Goal: Information Seeking & Learning: Check status

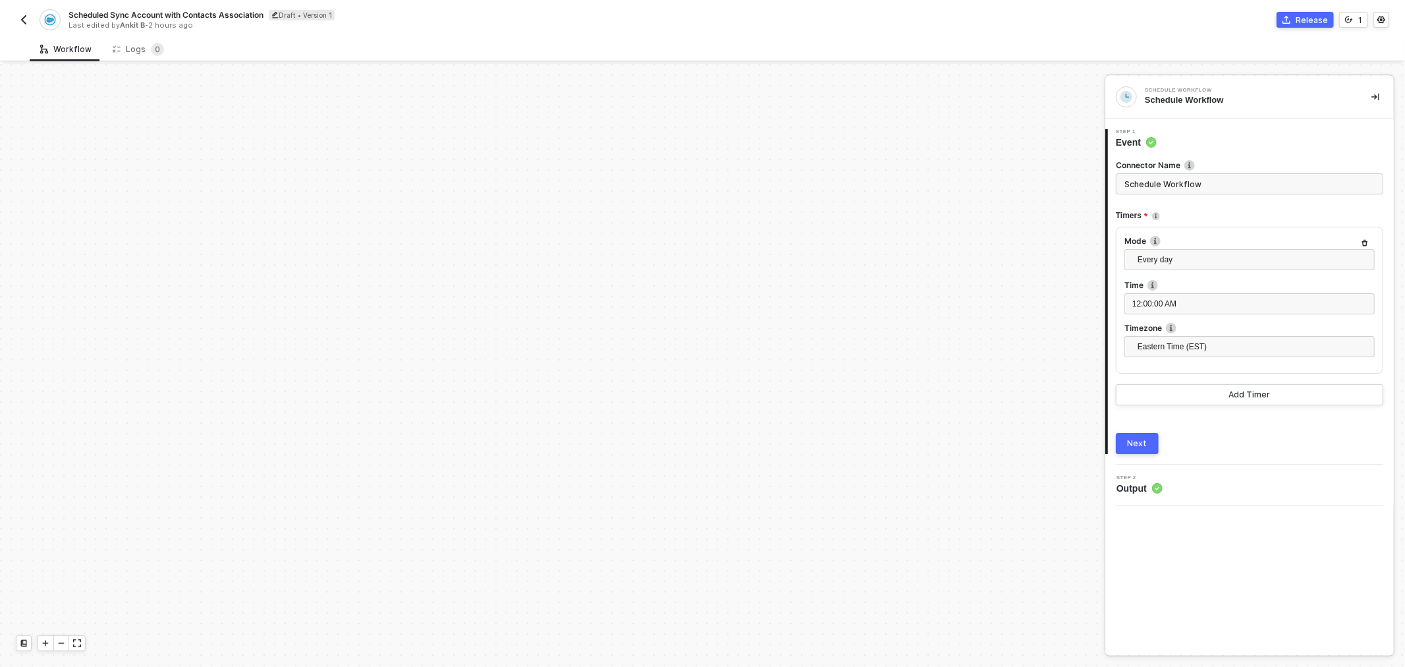
scroll to position [496, 0]
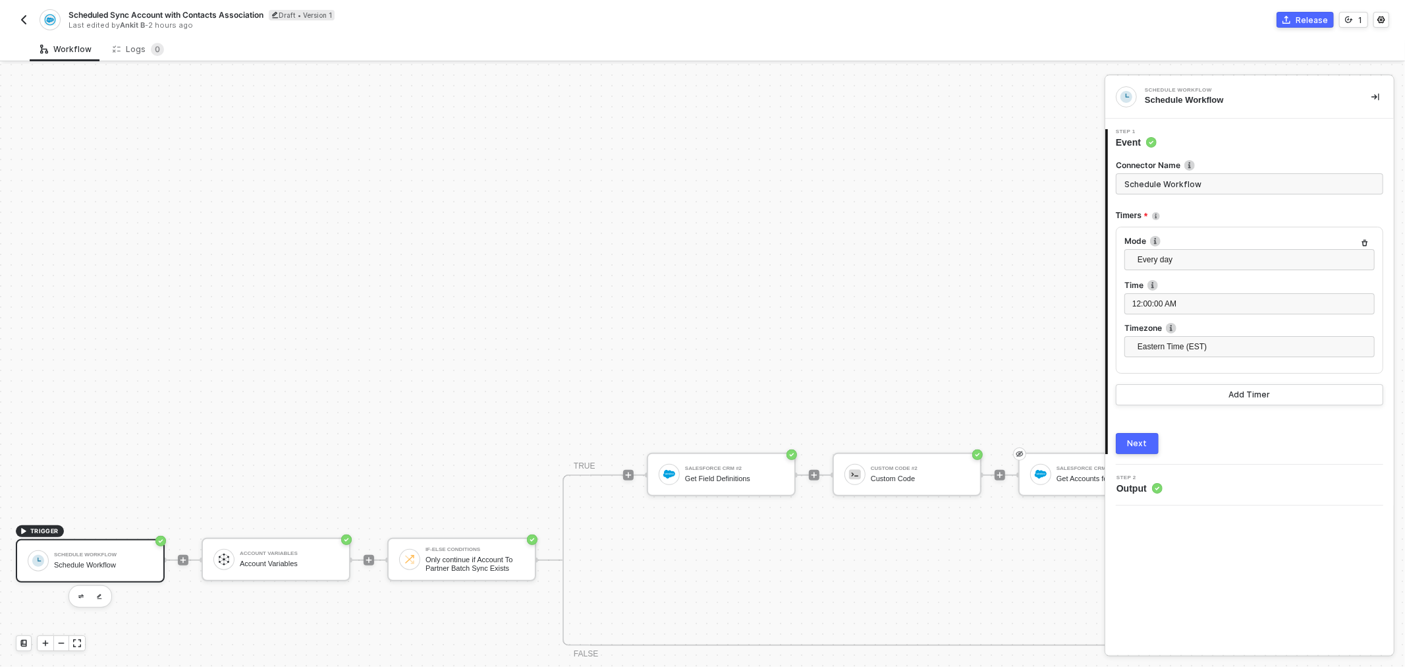
drag, startPoint x: 1309, startPoint y: 16, endPoint x: 1302, endPoint y: 24, distance: 10.3
click at [1308, 22] on div "Release" at bounding box center [1312, 19] width 32 height 11
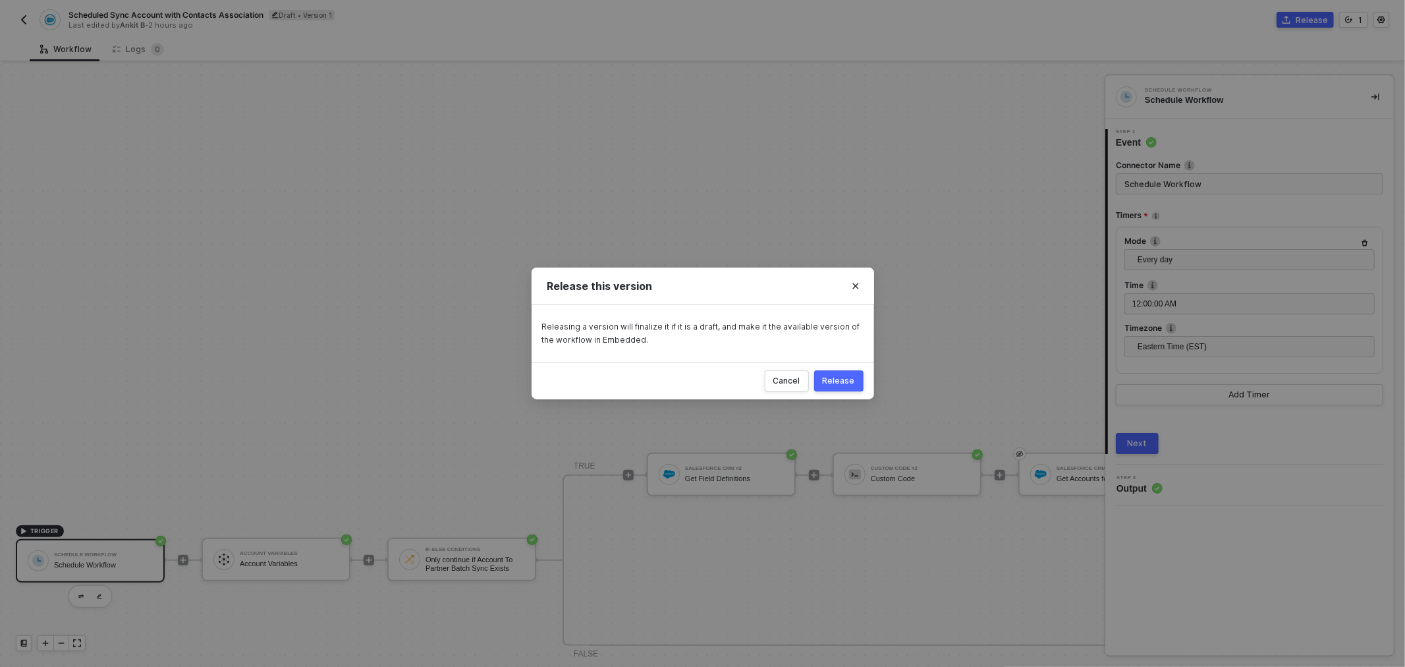
click at [843, 389] on button "Release" at bounding box center [838, 380] width 49 height 21
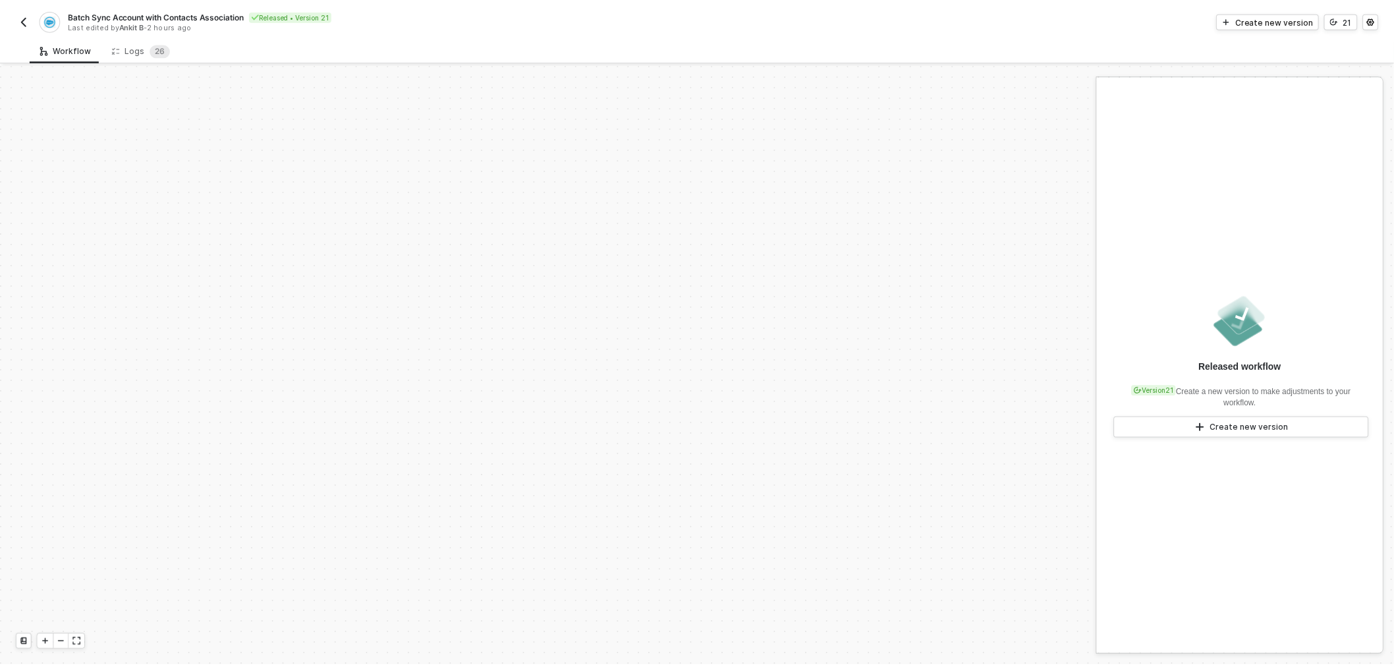
scroll to position [496, 0]
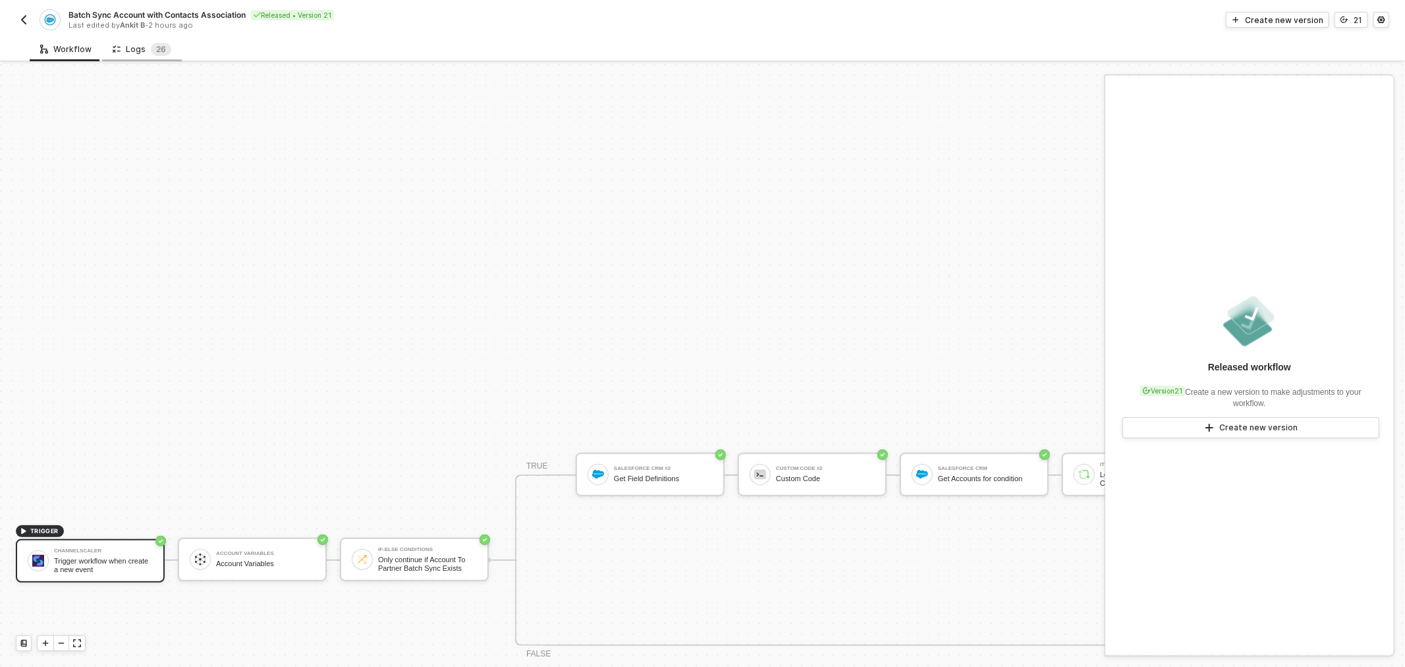
click at [139, 44] on div "Logs 2 6" at bounding box center [142, 49] width 59 height 13
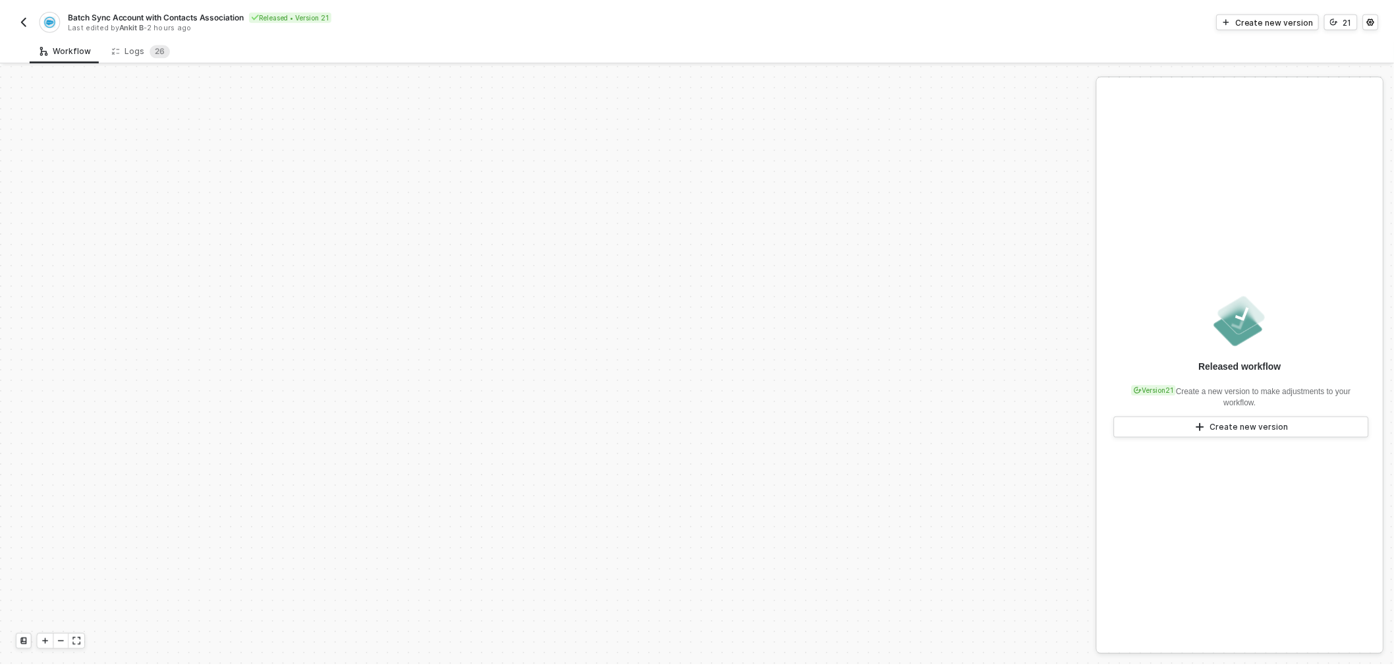
scroll to position [496, 0]
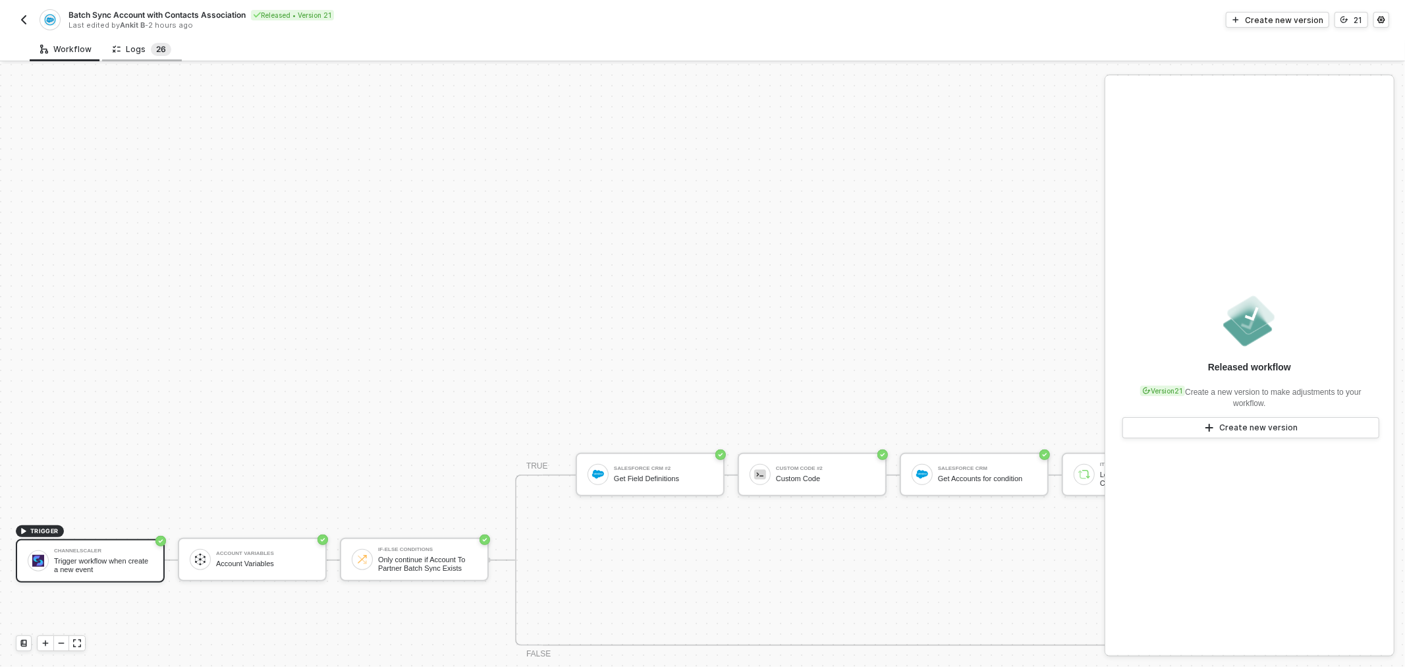
click at [151, 54] on sup "2 6" at bounding box center [161, 49] width 20 height 13
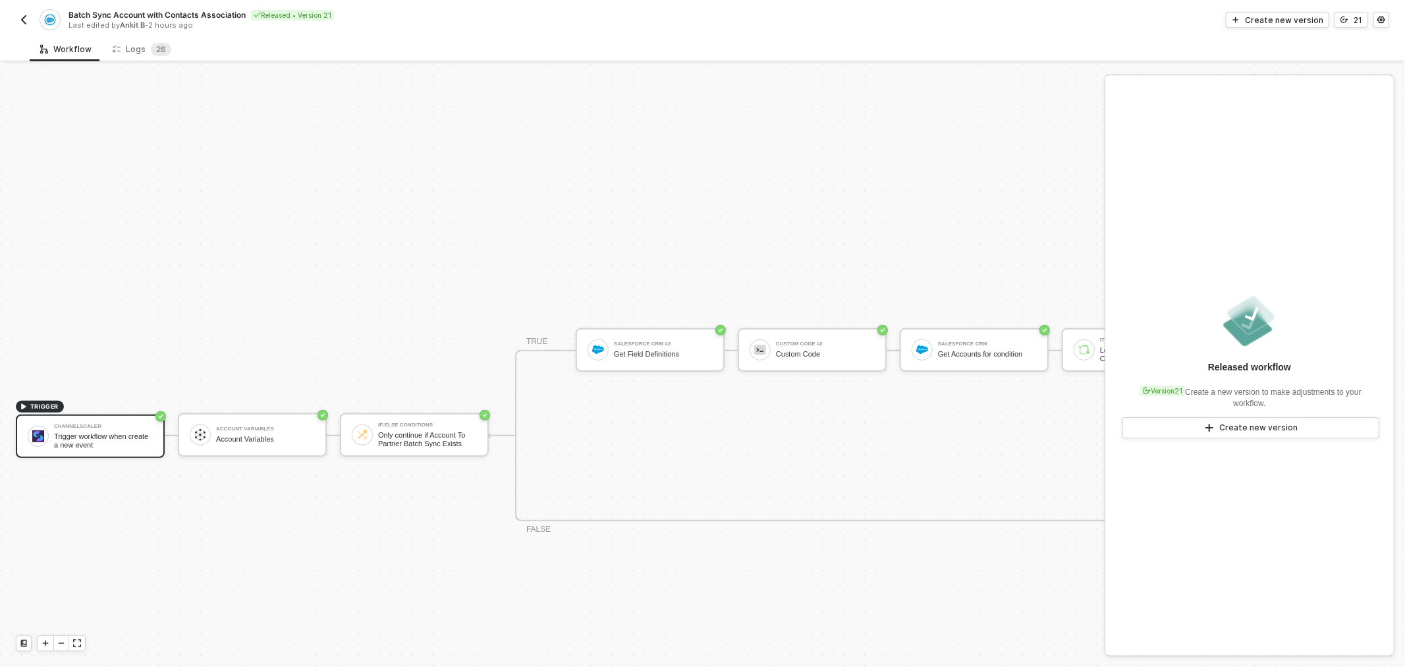
scroll to position [642, 0]
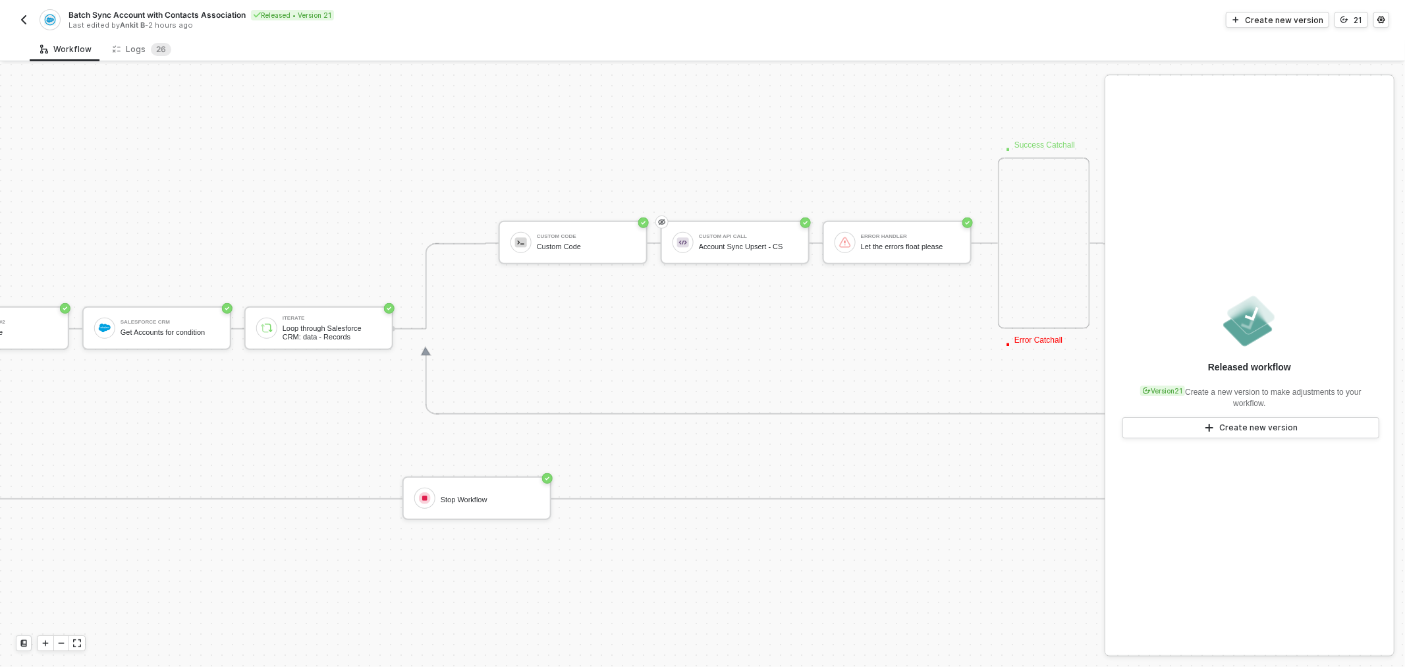
drag, startPoint x: 603, startPoint y: 225, endPoint x: 653, endPoint y: 202, distance: 55.7
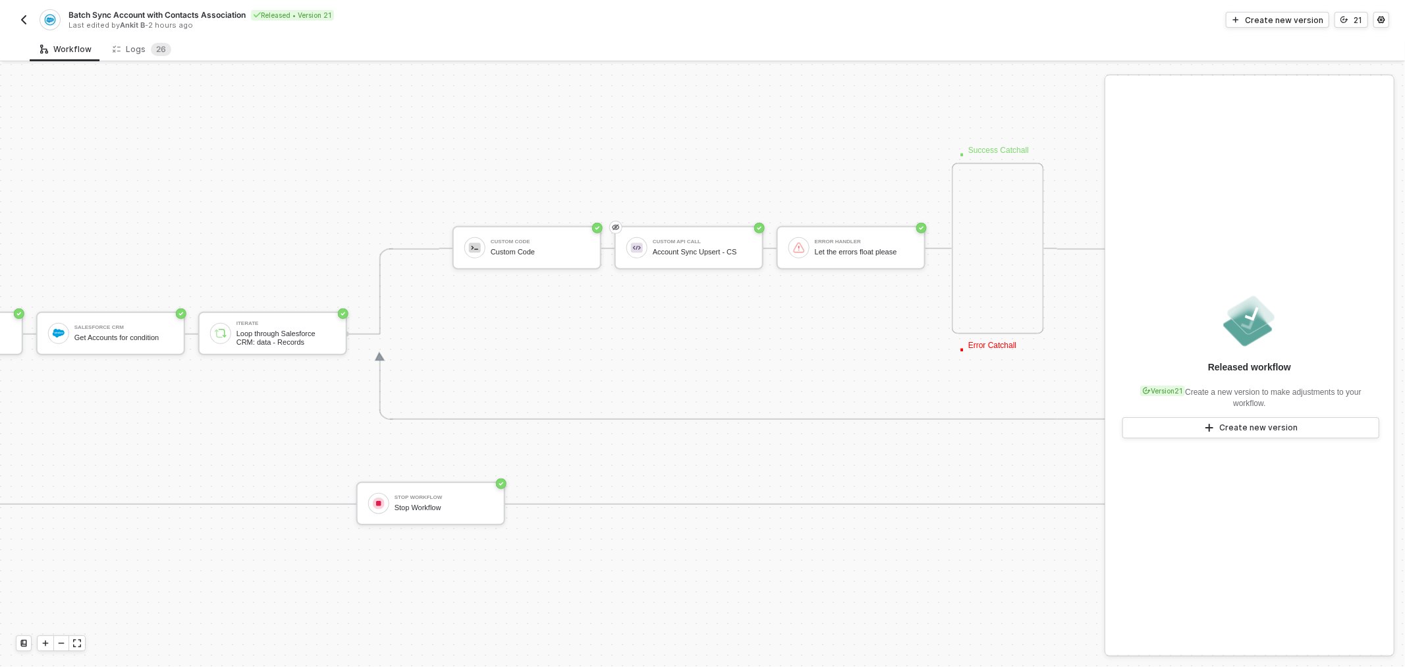
drag, startPoint x: 657, startPoint y: 183, endPoint x: 679, endPoint y: 170, distance: 25.4
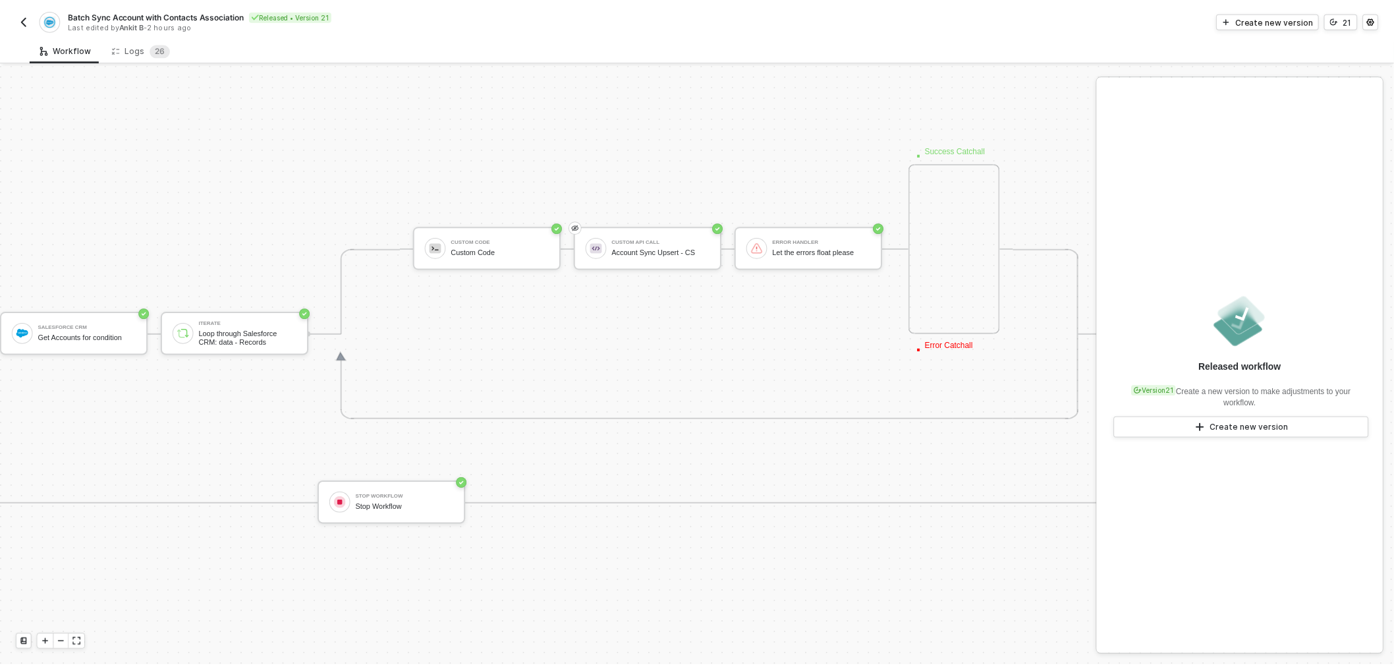
scroll to position [637, 916]
drag, startPoint x: 679, startPoint y: 170, endPoint x: 702, endPoint y: 170, distance: 23.7
click at [151, 53] on span "2 6" at bounding box center [161, 49] width 20 height 13
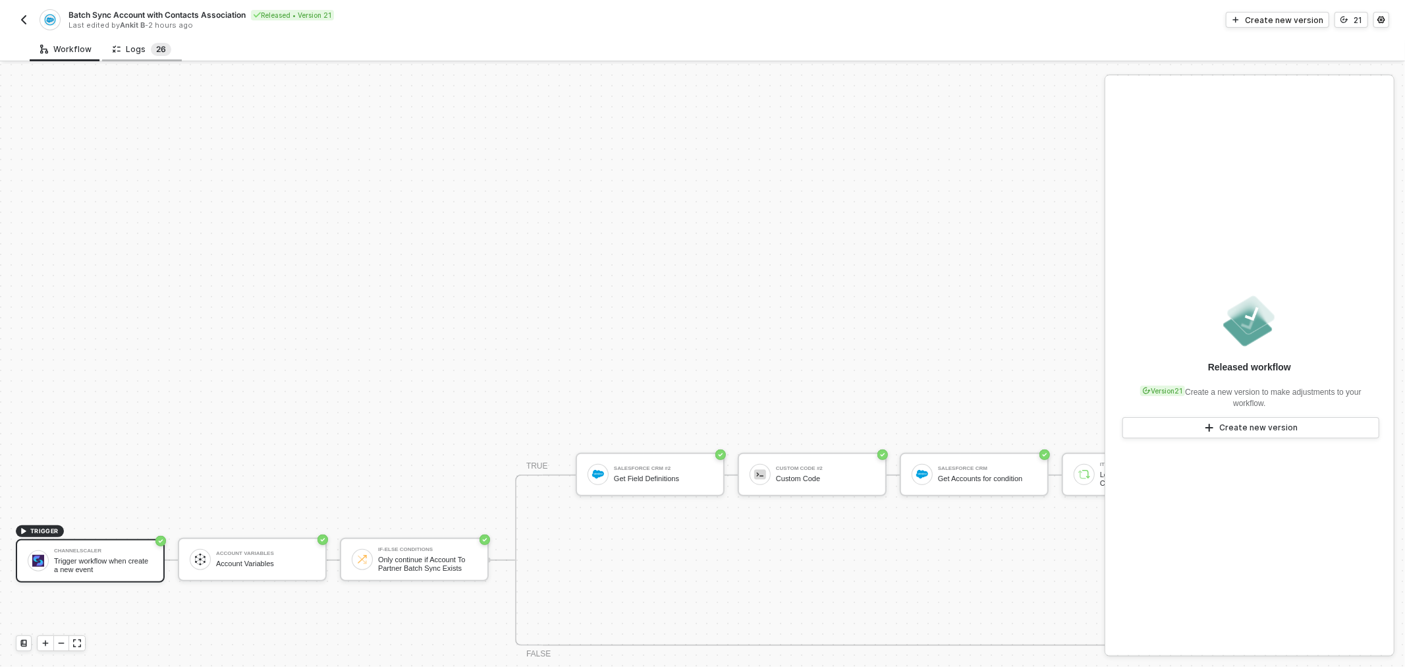
click at [156, 55] on span "2" at bounding box center [158, 49] width 5 height 13
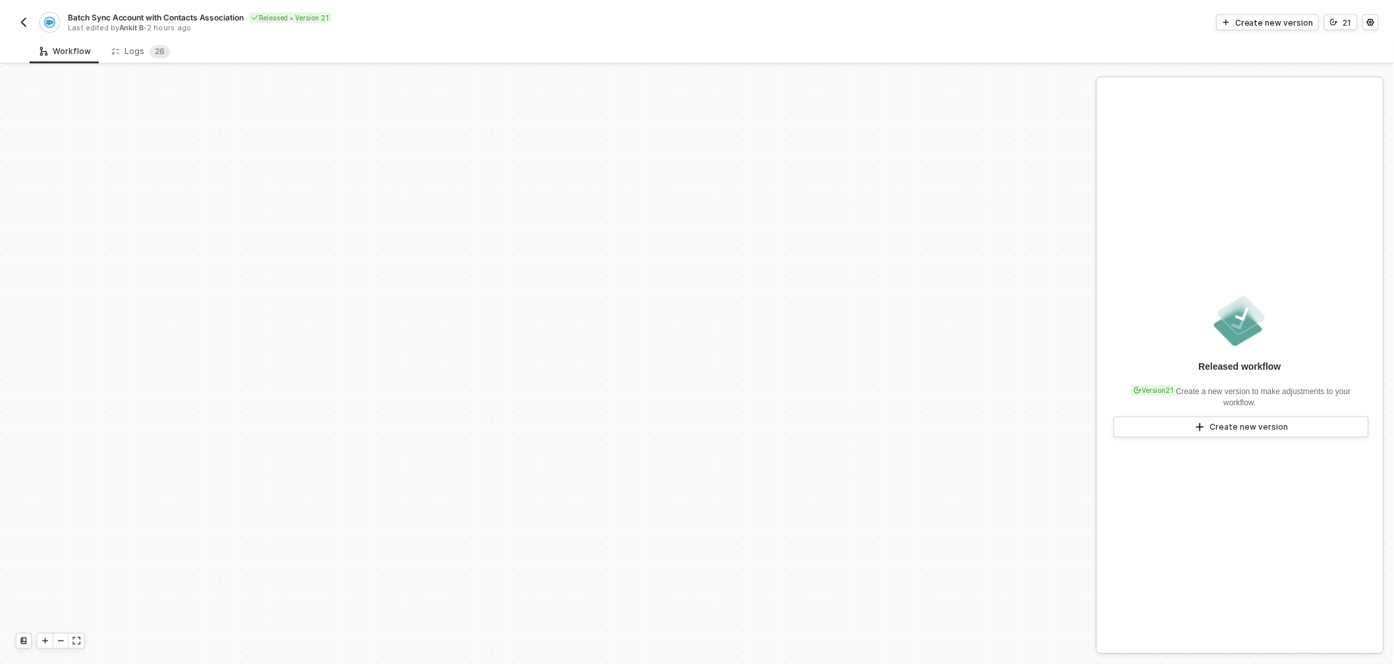
scroll to position [496, 0]
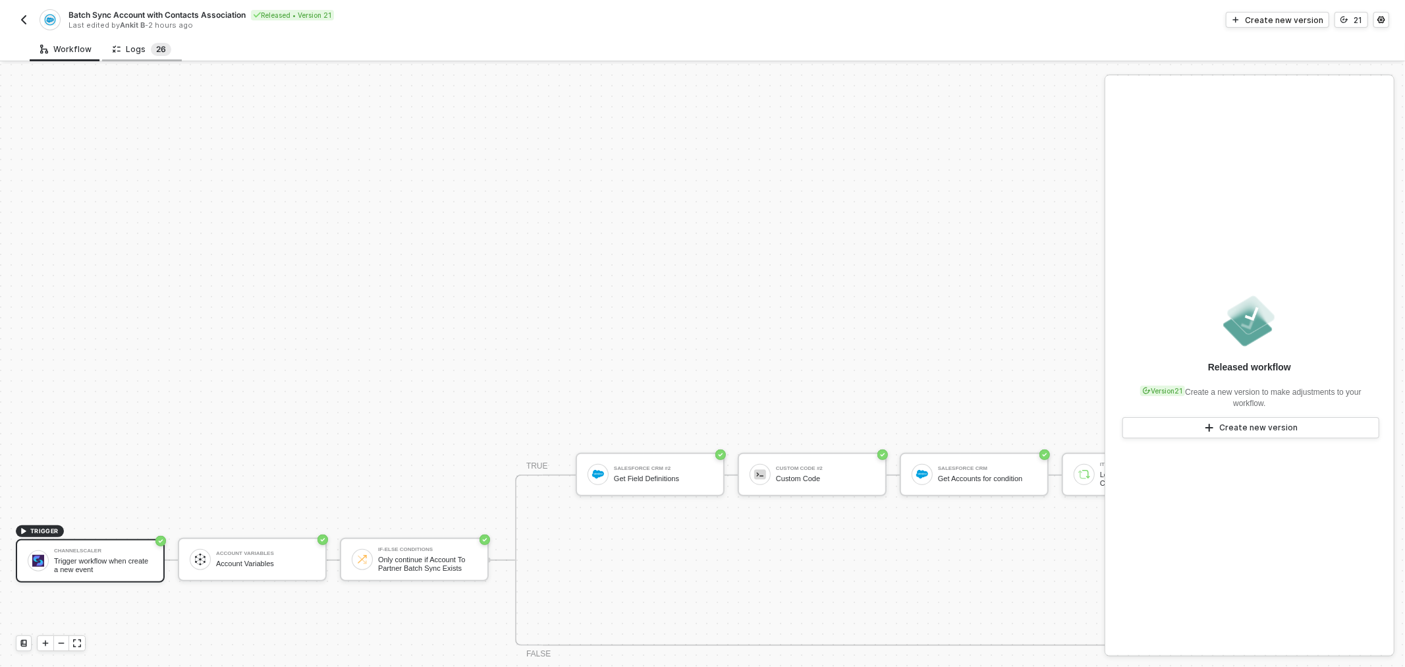
click at [151, 43] on span "2 6" at bounding box center [161, 49] width 20 height 13
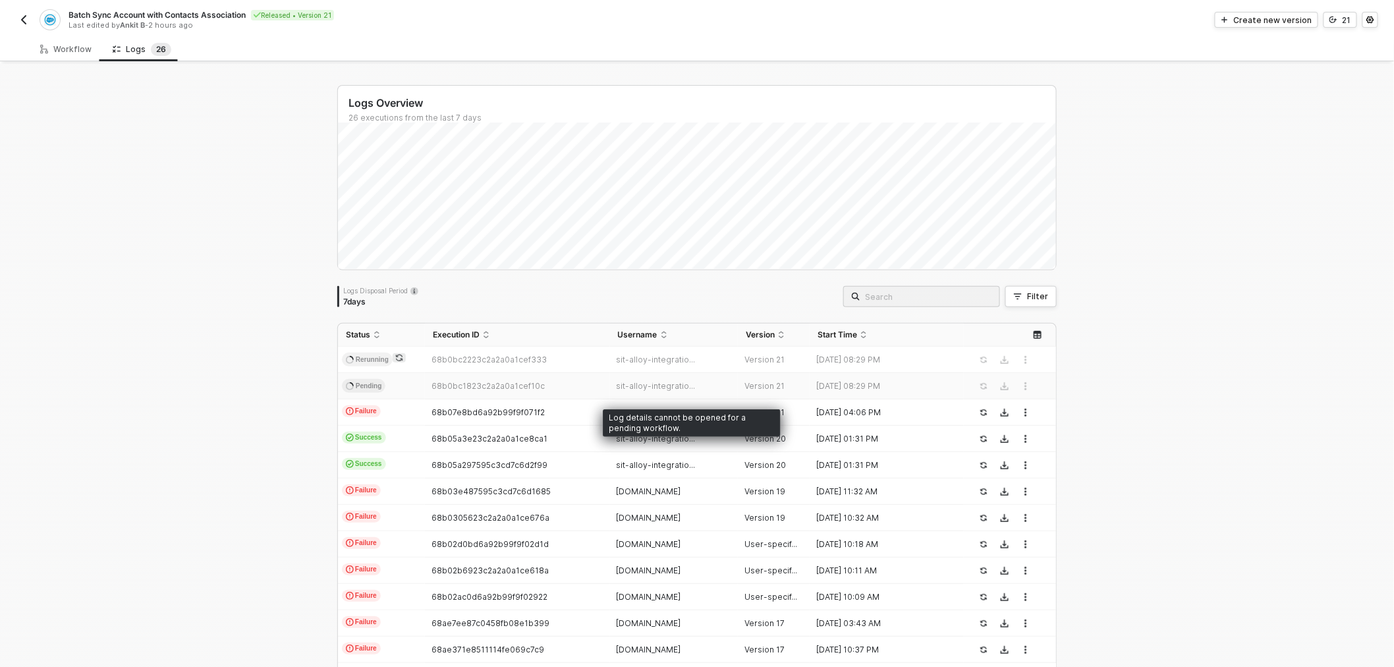
click at [659, 387] on span "sit-alloy-integratio..." at bounding box center [656, 386] width 79 height 10
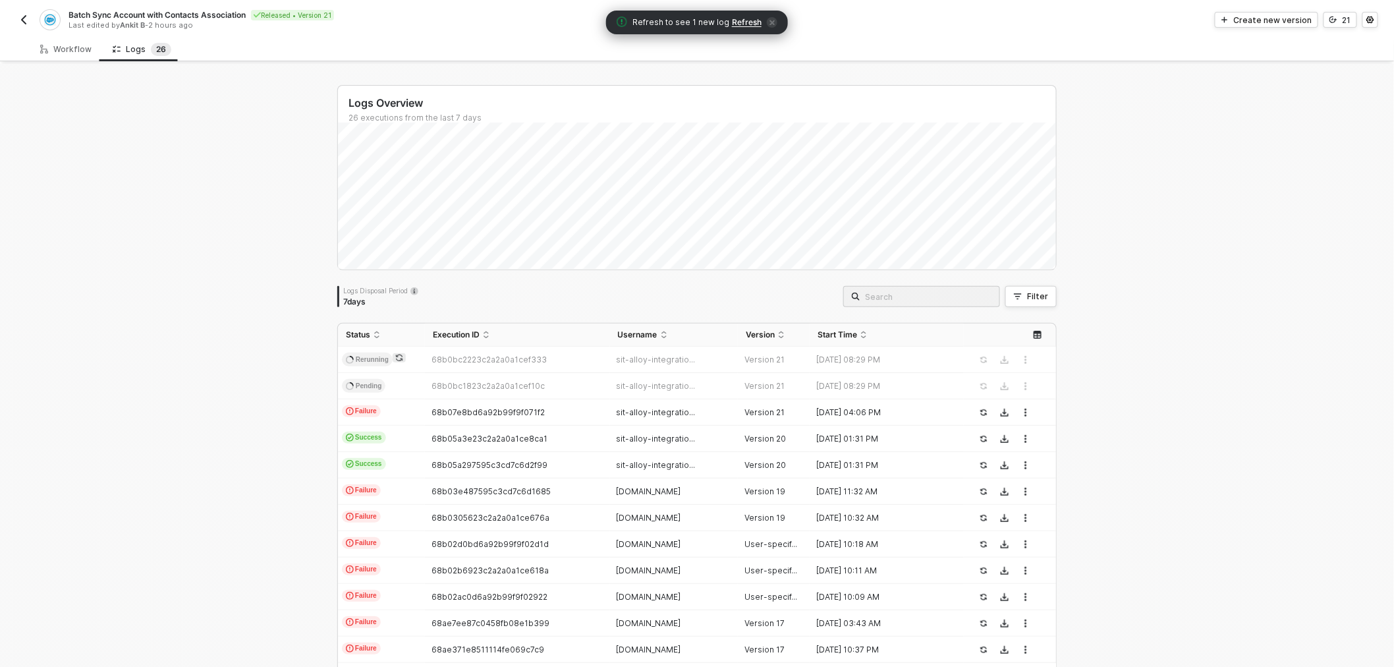
click at [743, 23] on span "Refresh" at bounding box center [747, 22] width 30 height 11
click at [748, 20] on span "Refresh" at bounding box center [748, 22] width 30 height 11
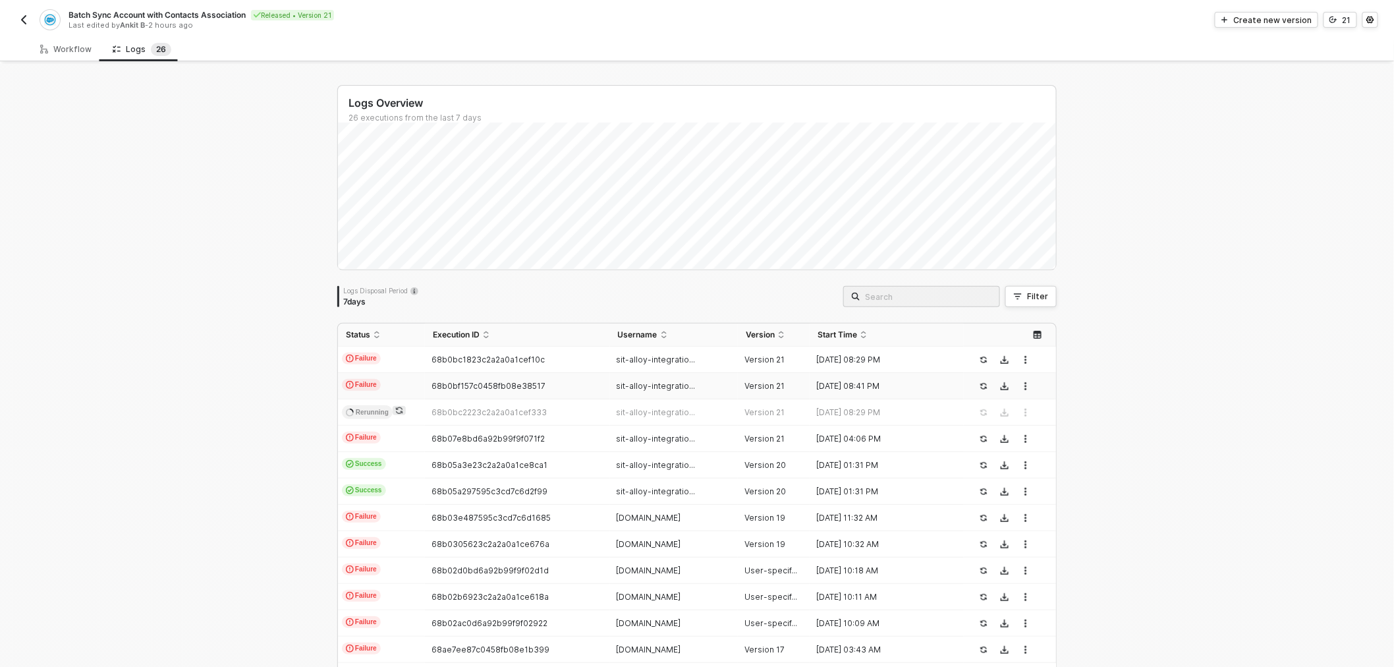
click at [419, 380] on td "Failure" at bounding box center [381, 386] width 87 height 26
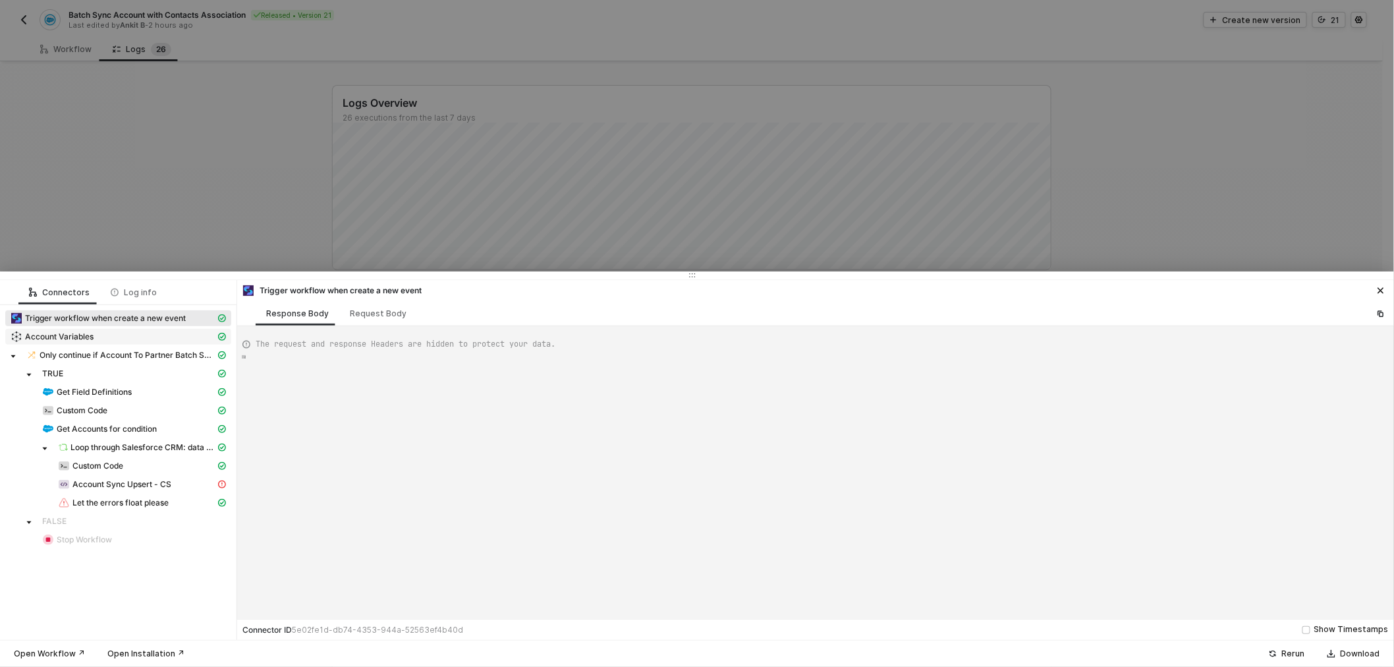
type textarea "{ "json": { "criteria": "LastModifiedDate >= 2020-04-25T00:00:00Z" }, "id": "4a…"
click at [107, 486] on span "Account Sync Upsert - CS" at bounding box center [121, 484] width 99 height 11
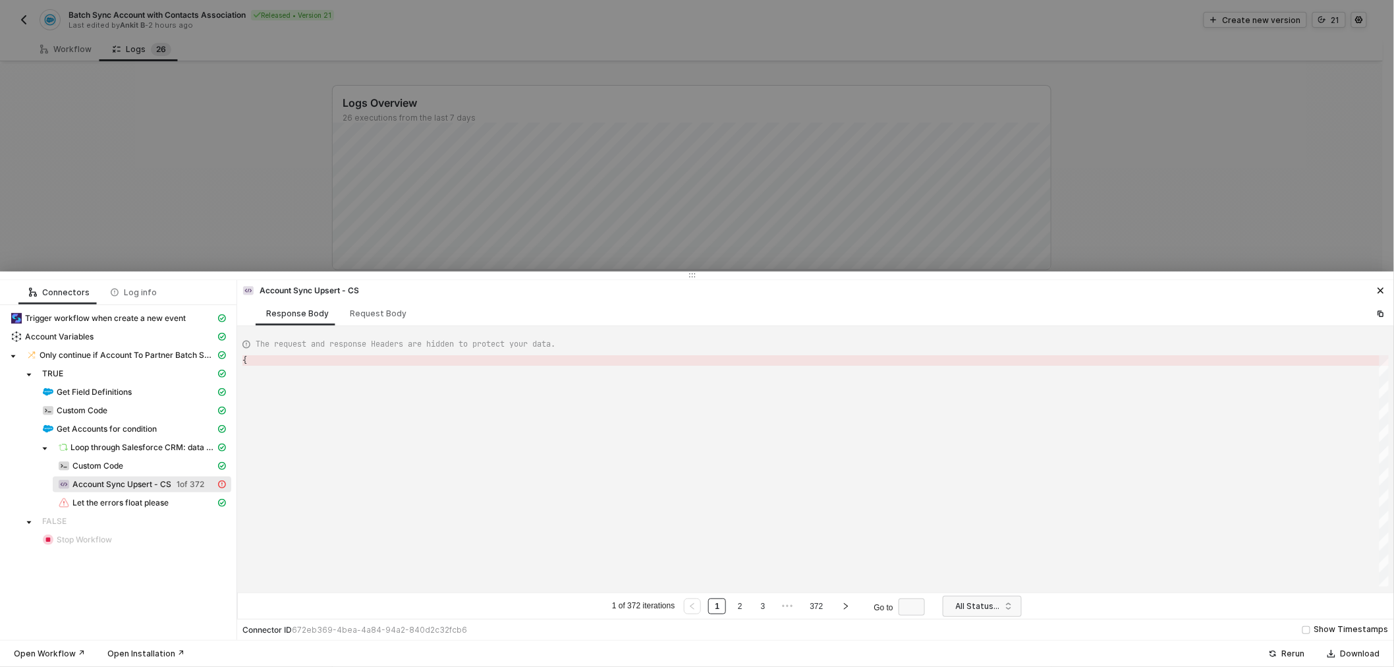
type textarea "{ "error": { "statusCode": 400, "message": "Error : {\"messages\":[\"No value f…"
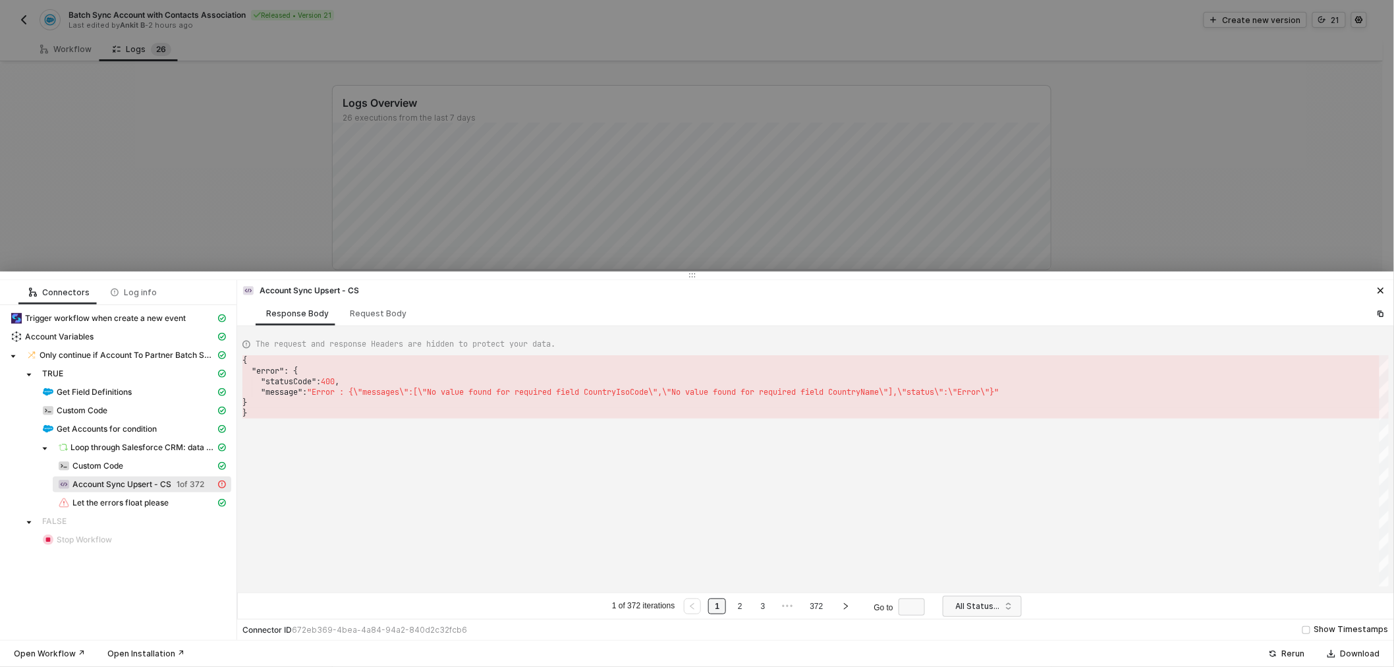
click at [716, 609] on link "1" at bounding box center [717, 606] width 13 height 14
click at [732, 609] on li "2" at bounding box center [740, 606] width 18 height 16
click at [755, 610] on li "3" at bounding box center [763, 606] width 18 height 16
click at [780, 607] on link "4" at bounding box center [774, 606] width 13 height 14
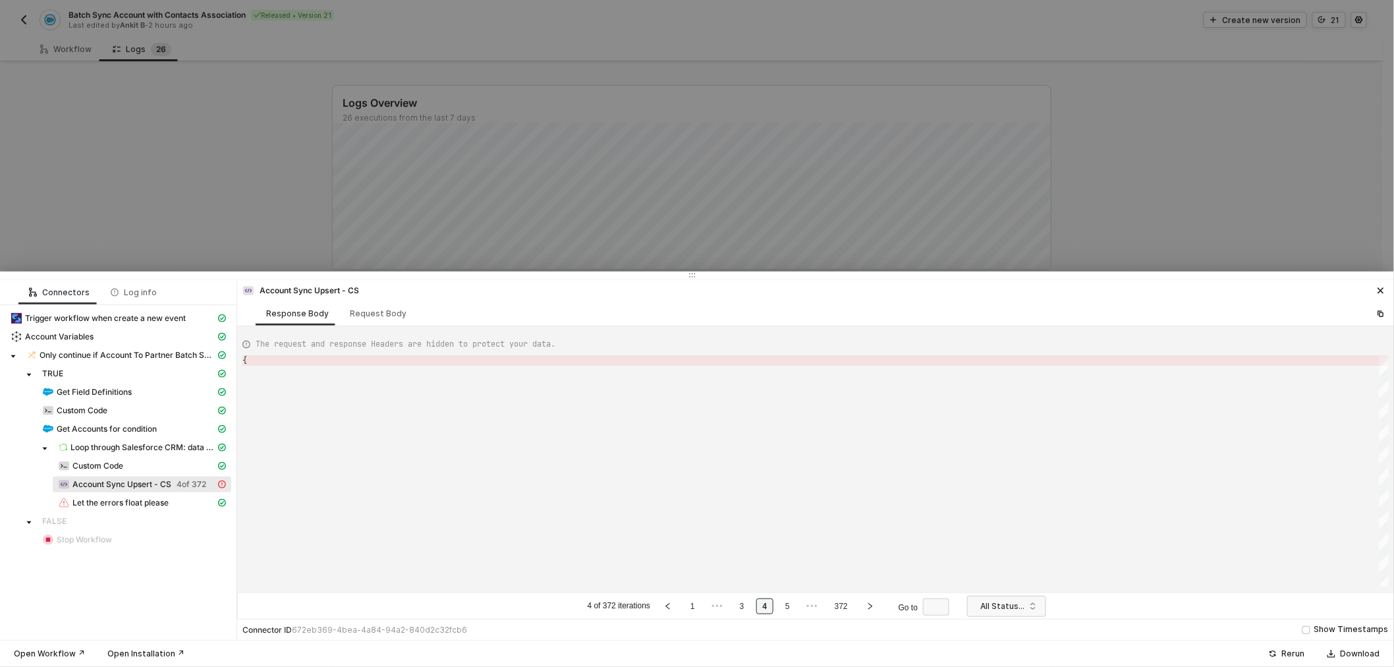
type textarea "{ "error": { "statusCode": 400, "message": "Error : {\"messages\":[\"No value f…"
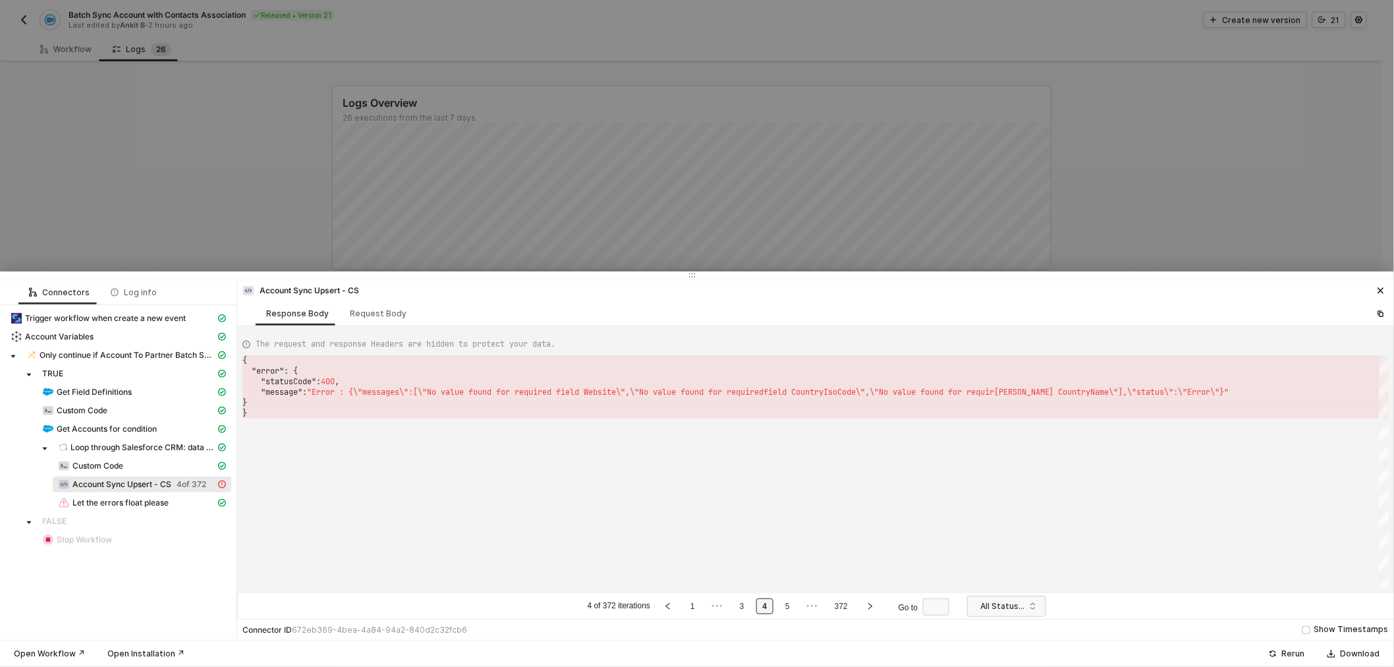
click at [795, 607] on li "5" at bounding box center [788, 606] width 18 height 16
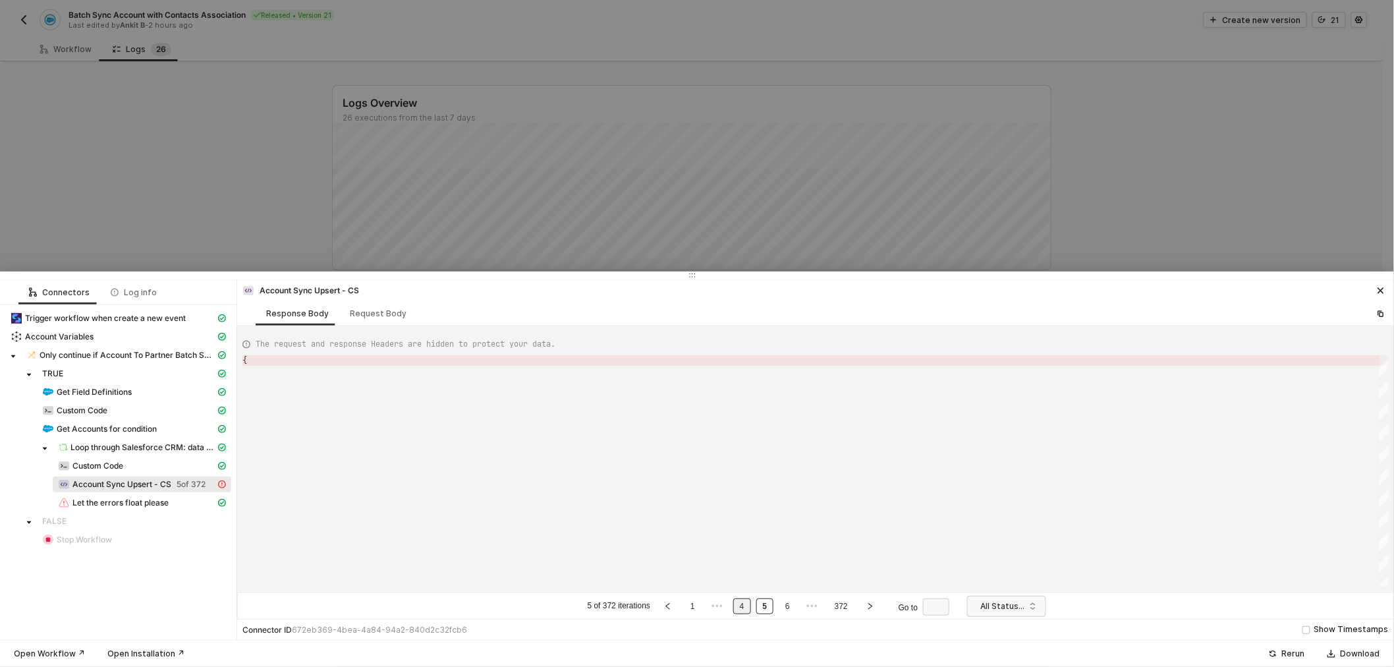
type textarea "{ "error": { "statusCode": 400, "message": "Error : {\"messages\":[\"Could not …"
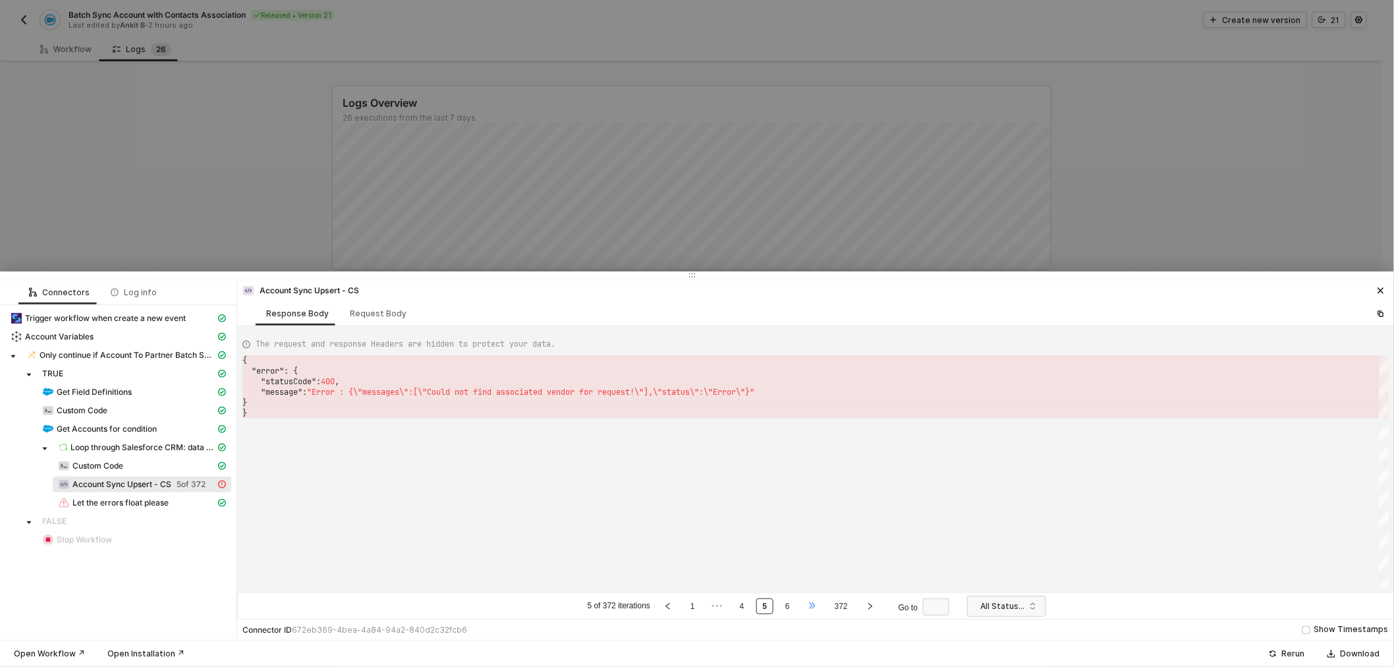
click at [805, 607] on span "•••" at bounding box center [812, 606] width 17 height 16
click at [812, 609] on span "•••" at bounding box center [820, 606] width 17 height 16
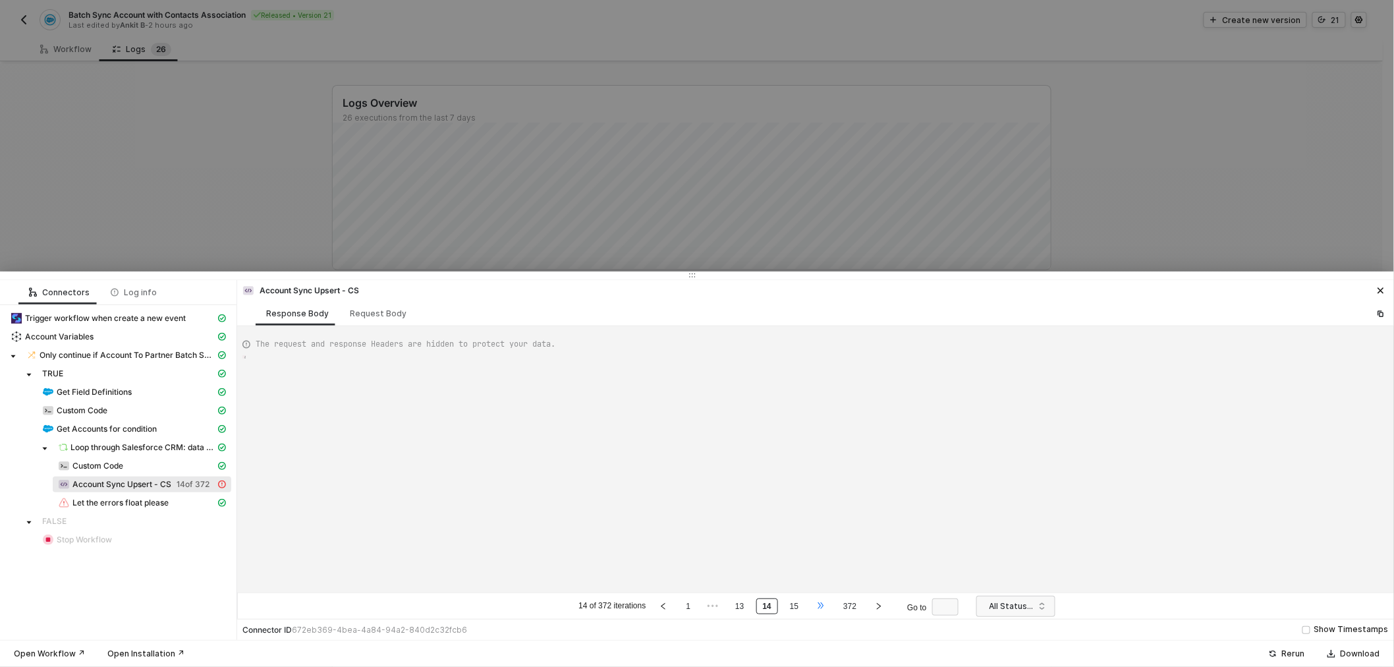
type textarea "{ "error": { "statusCode": 400, "message": "Error : {\"messages\":[\"No value f…"
click at [818, 609] on span "•••" at bounding box center [820, 606] width 17 height 16
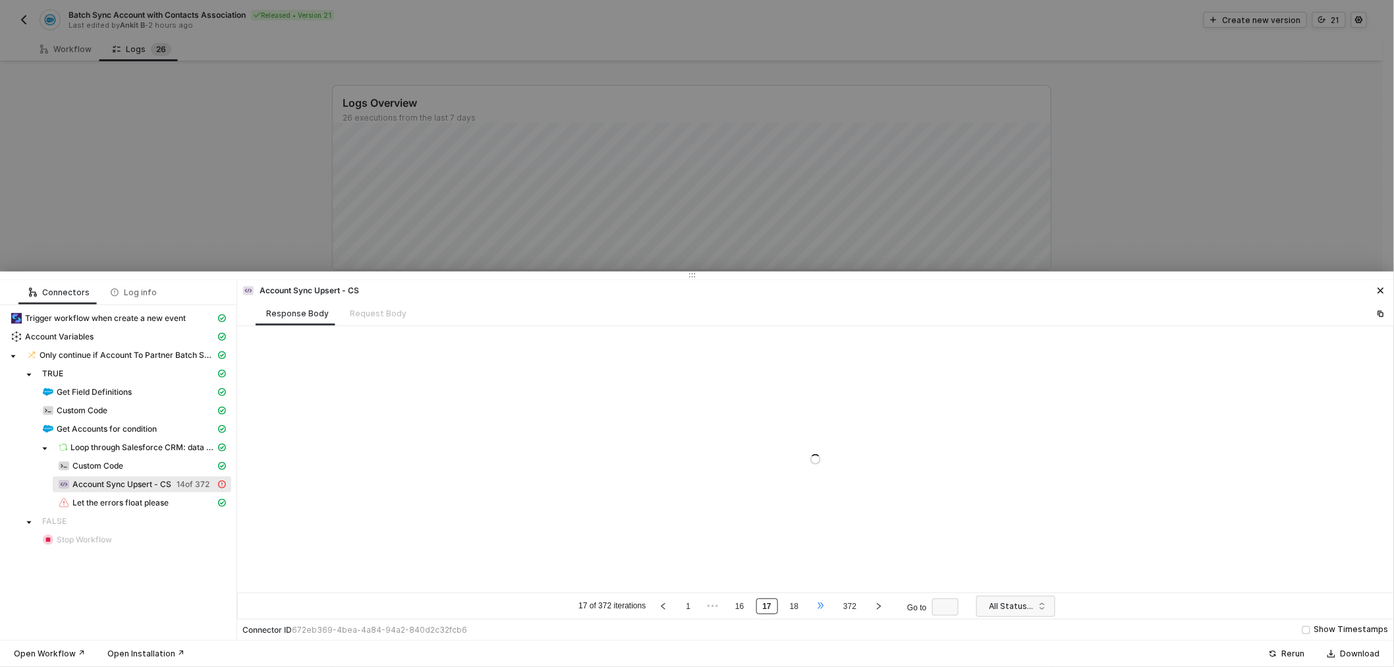
click at [818, 609] on span "•••" at bounding box center [820, 606] width 17 height 16
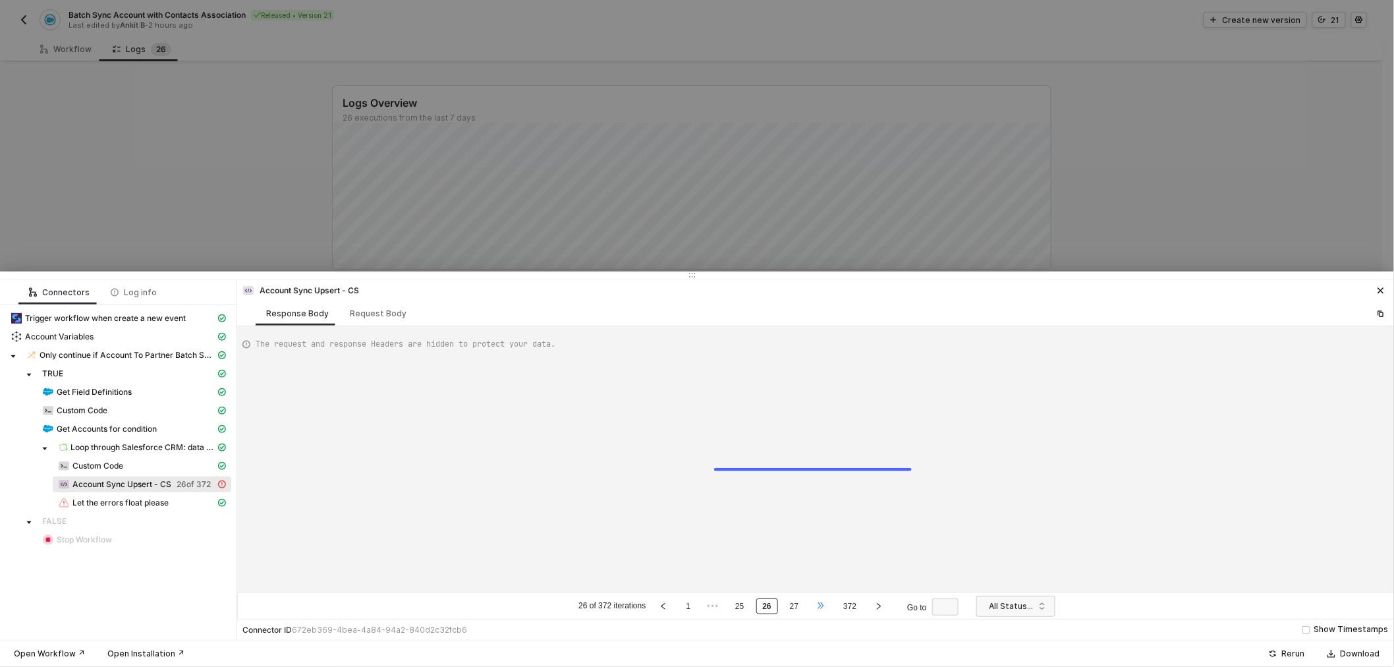
click at [818, 609] on span "•••" at bounding box center [820, 606] width 17 height 16
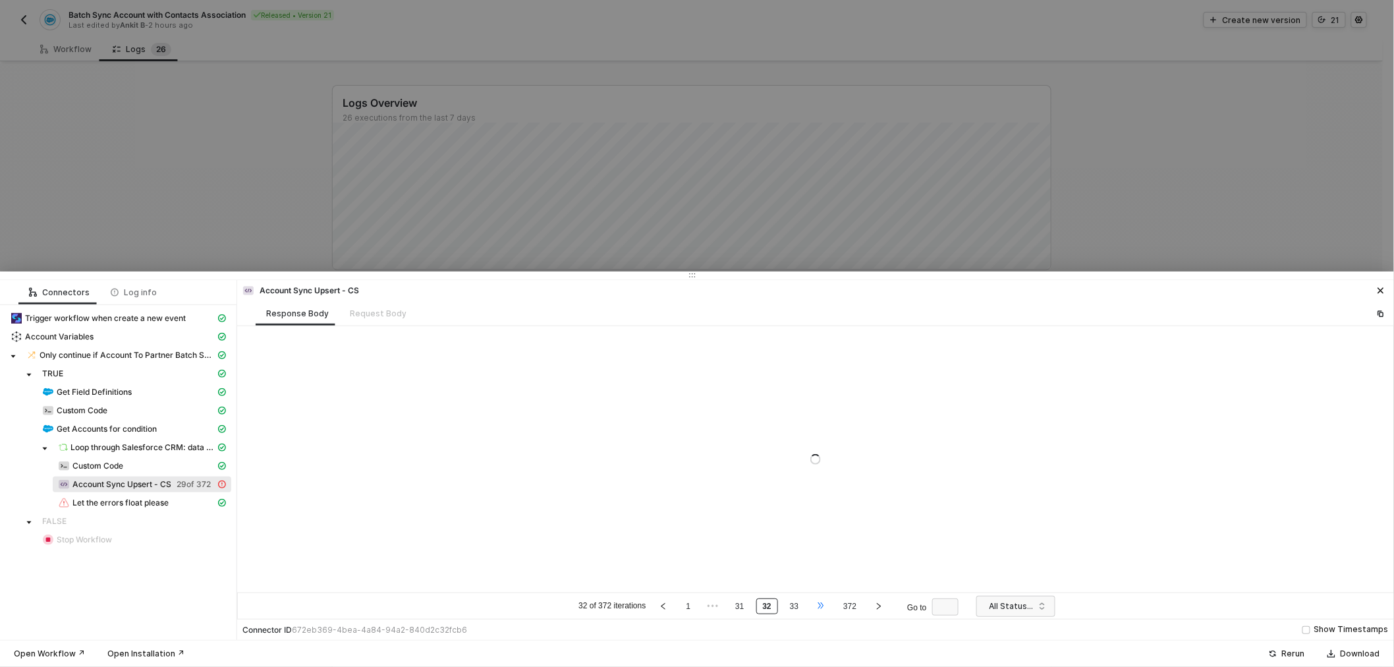
click at [818, 609] on span "•••" at bounding box center [820, 606] width 17 height 16
click at [819, 609] on span "•••" at bounding box center [820, 606] width 17 height 16
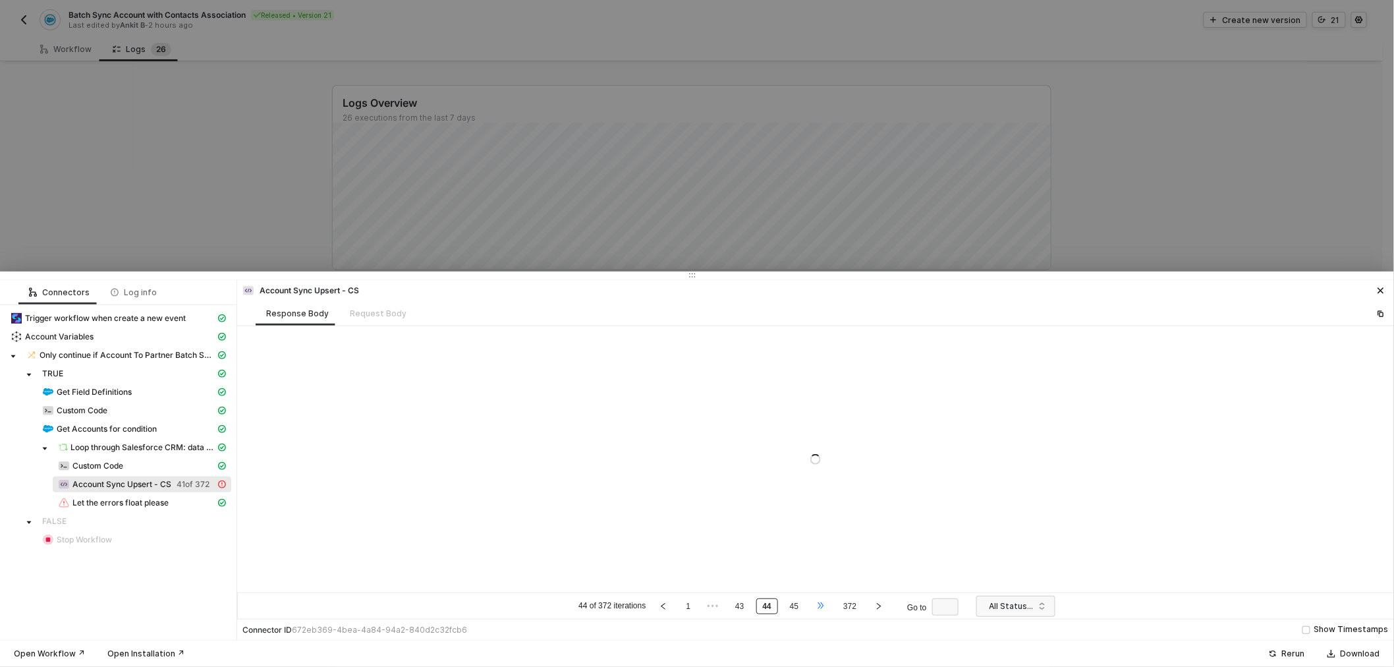
click at [819, 609] on span "•••" at bounding box center [820, 606] width 17 height 16
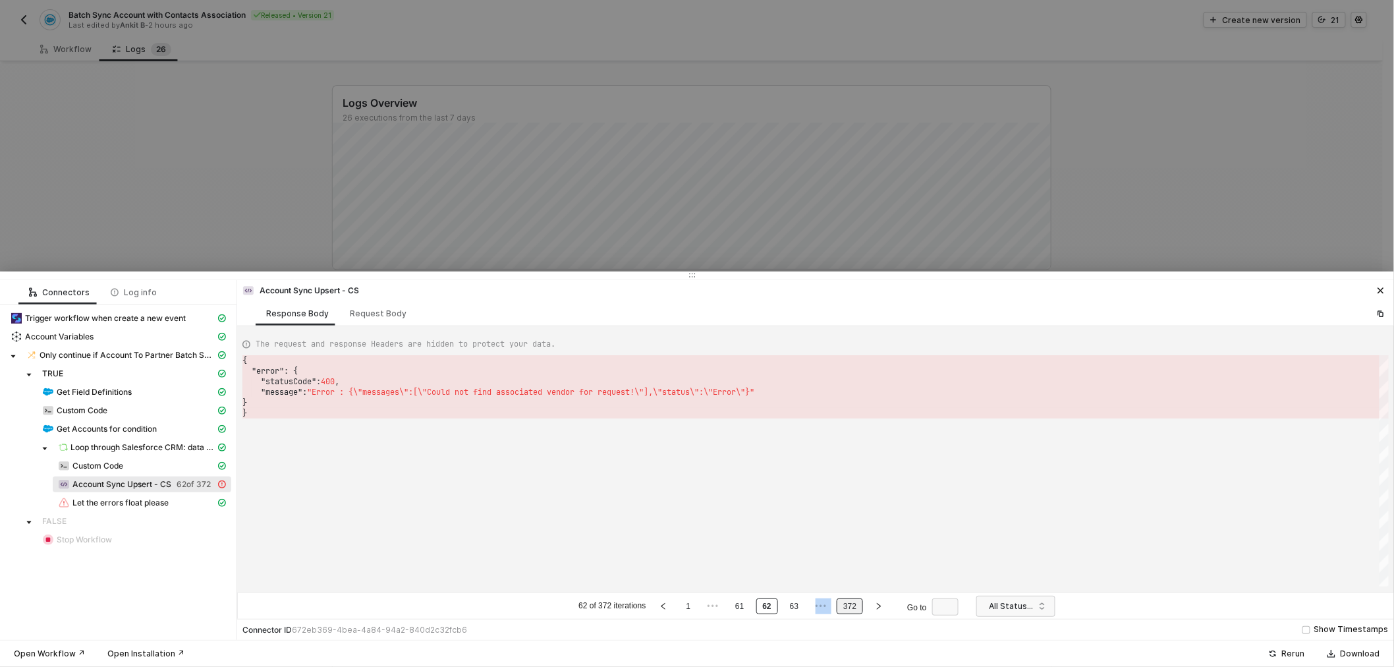
click at [845, 608] on link "372" at bounding box center [849, 606] width 21 height 14
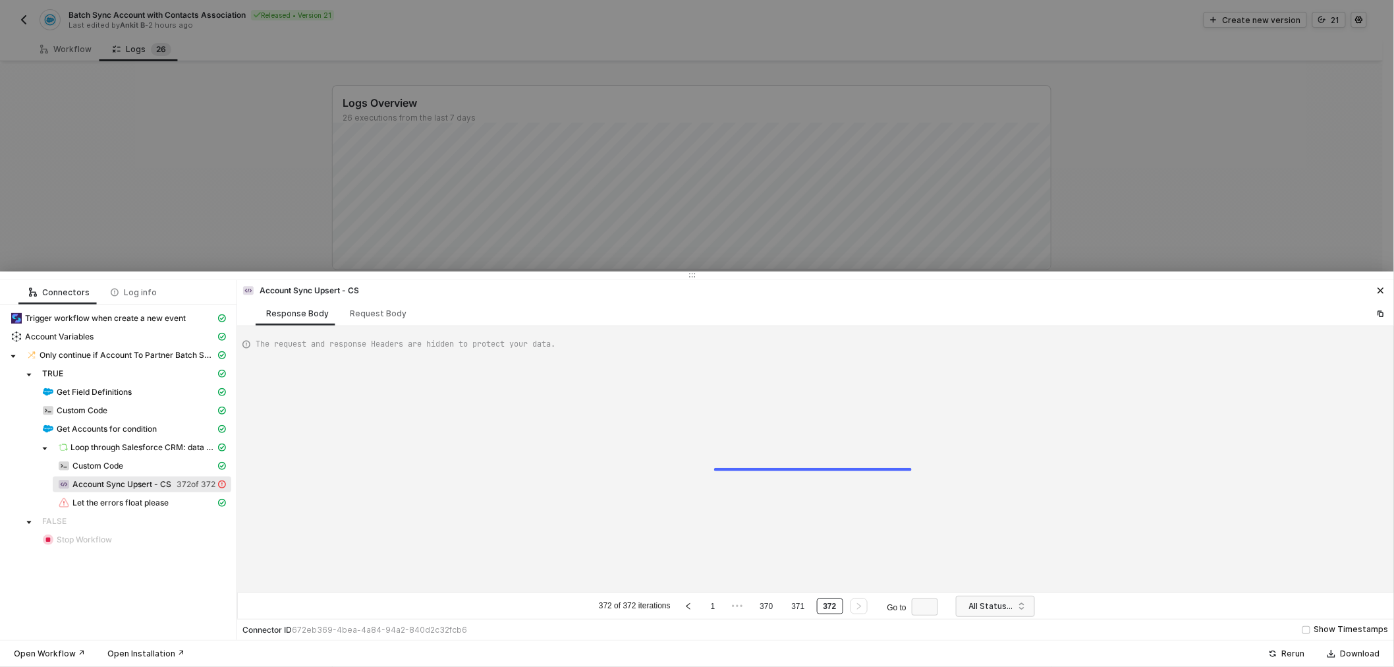
type textarea "{ "error": { "statusCode": 400, "message": "Error : {\"messages\":[\"Could not …"
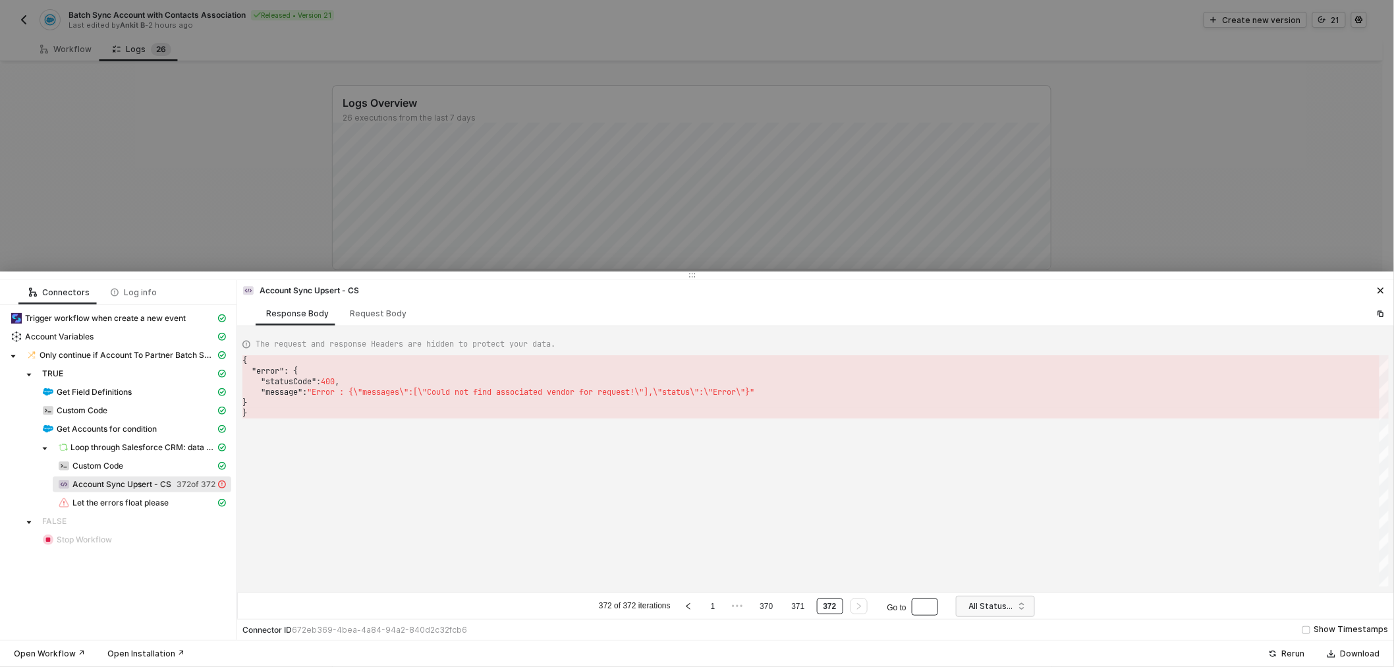
click at [923, 608] on input "text" at bounding box center [925, 606] width 26 height 17
type input "3"
type input "365"
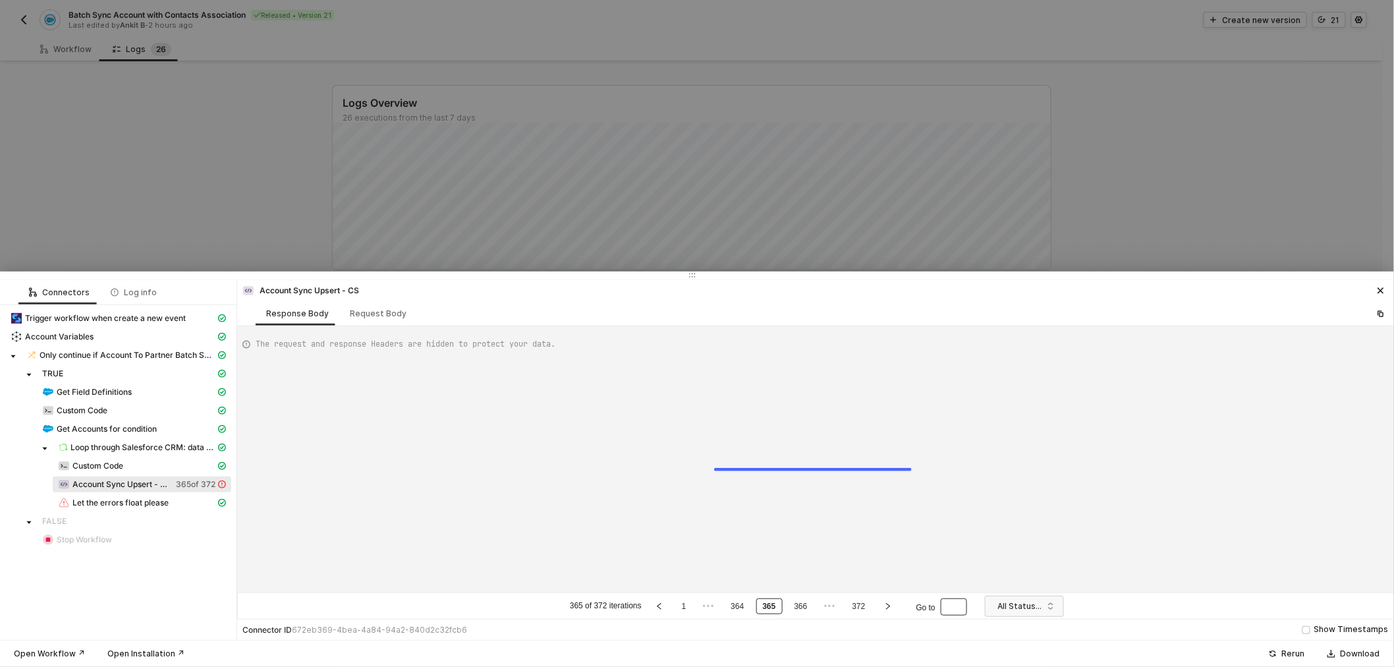
type textarea "{ "error": { "statusCode": 400, "message": "Error : {\"messages\":[\"No value f…"
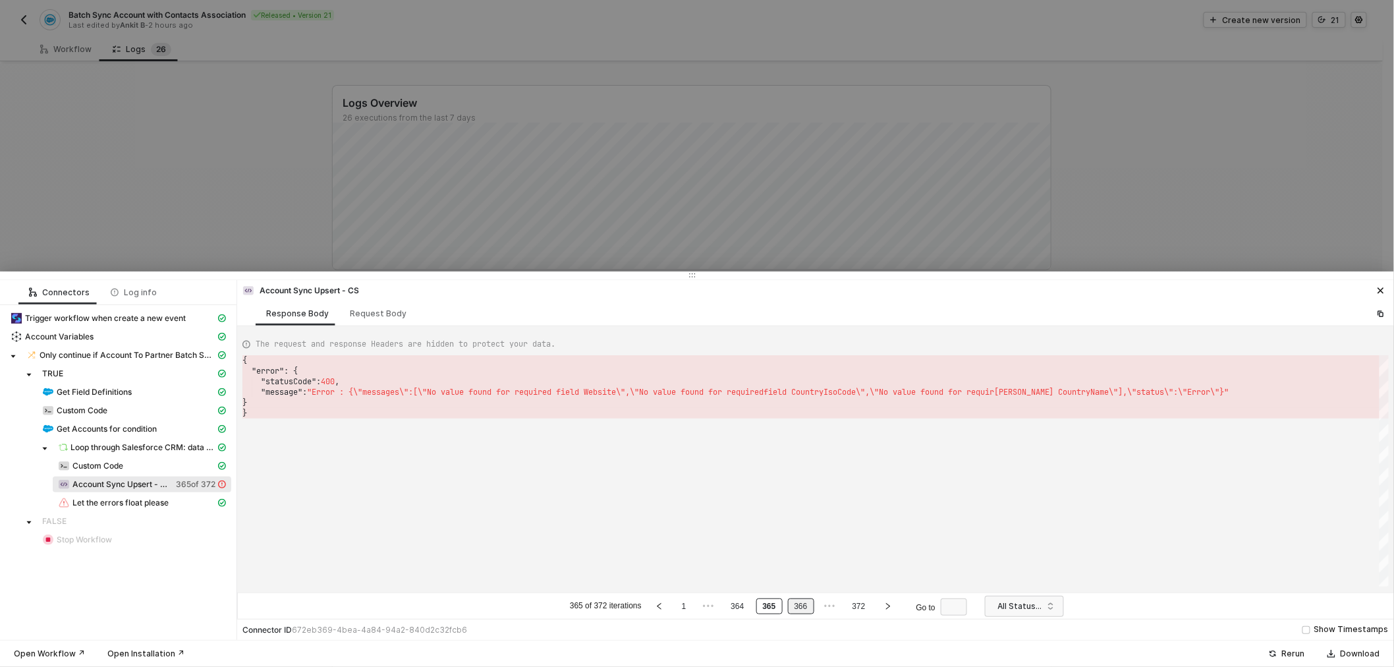
click at [800, 604] on link "366" at bounding box center [801, 606] width 21 height 14
click at [875, 605] on ul "366 of 372 iterations 1 ••• 365 366 367 ••• 372 Go to" at bounding box center [771, 606] width 406 height 16
click at [886, 609] on icon "right" at bounding box center [888, 606] width 4 height 7
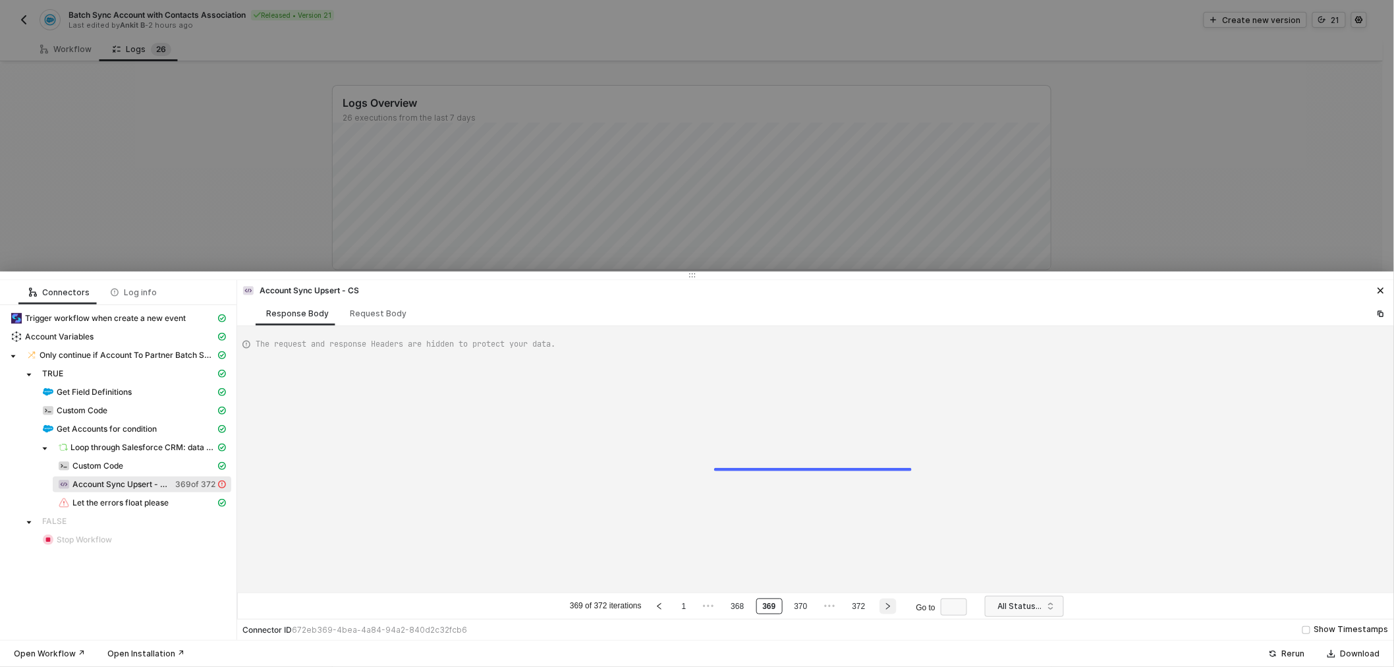
type textarea "{ "error": { "statusCode": 400, "message": "Error : {\"messages\":[\"No value f…"
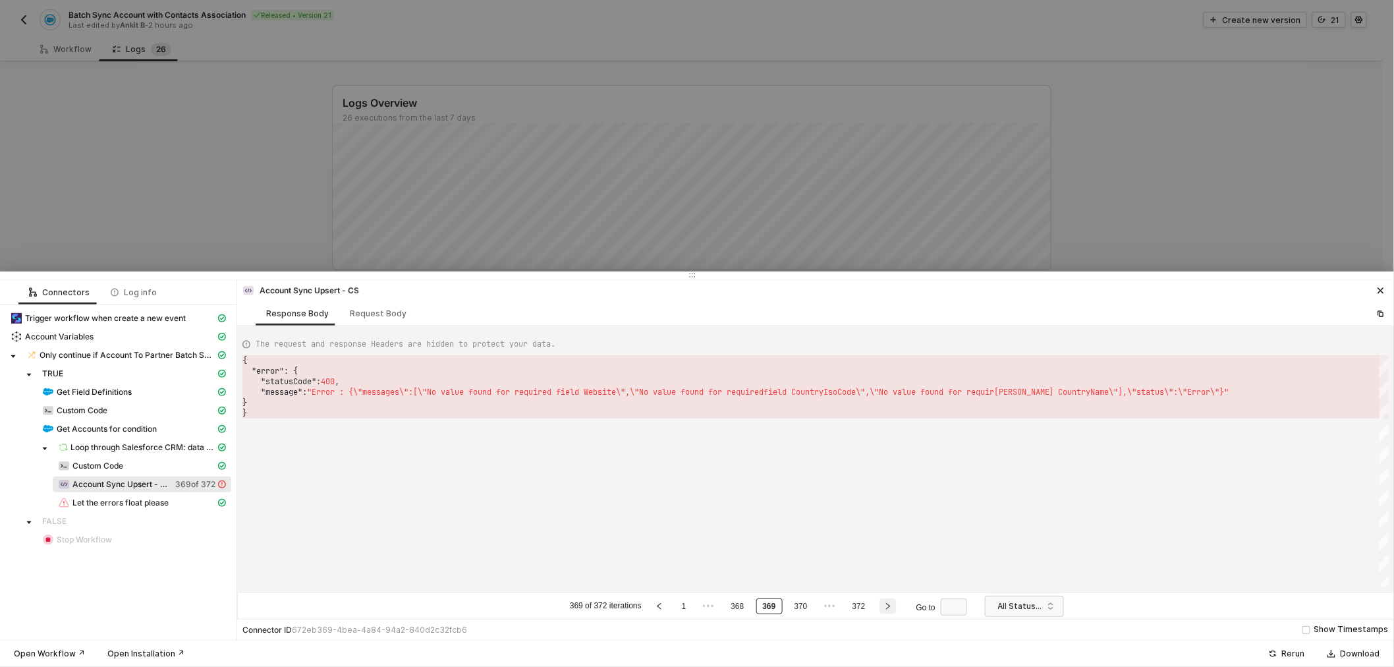
click at [886, 609] on icon "right" at bounding box center [888, 606] width 4 height 7
click at [675, 607] on icon "left" at bounding box center [673, 606] width 8 height 8
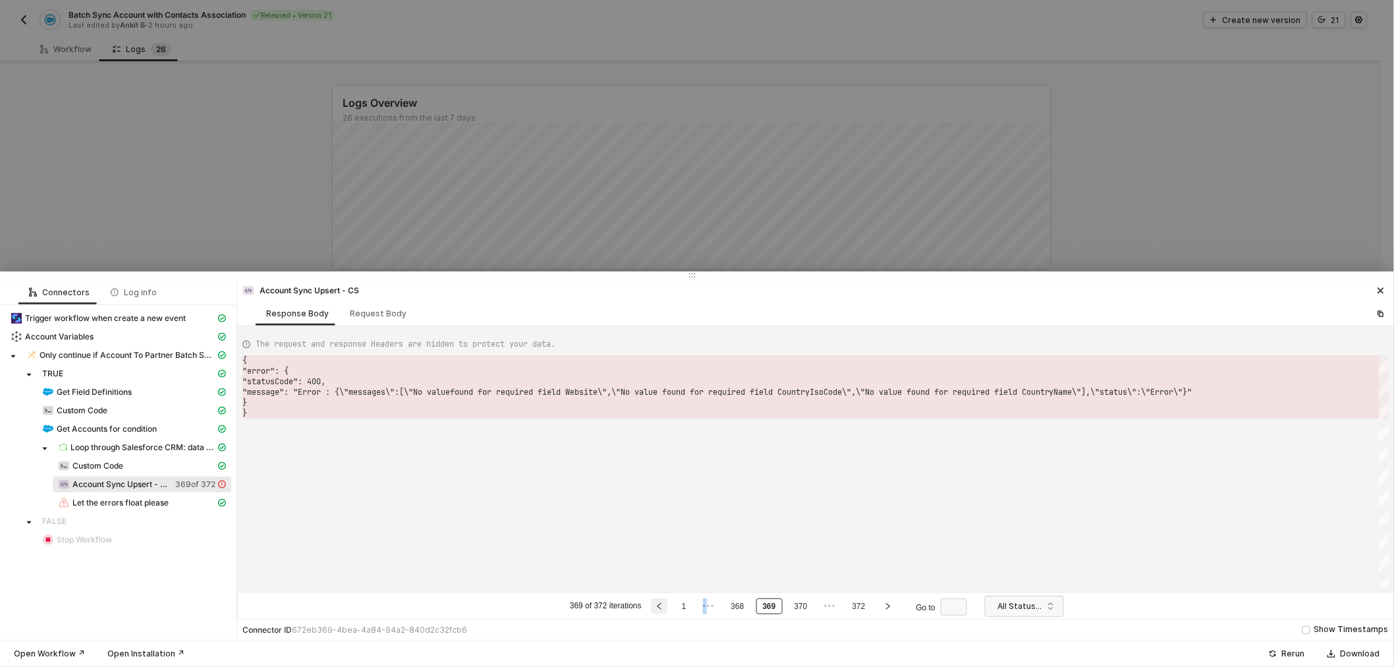
click at [675, 607] on ul "369 of 372 iterations 1 ••• 368 369 370 ••• 372 Go to" at bounding box center [771, 606] width 406 height 16
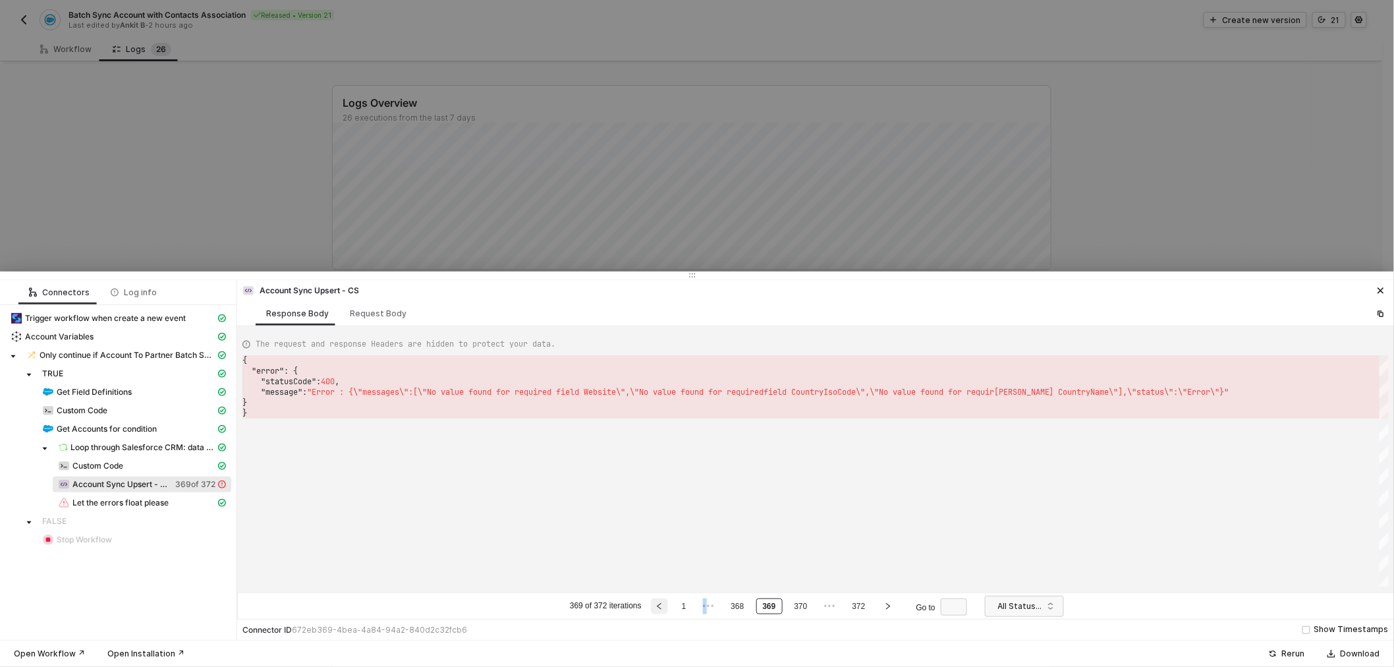
click at [665, 605] on button "button" at bounding box center [659, 606] width 17 height 16
click at [663, 605] on button "button" at bounding box center [659, 606] width 17 height 16
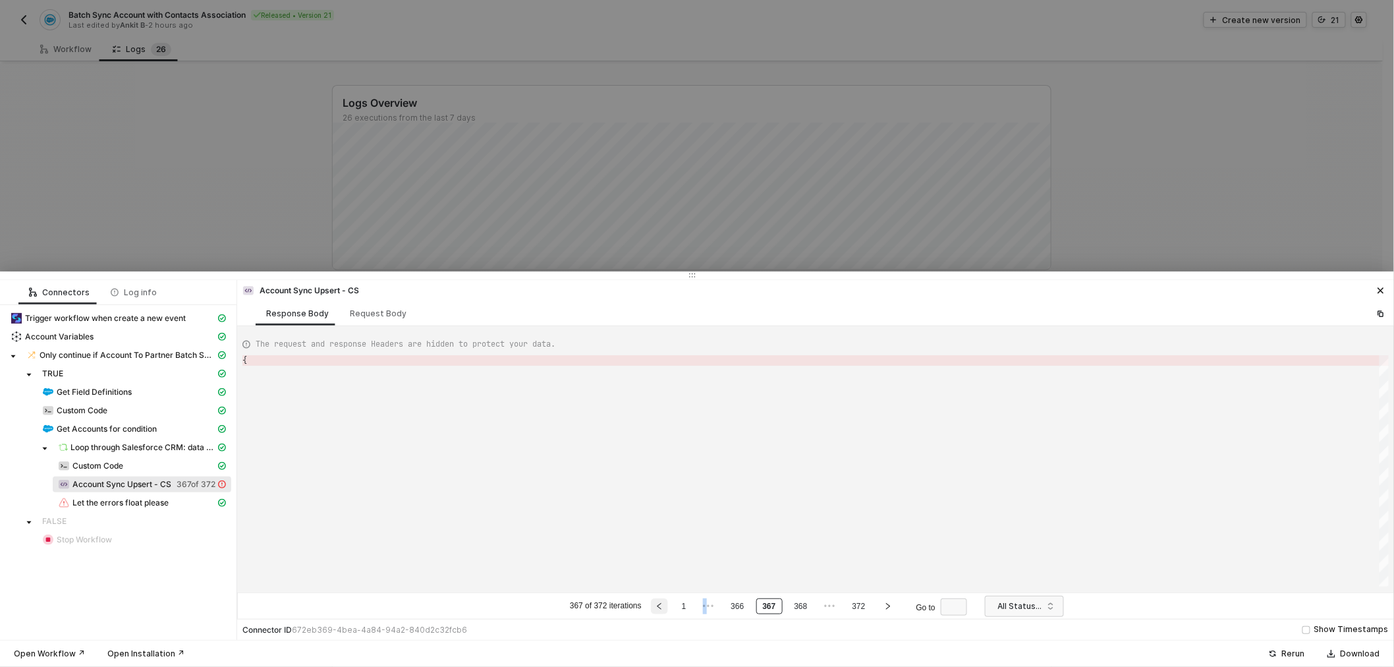
type textarea "{ "error": { "statusCode": 400, "message": "Error : {\"messages\":[\"No value f…"
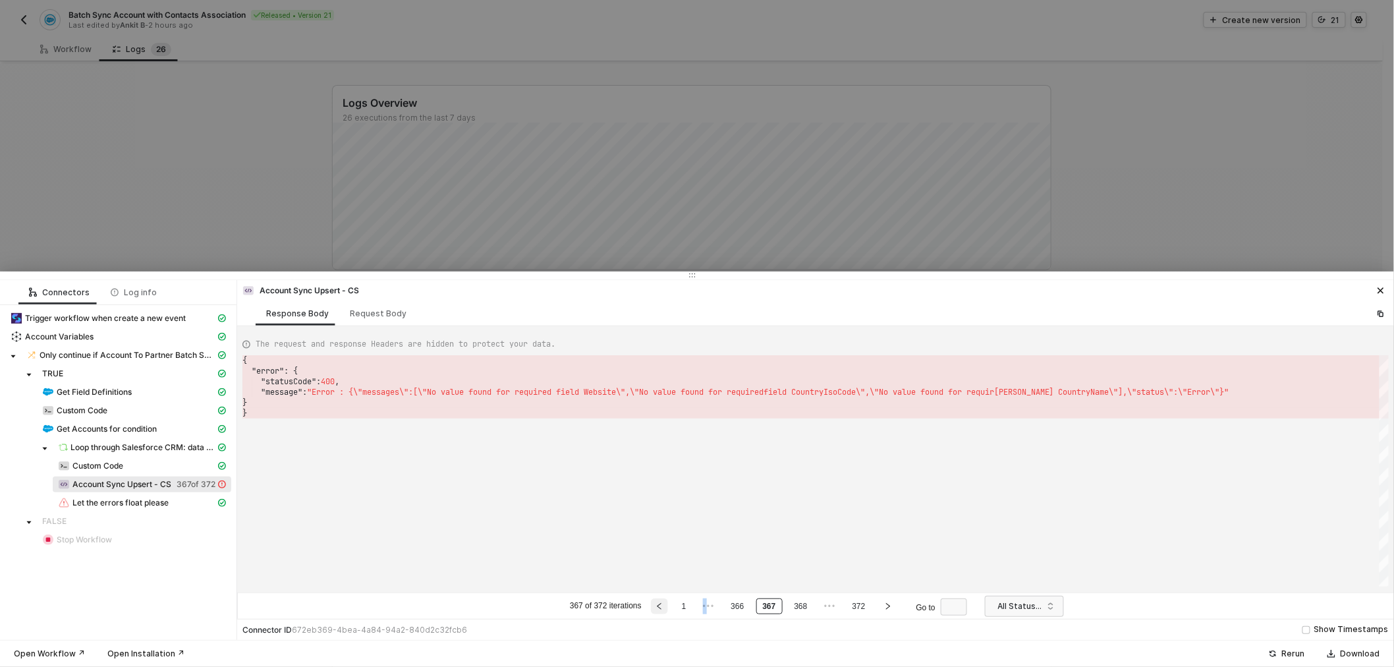
click at [663, 605] on icon "left" at bounding box center [659, 606] width 8 height 8
click at [663, 605] on button "button" at bounding box center [659, 606] width 17 height 16
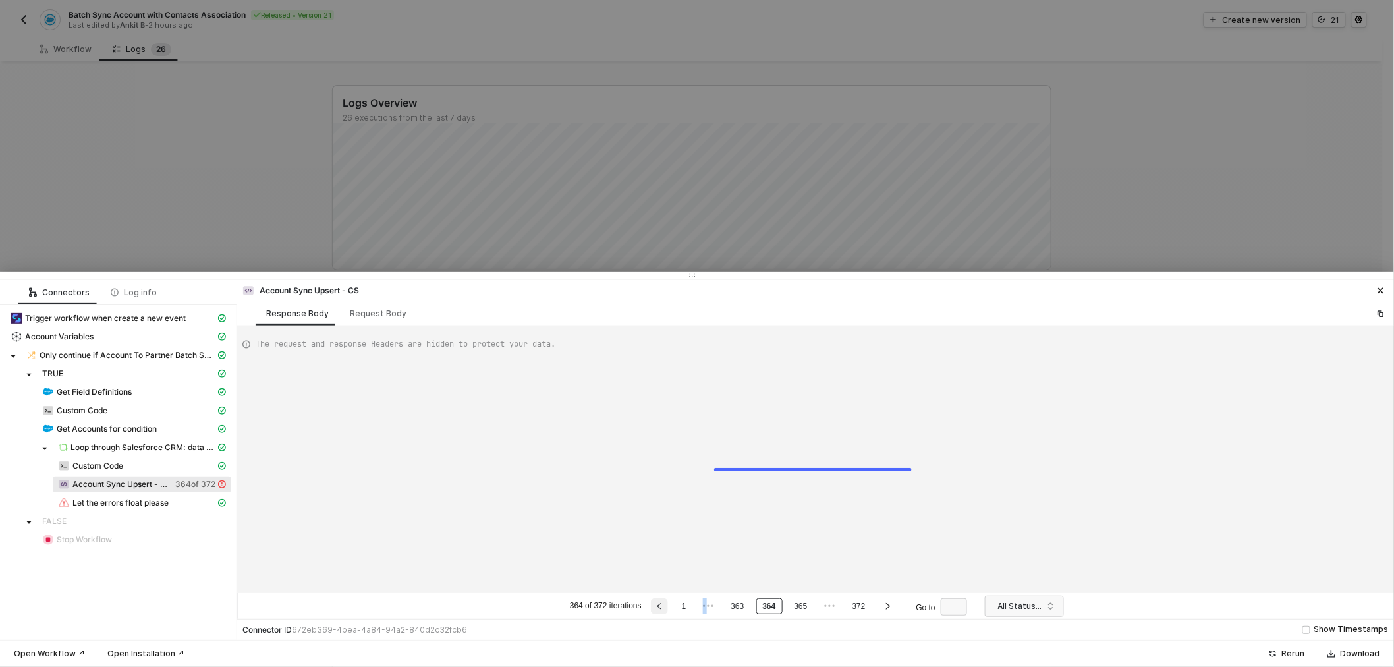
type textarea "{ "error": { "statusCode": 400, "message": "Error : {\"messages\":[\"Could not …"
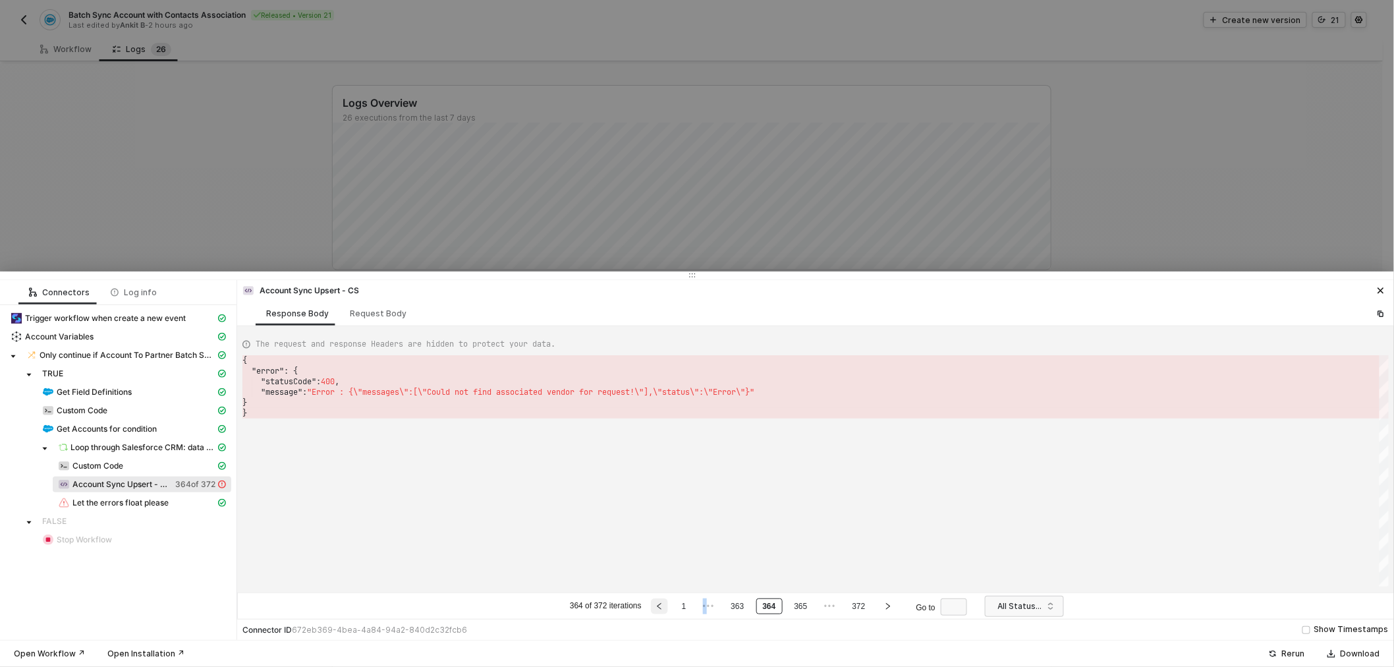
click at [663, 605] on button "button" at bounding box center [659, 606] width 17 height 16
click at [376, 314] on div "Request Body" at bounding box center [378, 313] width 57 height 11
type textarea "[ { "resource": "custom", "operation": "68ae1906150fc29e6cd26f61", "requestMeth…"
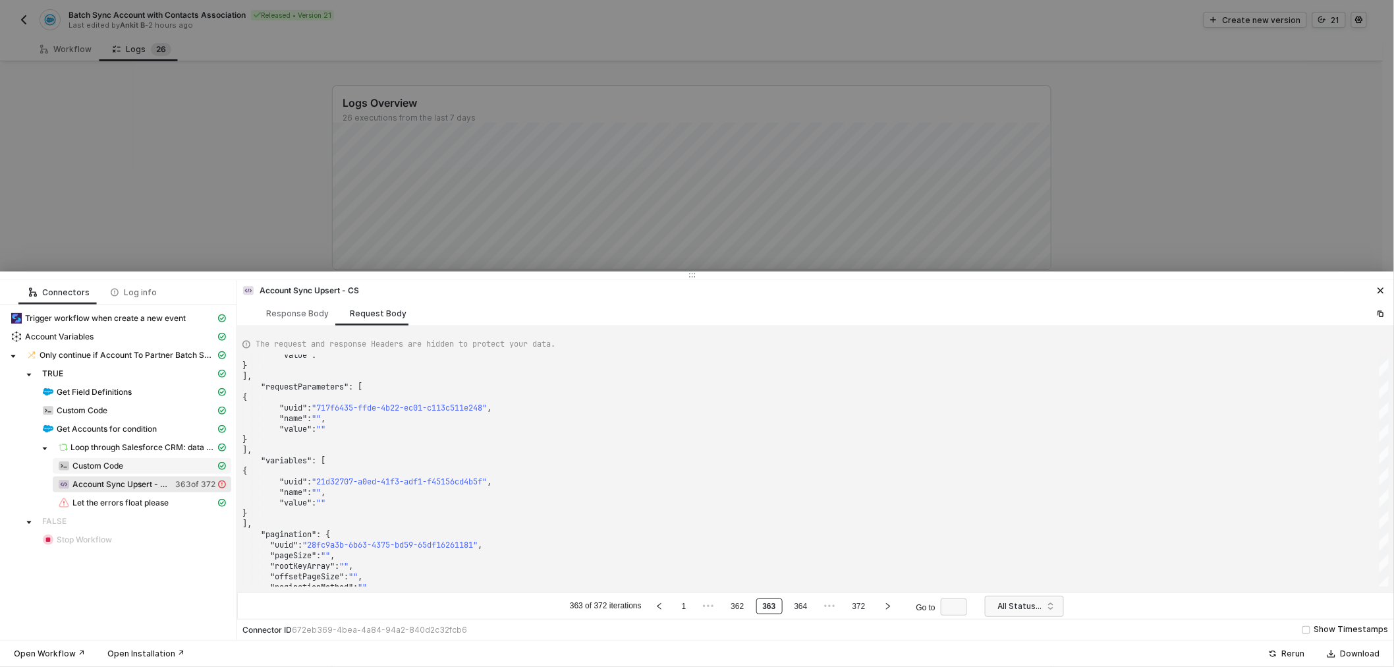
click at [108, 461] on span "Custom Code" at bounding box center [97, 465] width 51 height 11
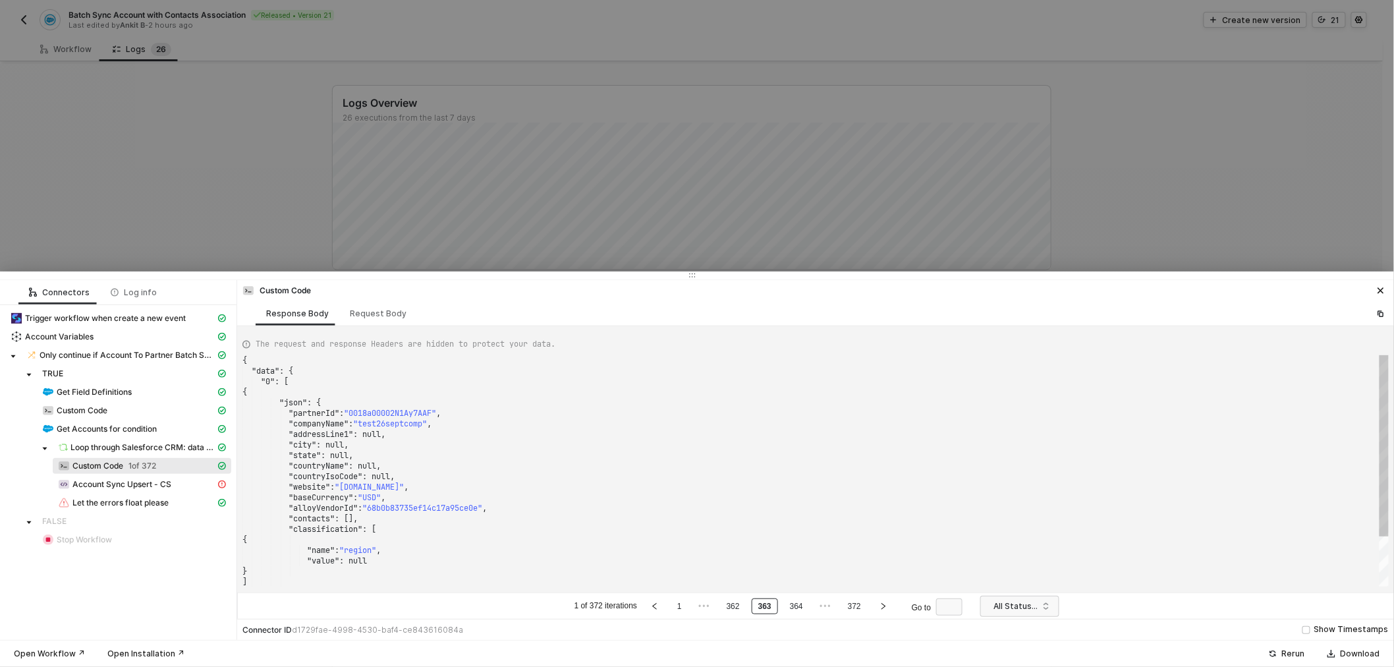
click at [453, 510] on span ""68b0b83735ef14c17a95ce0e"" at bounding box center [422, 508] width 120 height 11
type textarea "{ "data": { "0": [ { "json": { "partnerId": "0018a00002N1Ay7AAF", "companyName"…"
click at [499, 439] on div ""city" : null," at bounding box center [815, 444] width 1146 height 11
click at [739, 603] on link "362" at bounding box center [733, 606] width 21 height 14
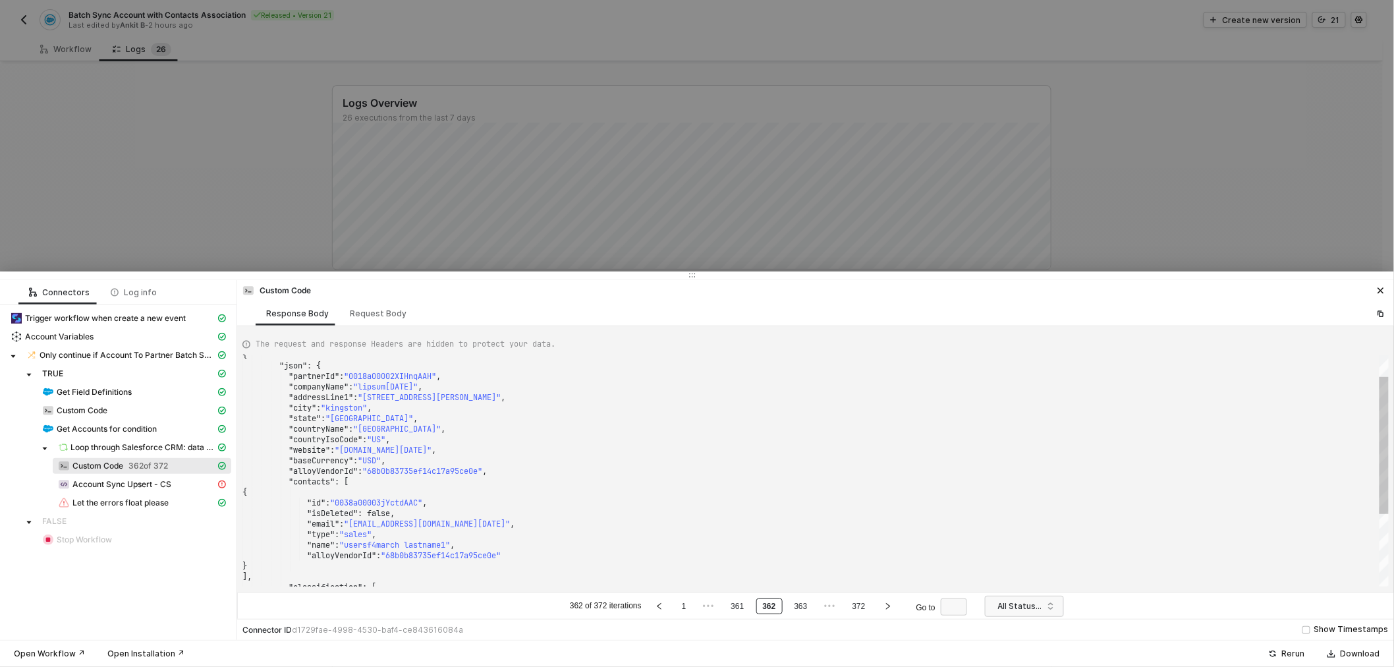
type textarea ""countryName": "United States", "countryIsoCode": "US", "website": "www.lipsum4…"
click at [460, 472] on div at bounding box center [460, 471] width 1 height 11
click at [578, 459] on div ""baseCurrency" : "USD" ," at bounding box center [815, 460] width 1146 height 11
click at [461, 470] on span ""68b0b83735ef14c17a95ce0e"" at bounding box center [422, 471] width 120 height 11
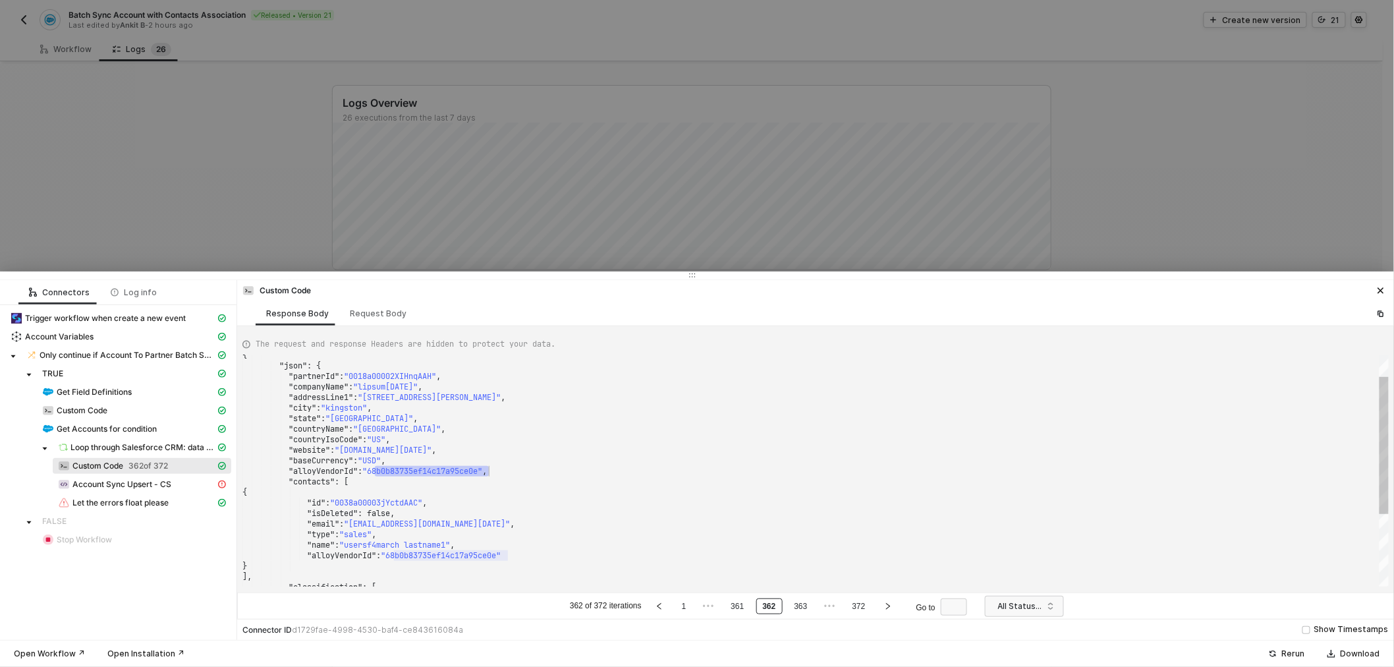
click at [540, 447] on div ""website" : "www.lipsum4march2025.com" ," at bounding box center [815, 450] width 1146 height 11
click at [186, 63] on div at bounding box center [697, 333] width 1394 height 667
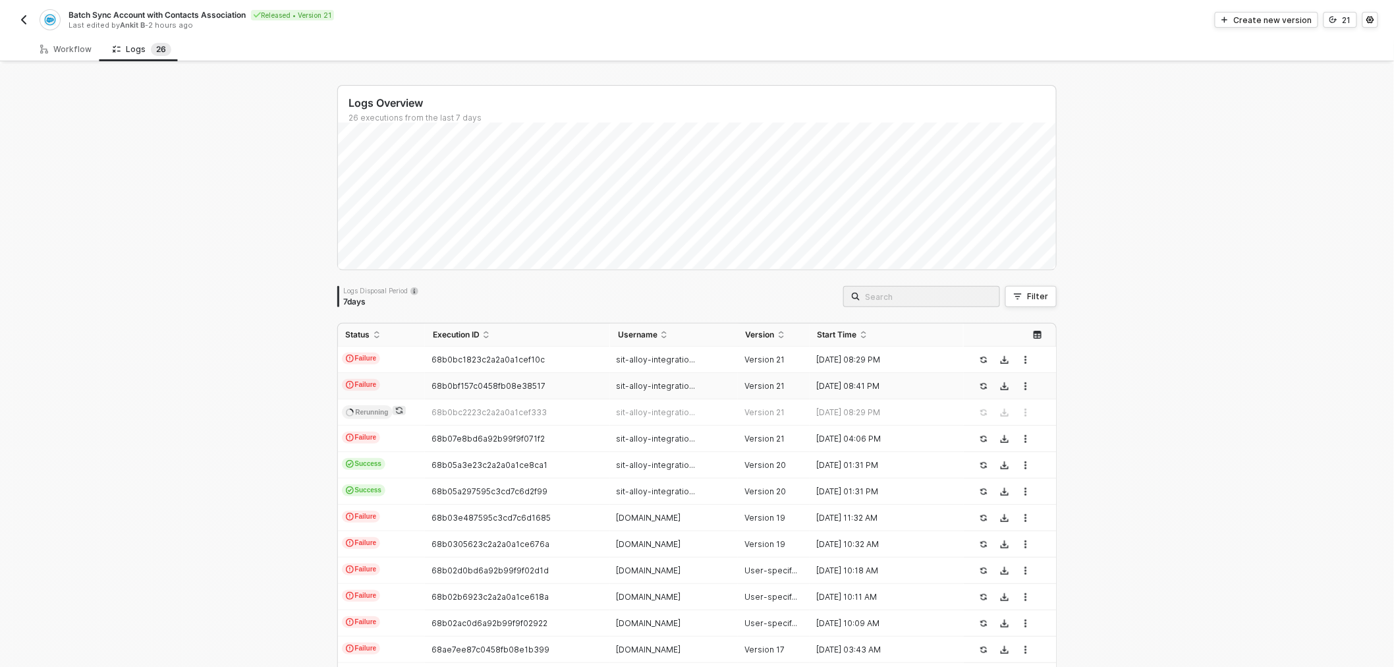
click at [80, 42] on div "Workflow" at bounding box center [66, 49] width 72 height 24
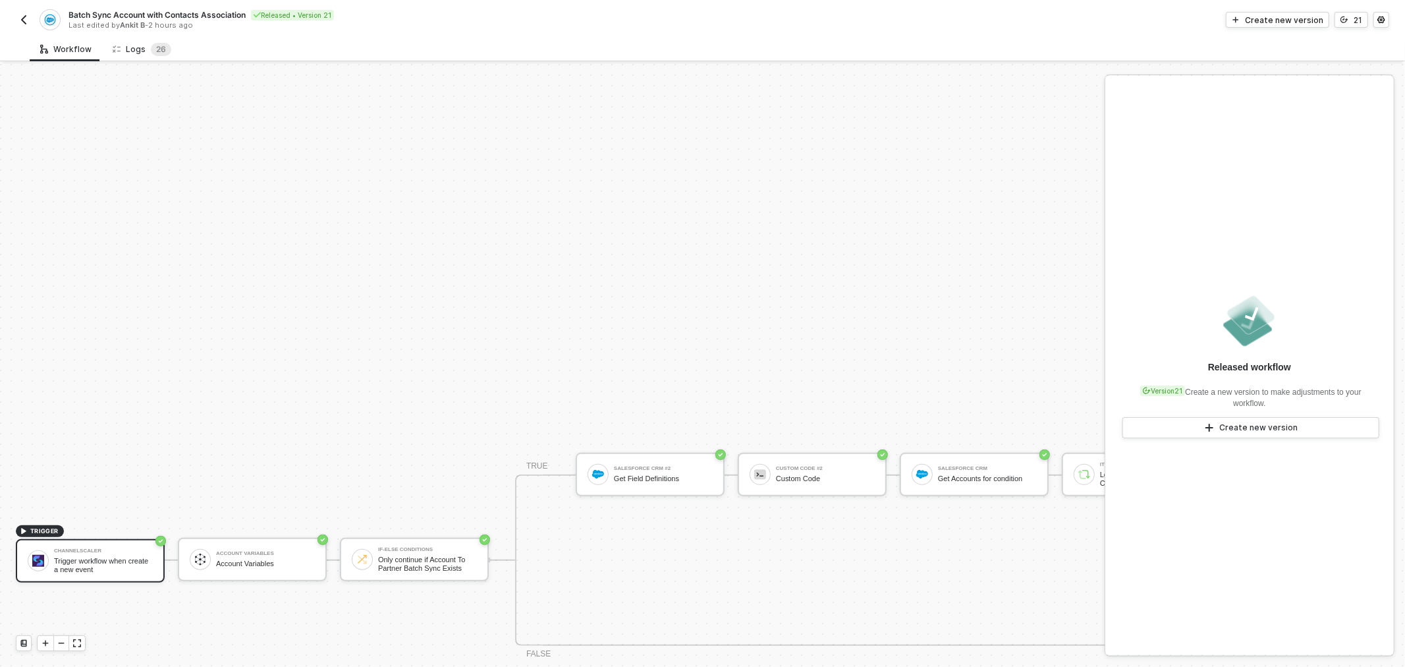
drag, startPoint x: 130, startPoint y: 47, endPoint x: 121, endPoint y: 67, distance: 22.4
click at [130, 47] on div "Logs 2 6" at bounding box center [142, 49] width 59 height 13
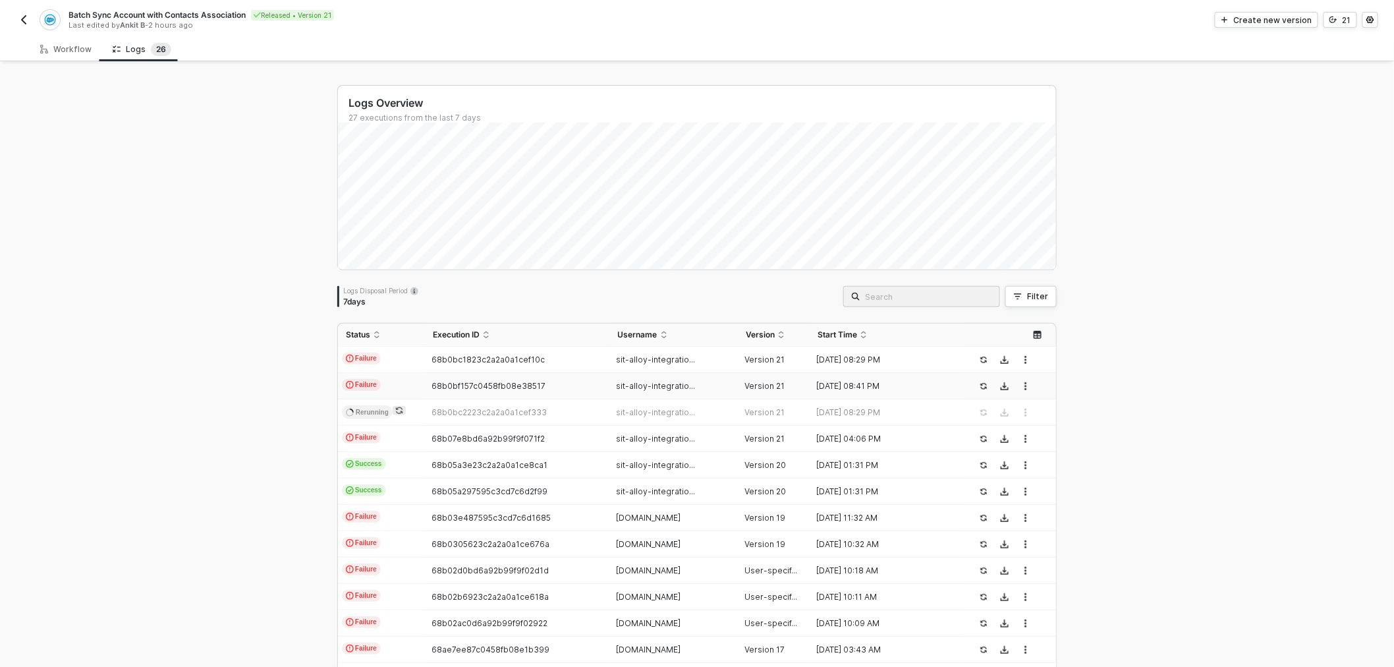
click at [20, 17] on img "button" at bounding box center [23, 19] width 11 height 11
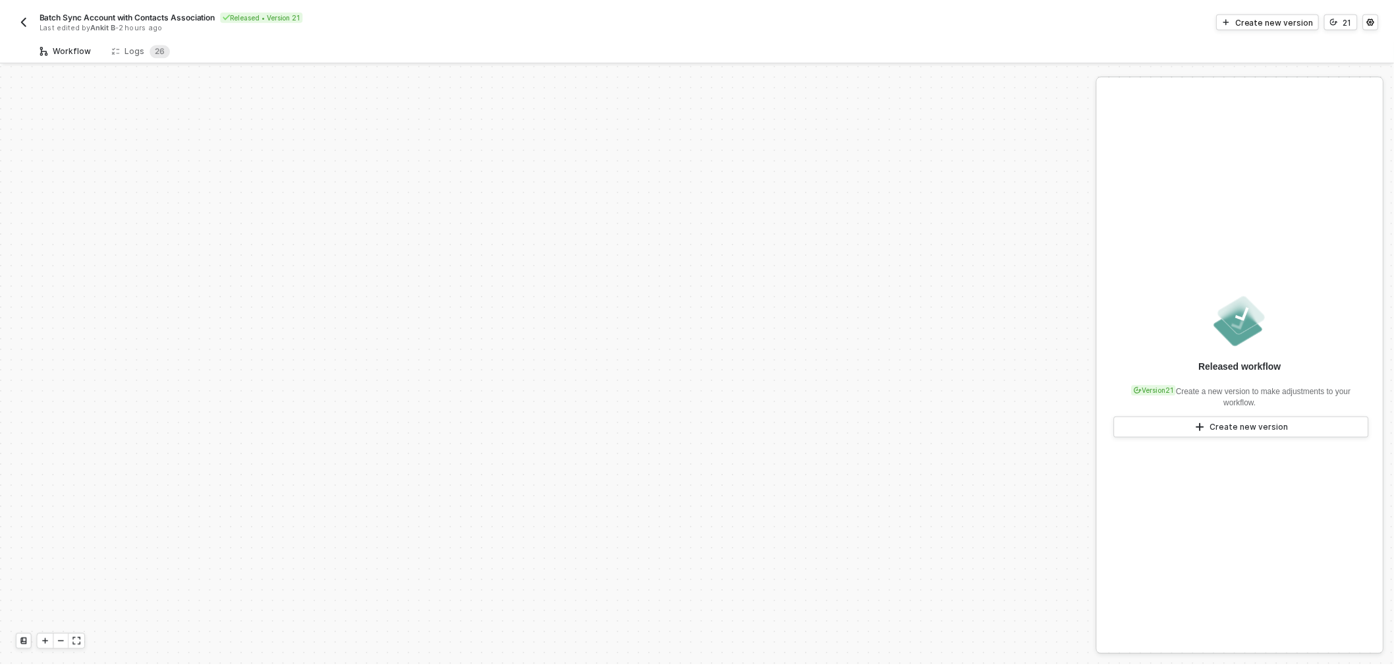
scroll to position [496, 0]
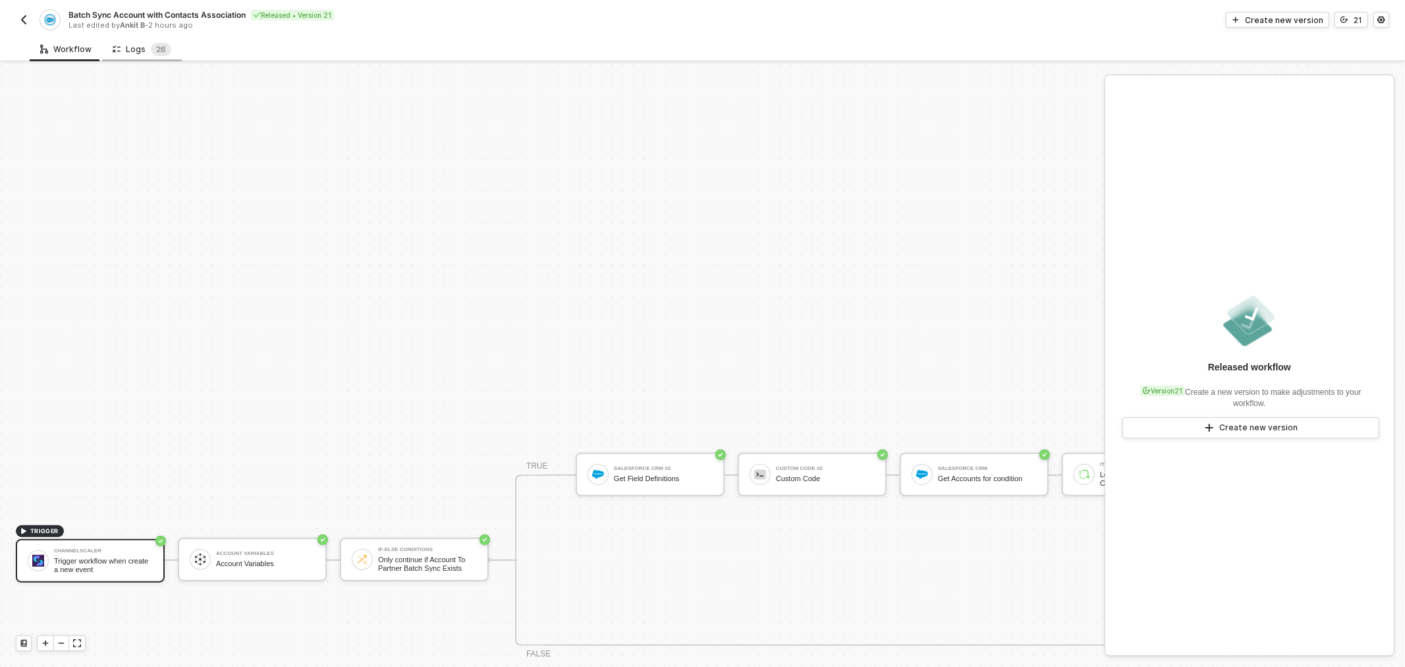
click at [140, 43] on div "Logs 2 6" at bounding box center [142, 49] width 59 height 13
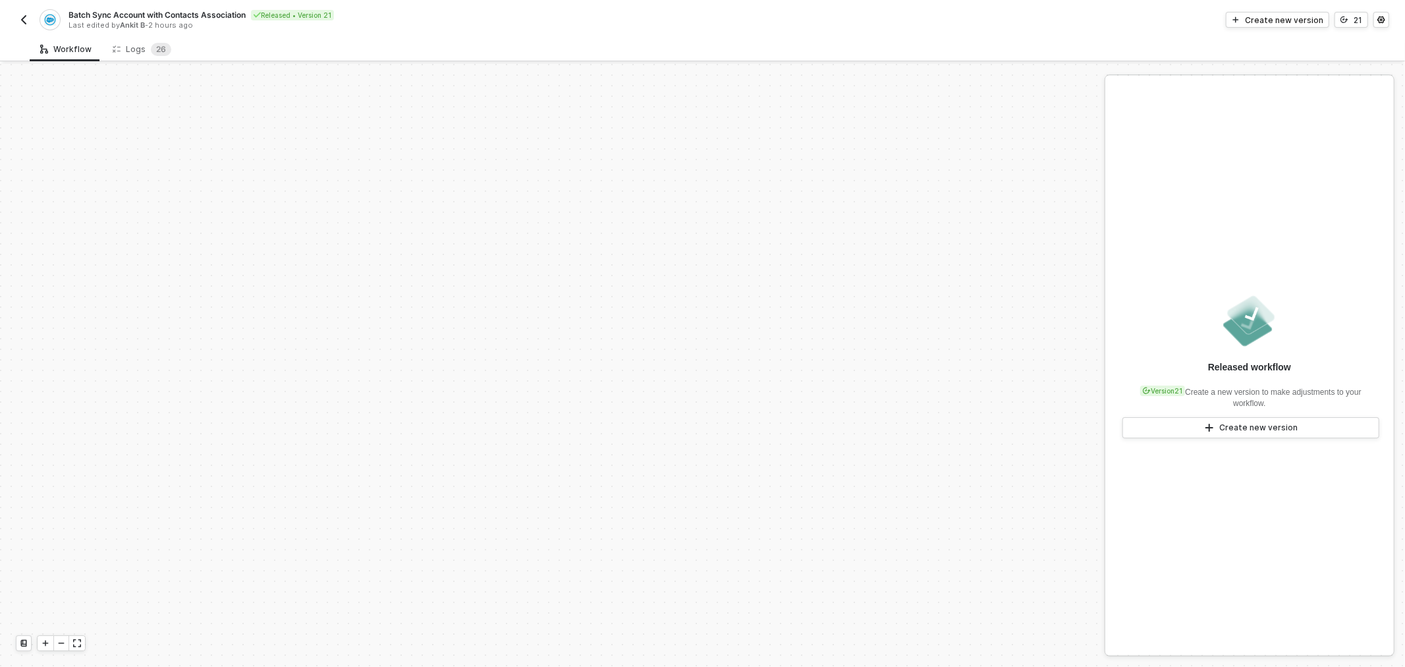
scroll to position [496, 0]
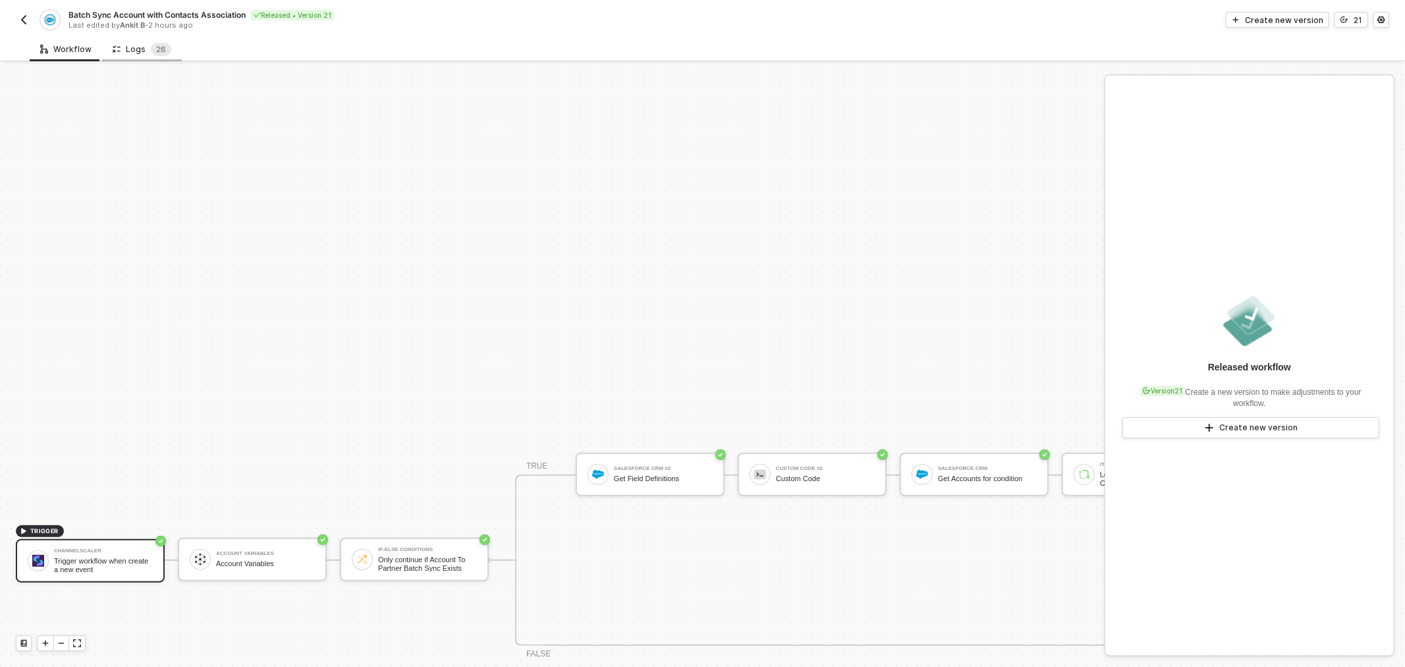
click at [122, 50] on div "Logs 2 6" at bounding box center [142, 49] width 59 height 13
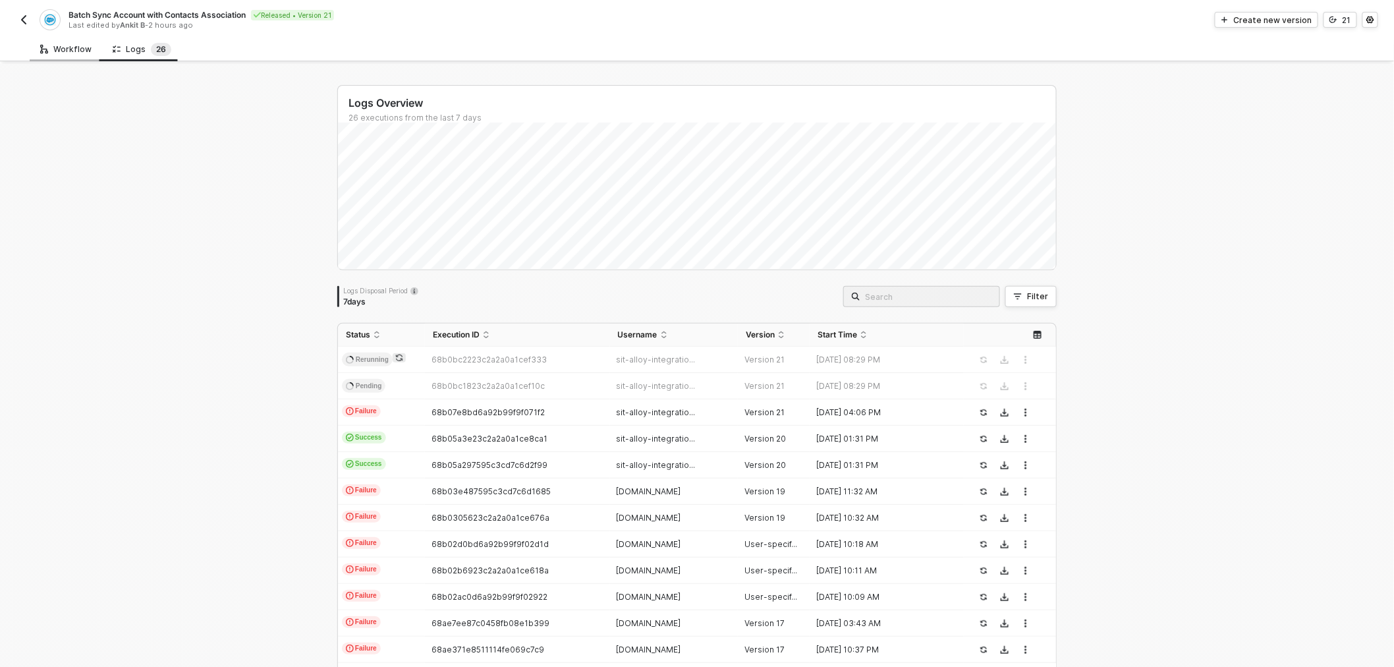
click at [73, 55] on div "Workflow" at bounding box center [66, 49] width 72 height 24
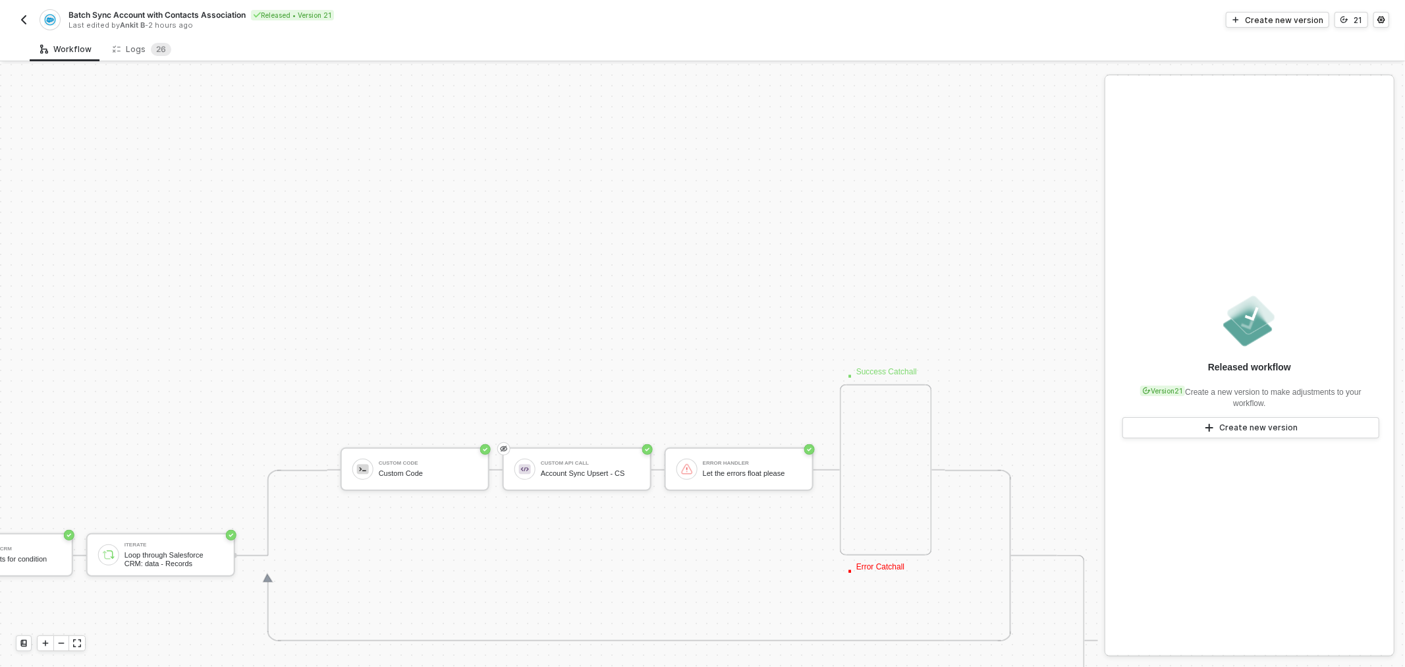
drag, startPoint x: 523, startPoint y: 293, endPoint x: 609, endPoint y: 242, distance: 99.9
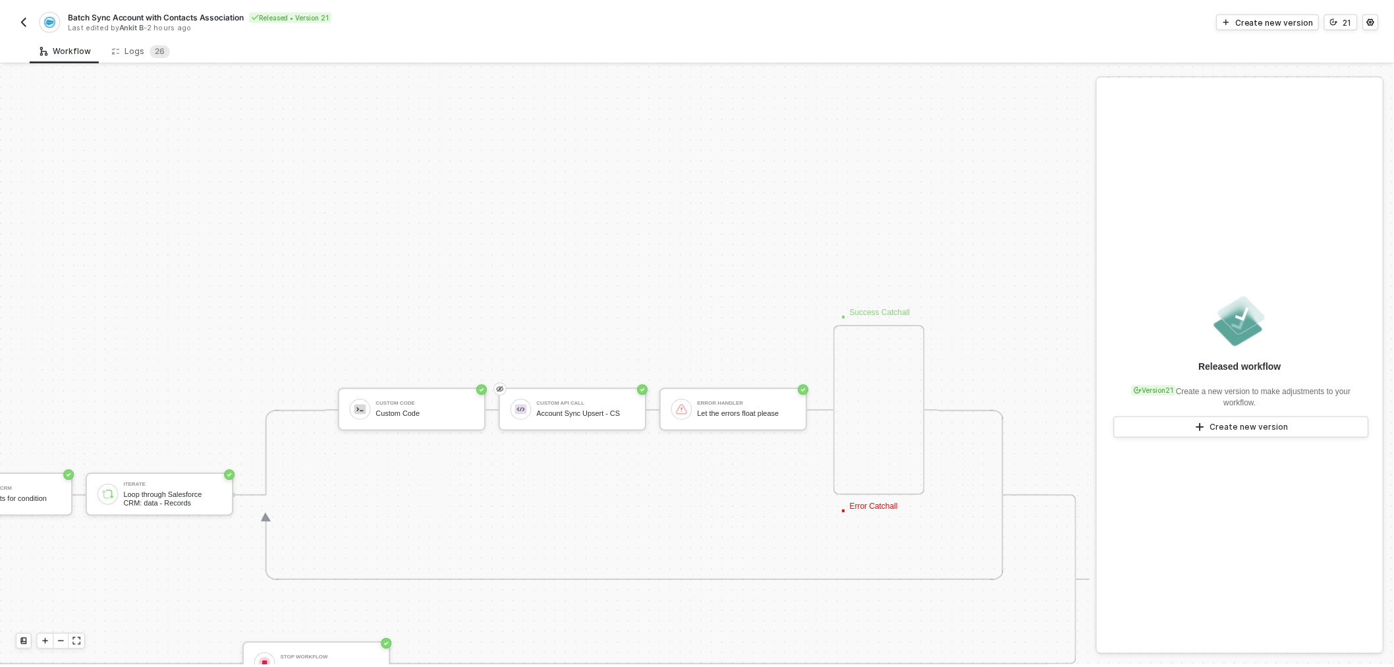
scroll to position [548, 984]
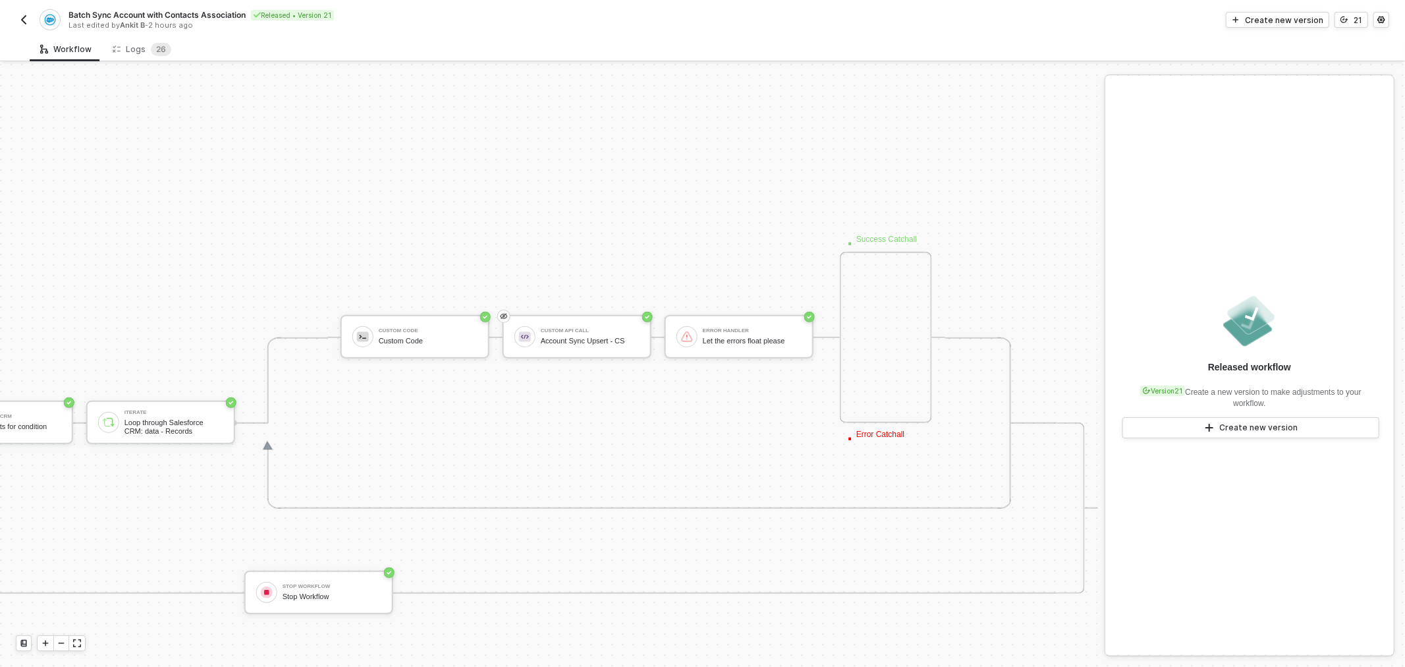
click at [593, 239] on div "TRIGGER Channelscaler Trigger workflow when create a new event Account Variable…" at bounding box center [61, 508] width 2074 height 1984
drag, startPoint x: 593, startPoint y: 239, endPoint x: 604, endPoint y: 239, distance: 11.2
click at [703, 338] on div "Let the errors float please" at bounding box center [752, 341] width 99 height 9
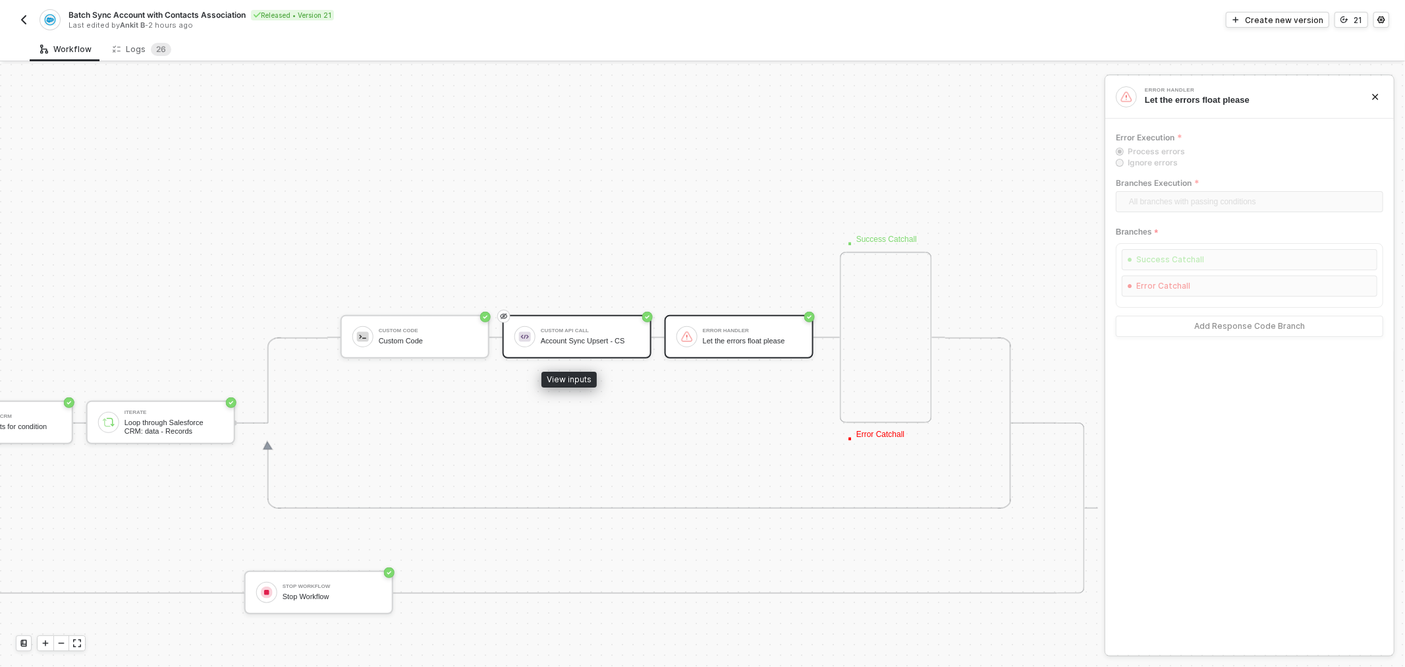
click at [598, 331] on div "Custom API Call" at bounding box center [590, 330] width 99 height 5
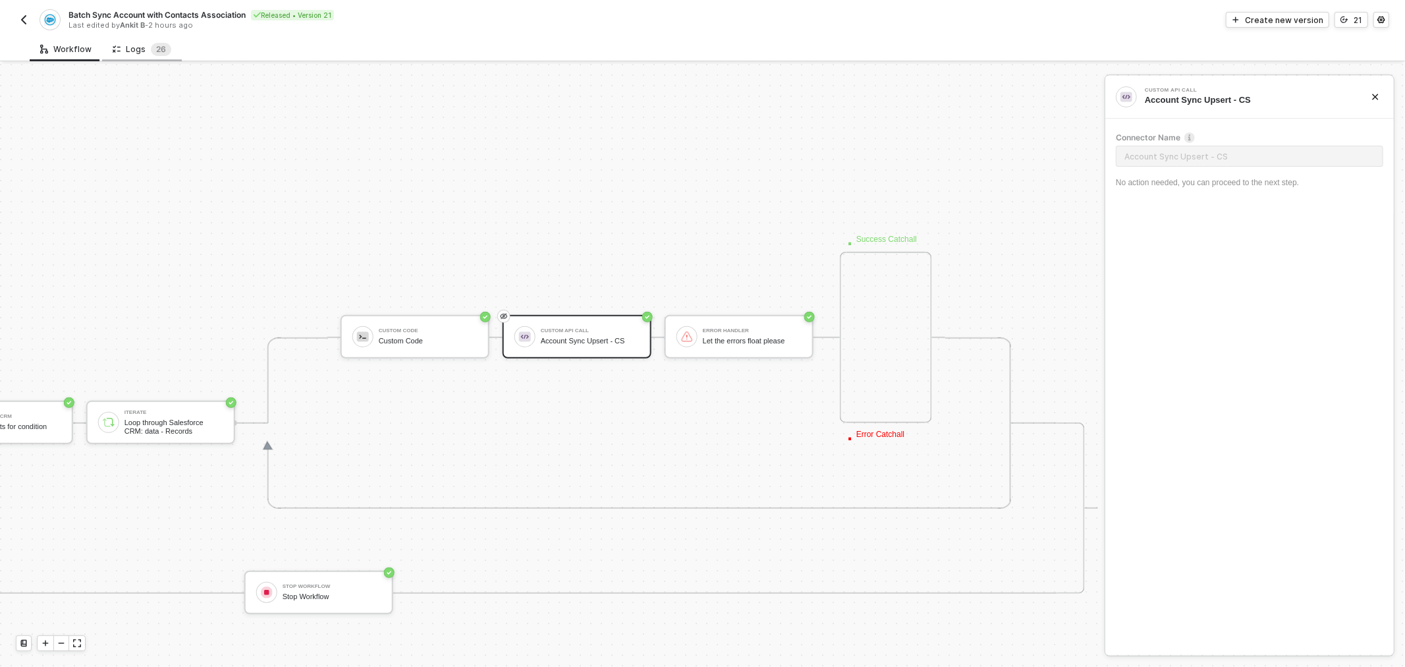
click at [146, 37] on div "Logs 2 6" at bounding box center [142, 49] width 80 height 24
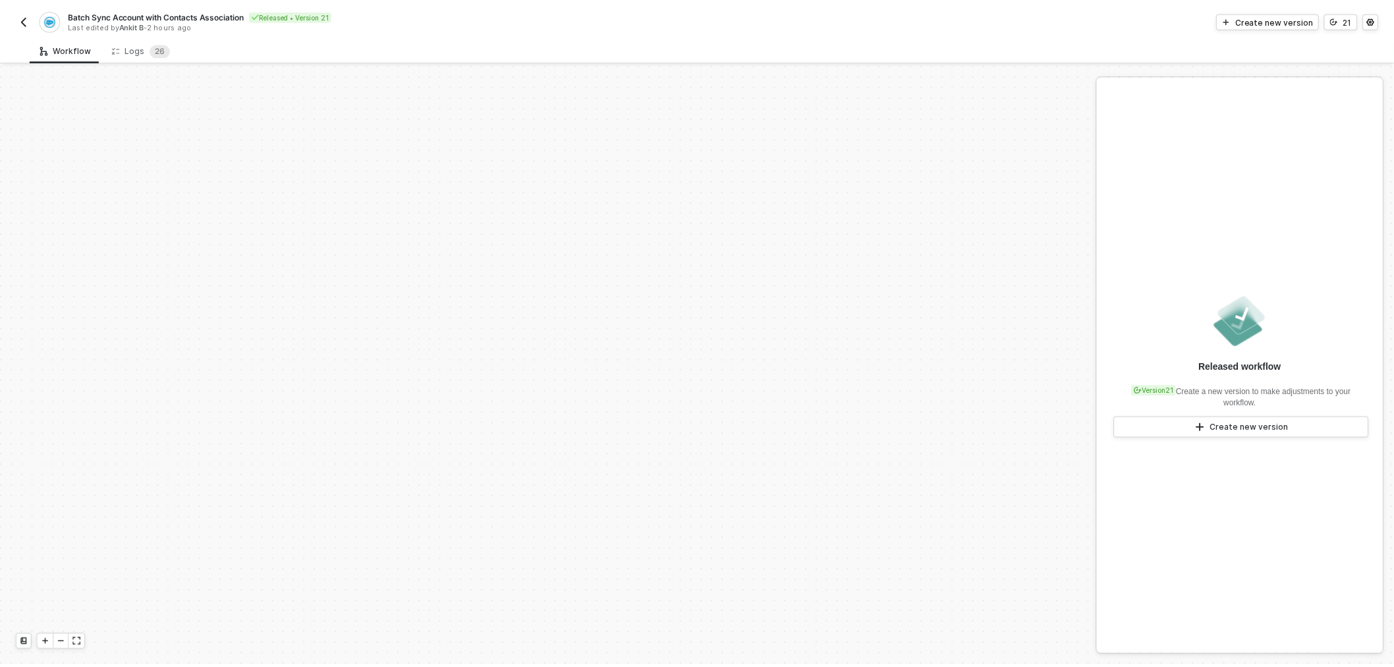
scroll to position [496, 0]
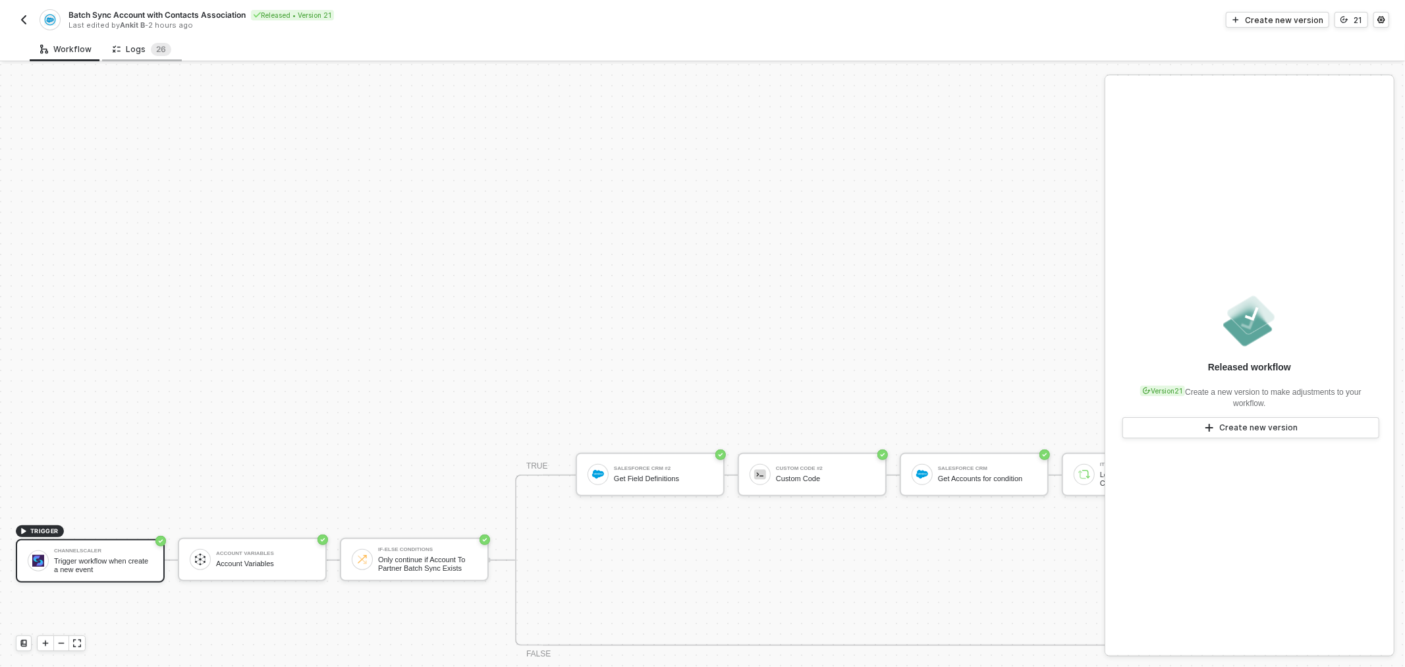
click at [143, 47] on div "Logs 2 6" at bounding box center [142, 49] width 59 height 13
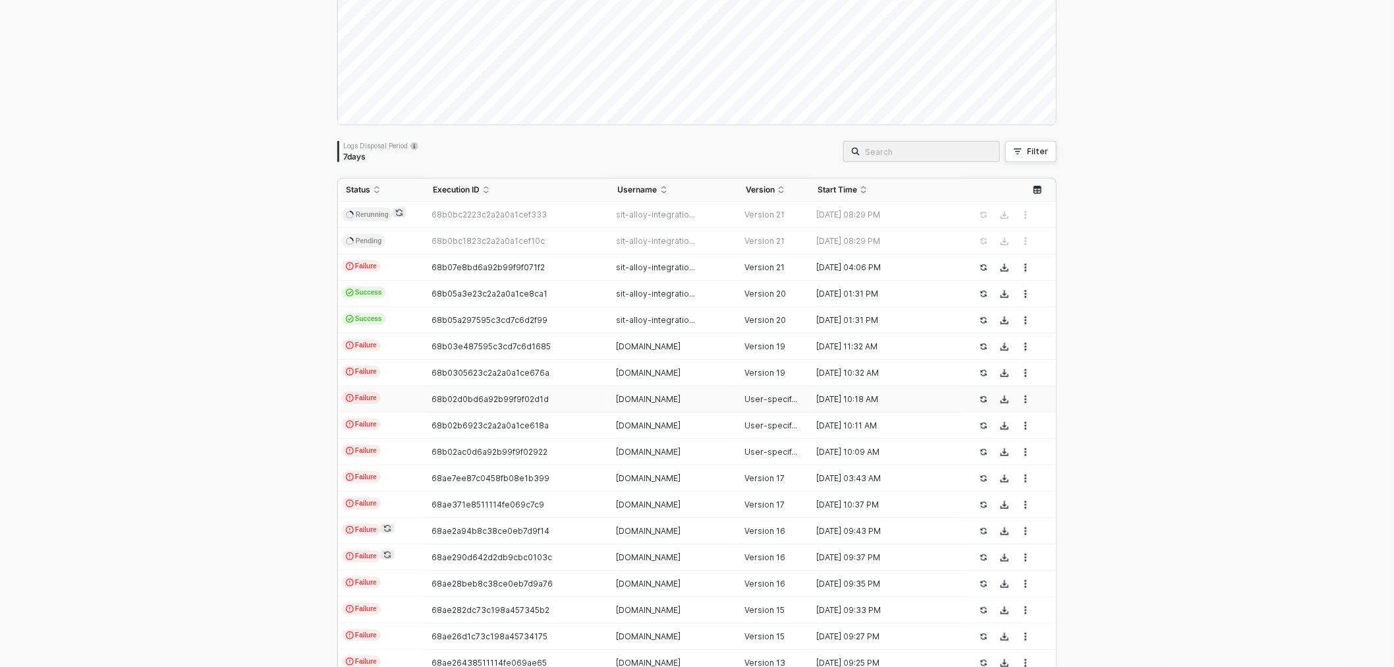
scroll to position [219, 0]
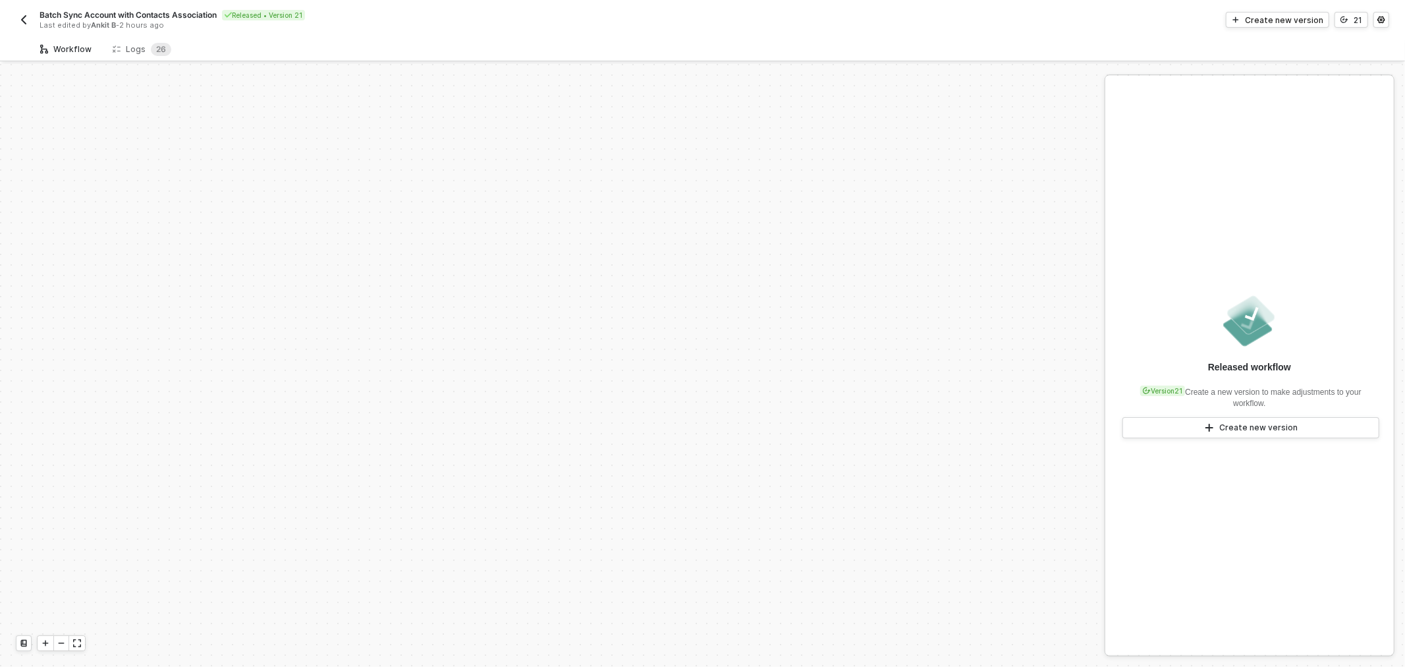
scroll to position [496, 0]
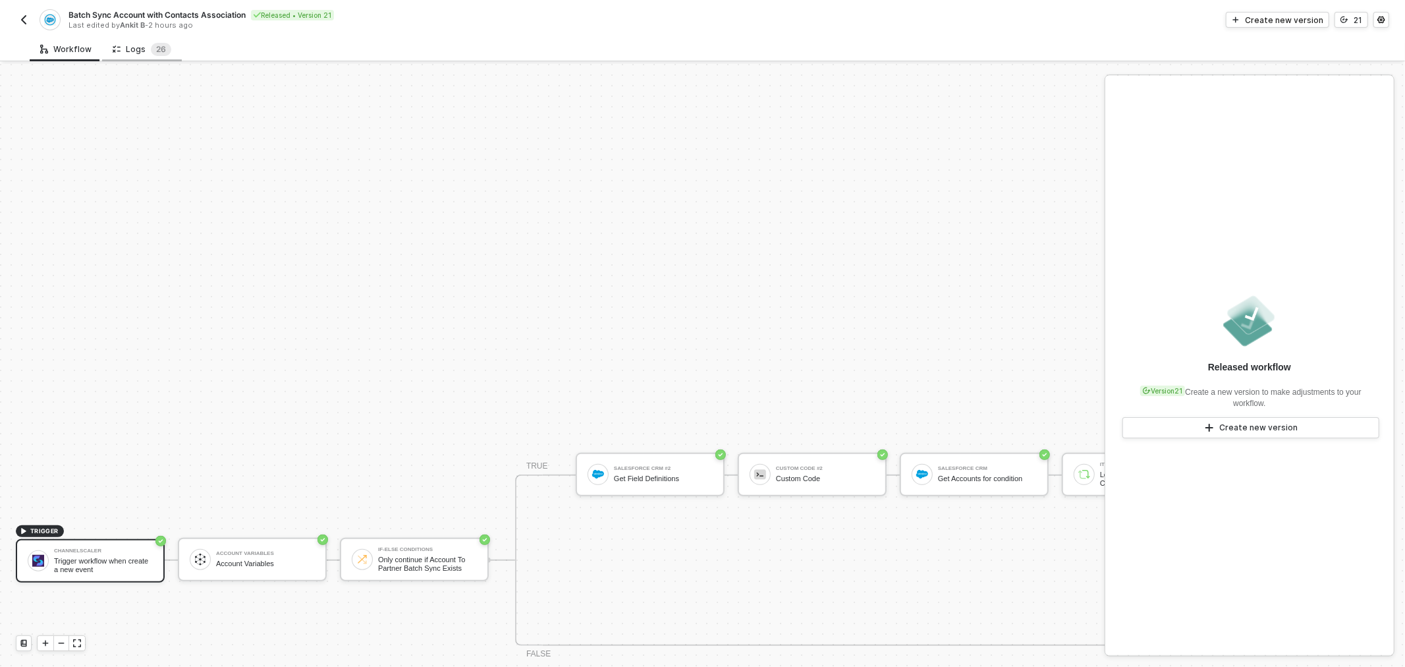
click at [146, 47] on div "Logs 2 6" at bounding box center [142, 49] width 59 height 13
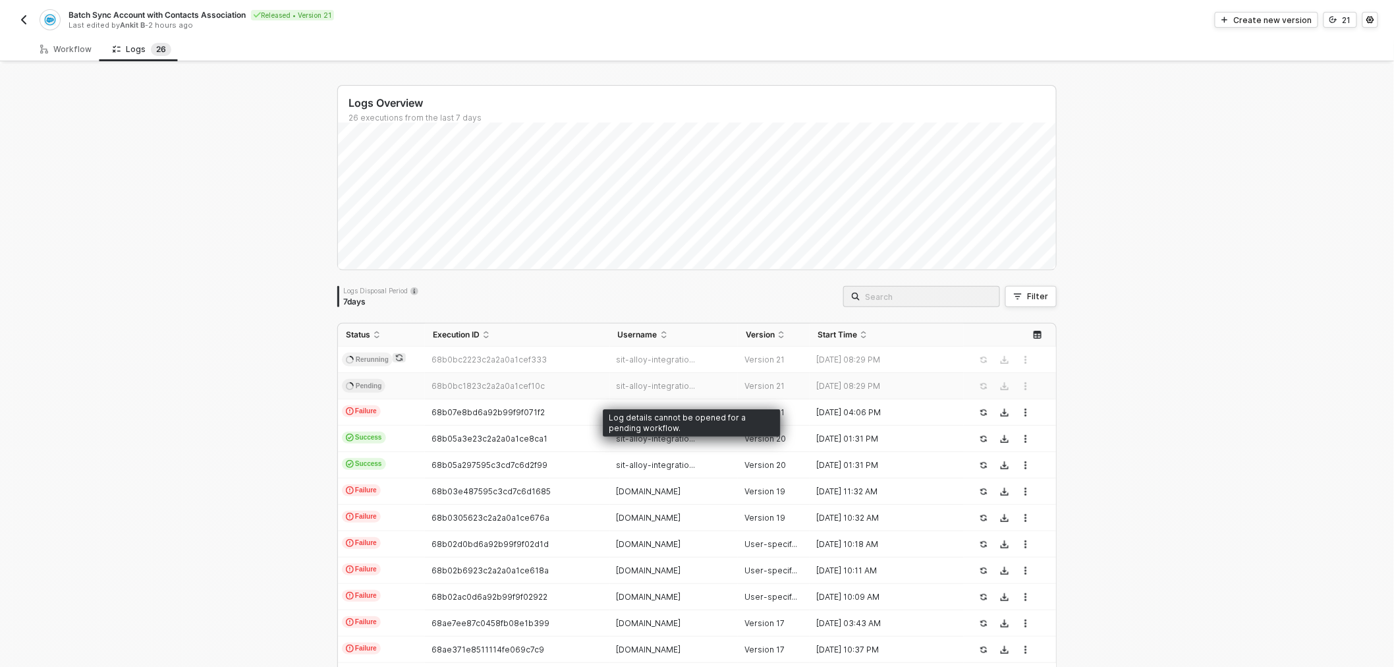
click at [524, 381] on span "68b0bc1823c2a2a0a1cef10c" at bounding box center [487, 386] width 113 height 10
click at [71, 54] on div "Workflow" at bounding box center [65, 49] width 51 height 11
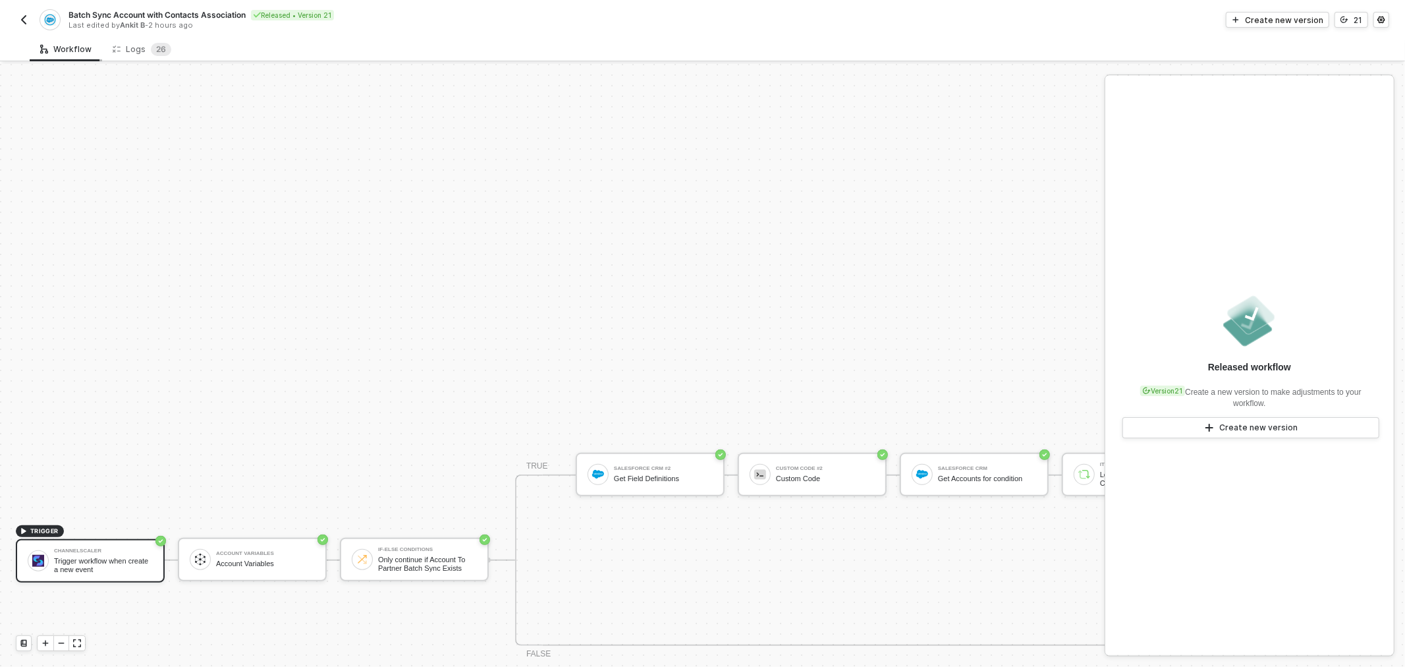
click at [71, 54] on div "Workflow" at bounding box center [65, 49] width 51 height 11
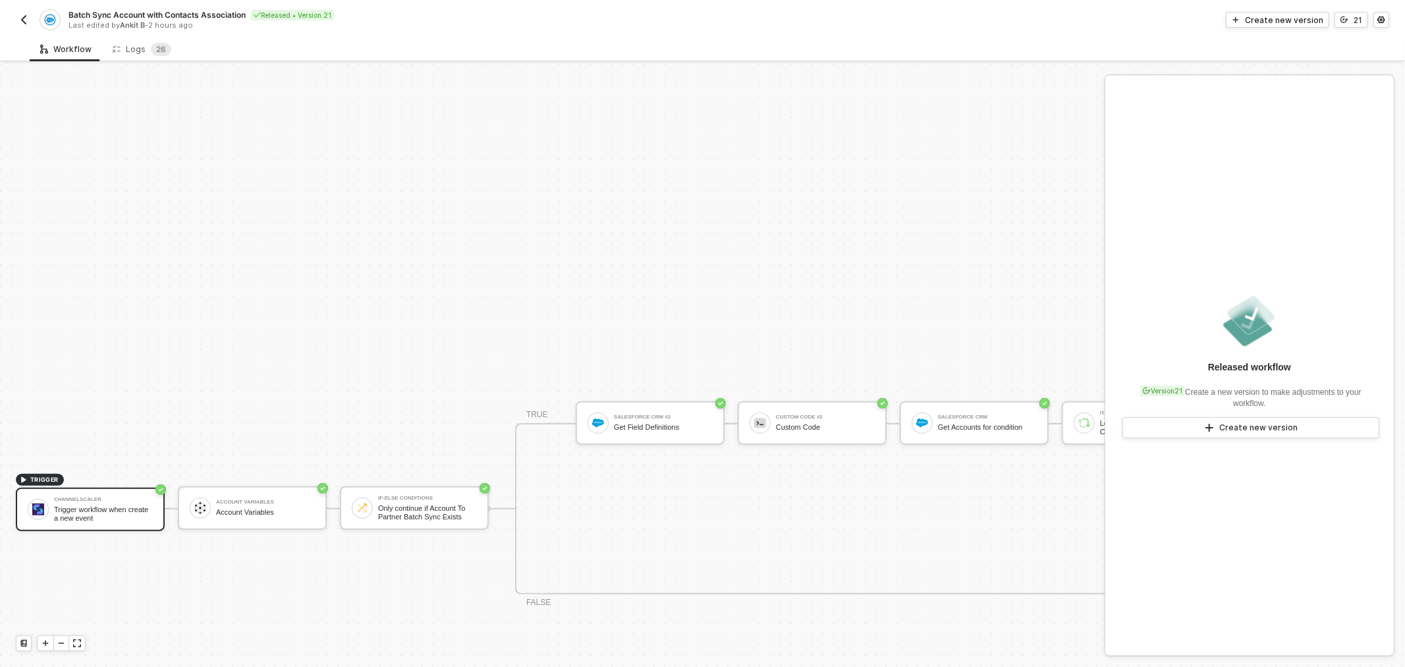
scroll to position [569, 0]
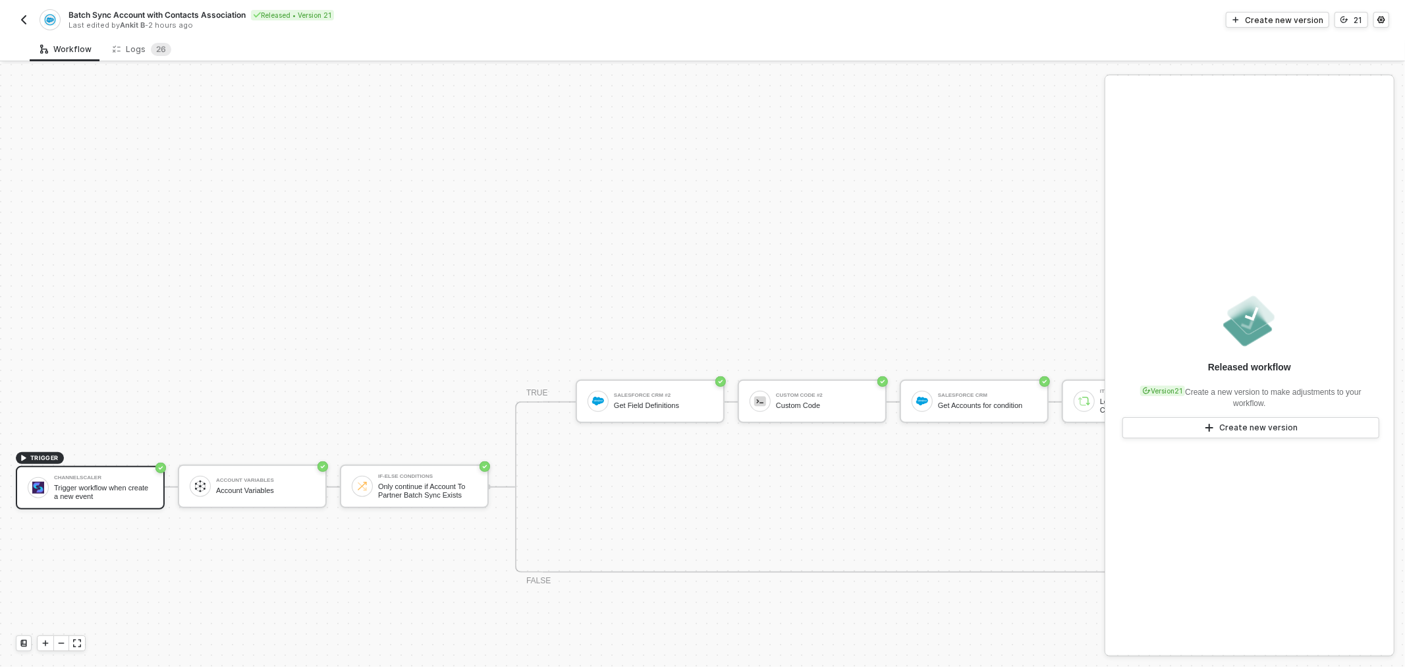
click at [24, 15] on img "button" at bounding box center [23, 19] width 11 height 11
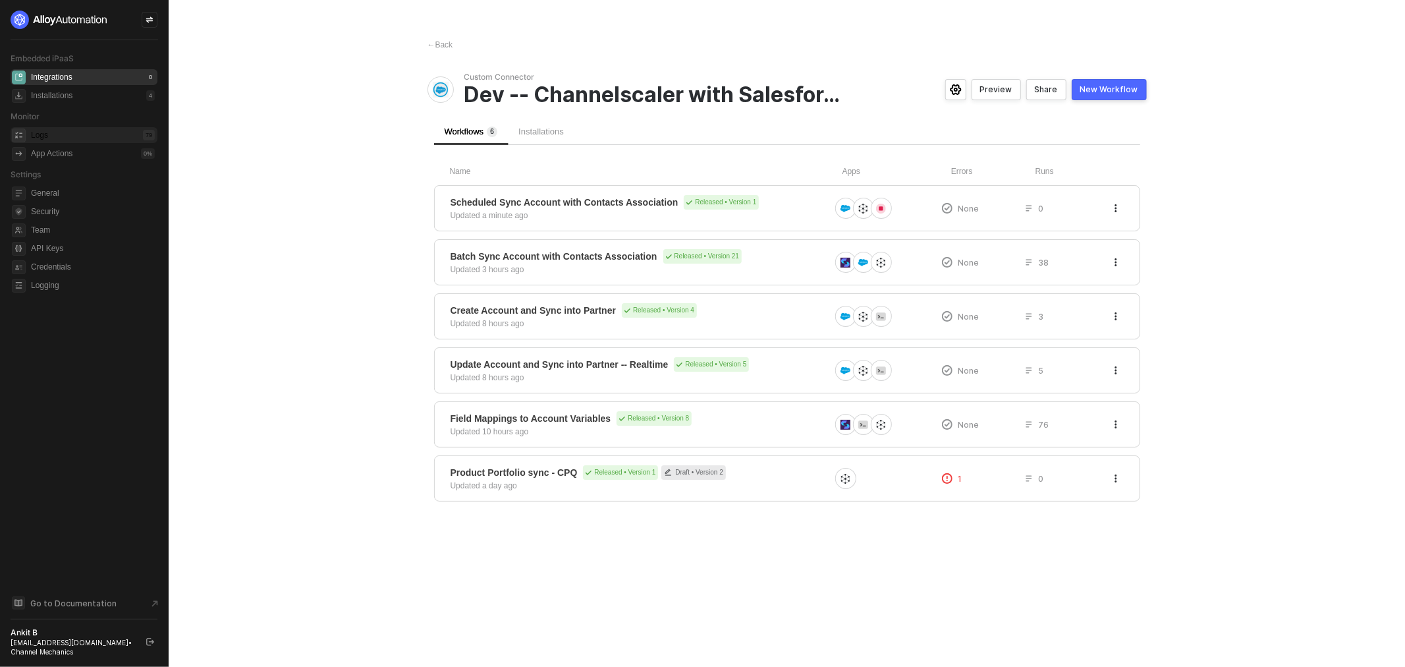
click at [93, 133] on div "Logs 79" at bounding box center [93, 135] width 124 height 16
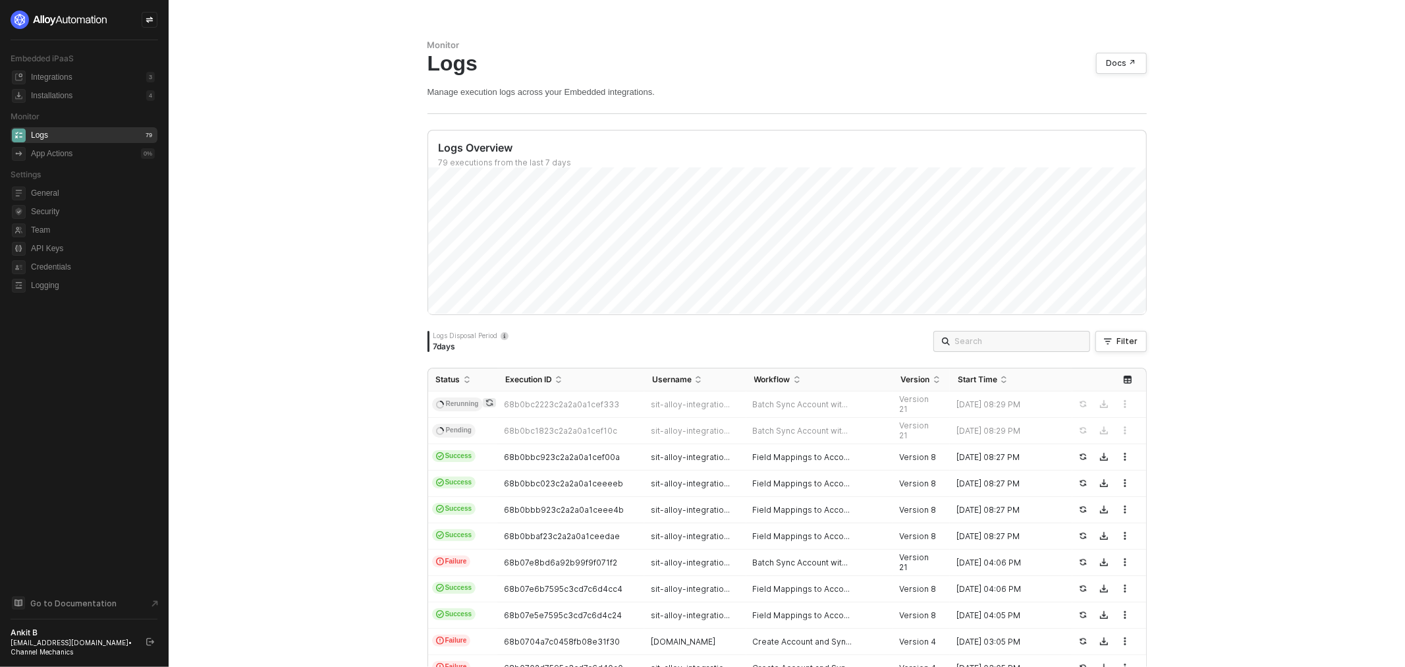
click at [1226, 369] on div "Monitor Logs Docs ↗ Manage execution logs across your Embedded integrations. Lo…" at bounding box center [787, 333] width 1237 height 667
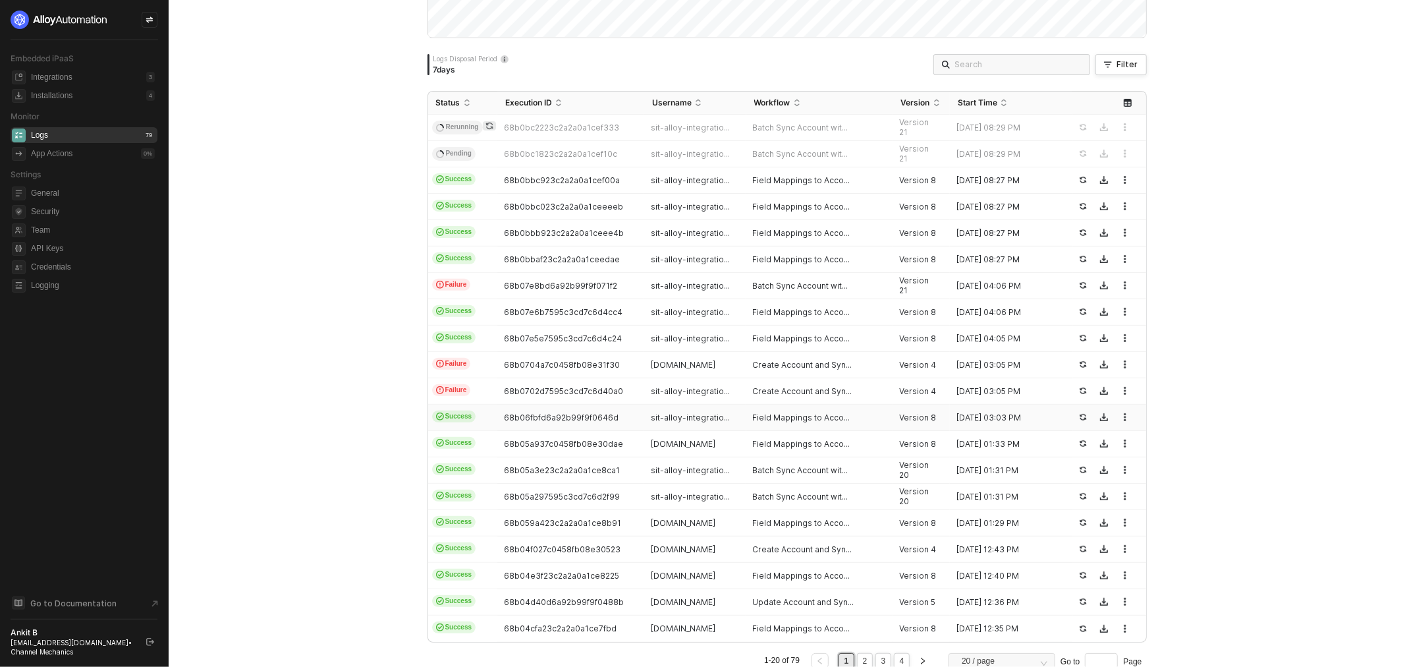
scroll to position [329, 0]
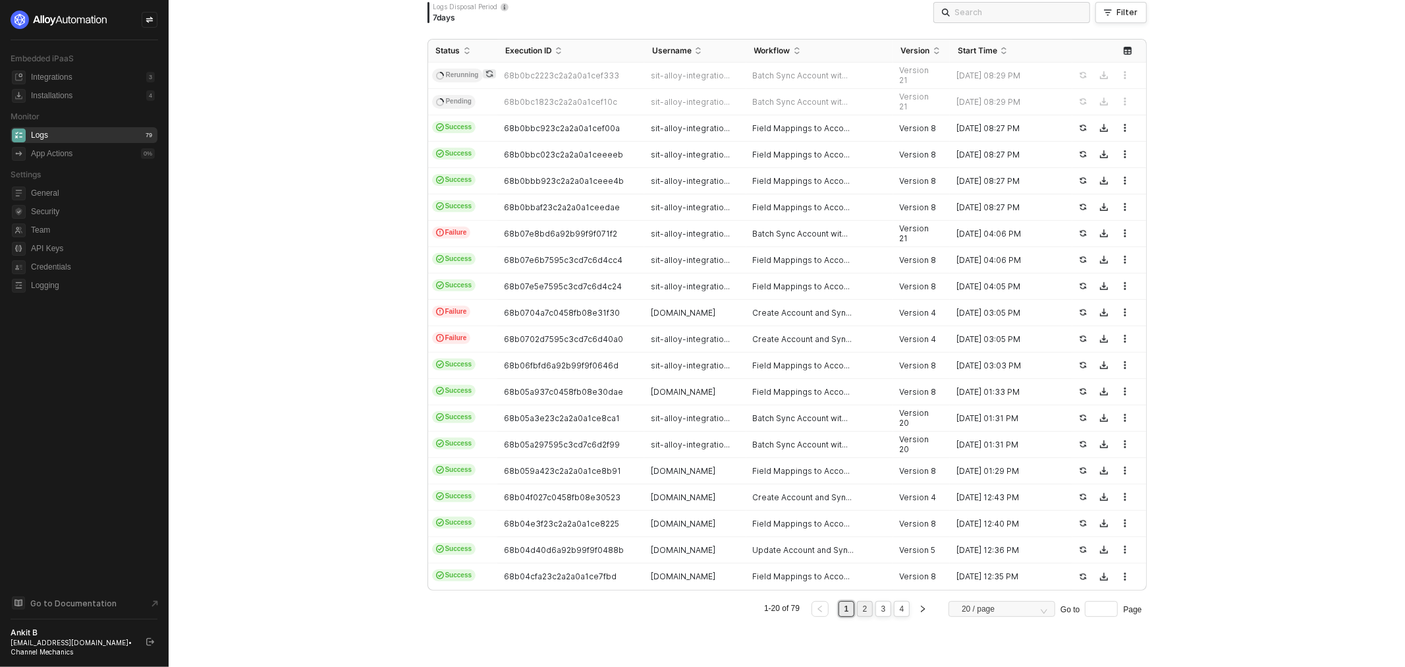
click at [859, 603] on link "2" at bounding box center [865, 608] width 13 height 14
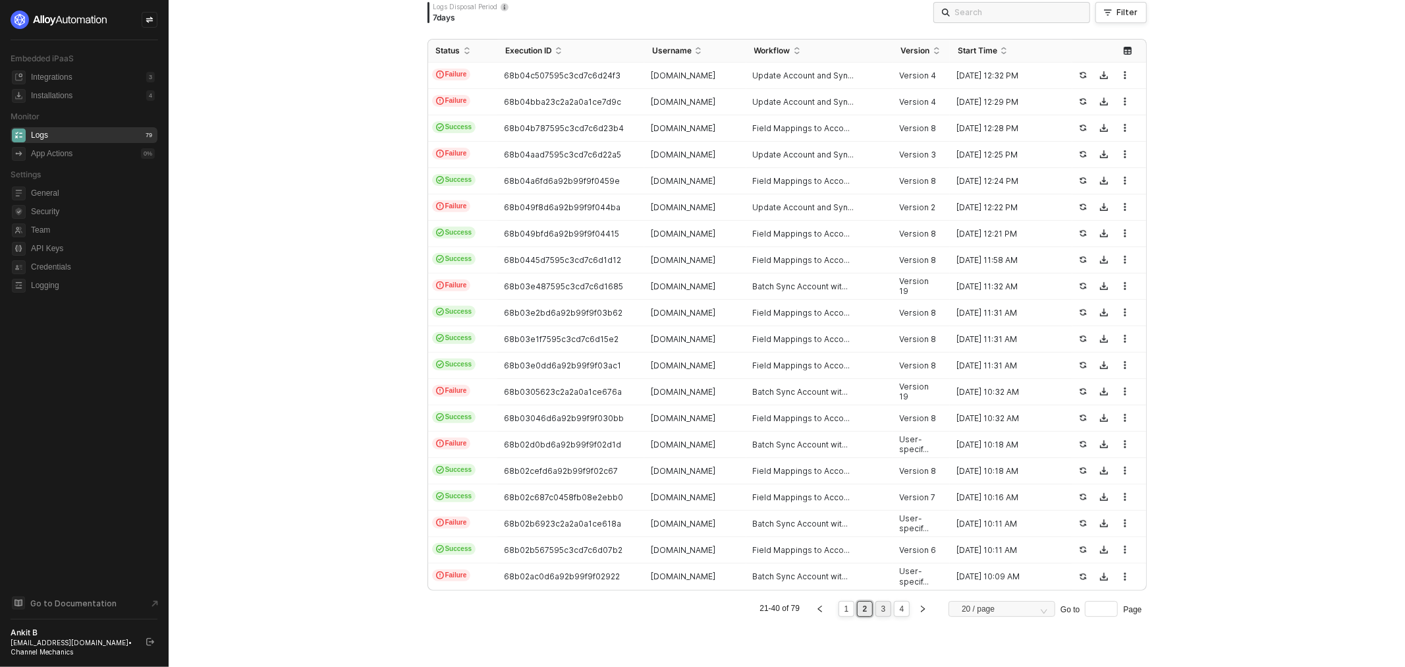
click at [883, 609] on link "3" at bounding box center [883, 608] width 13 height 14
click at [903, 604] on link "4" at bounding box center [902, 608] width 13 height 14
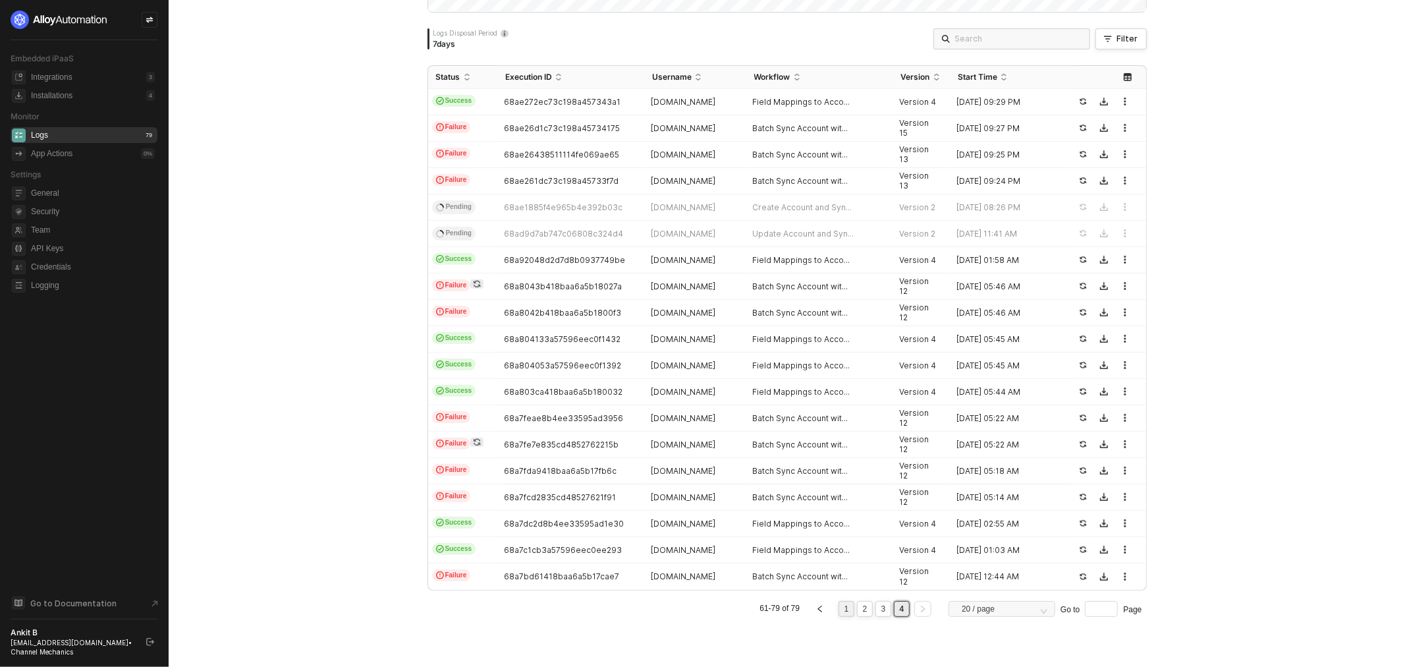
scroll to position [303, 0]
click at [841, 611] on link "1" at bounding box center [847, 608] width 13 height 14
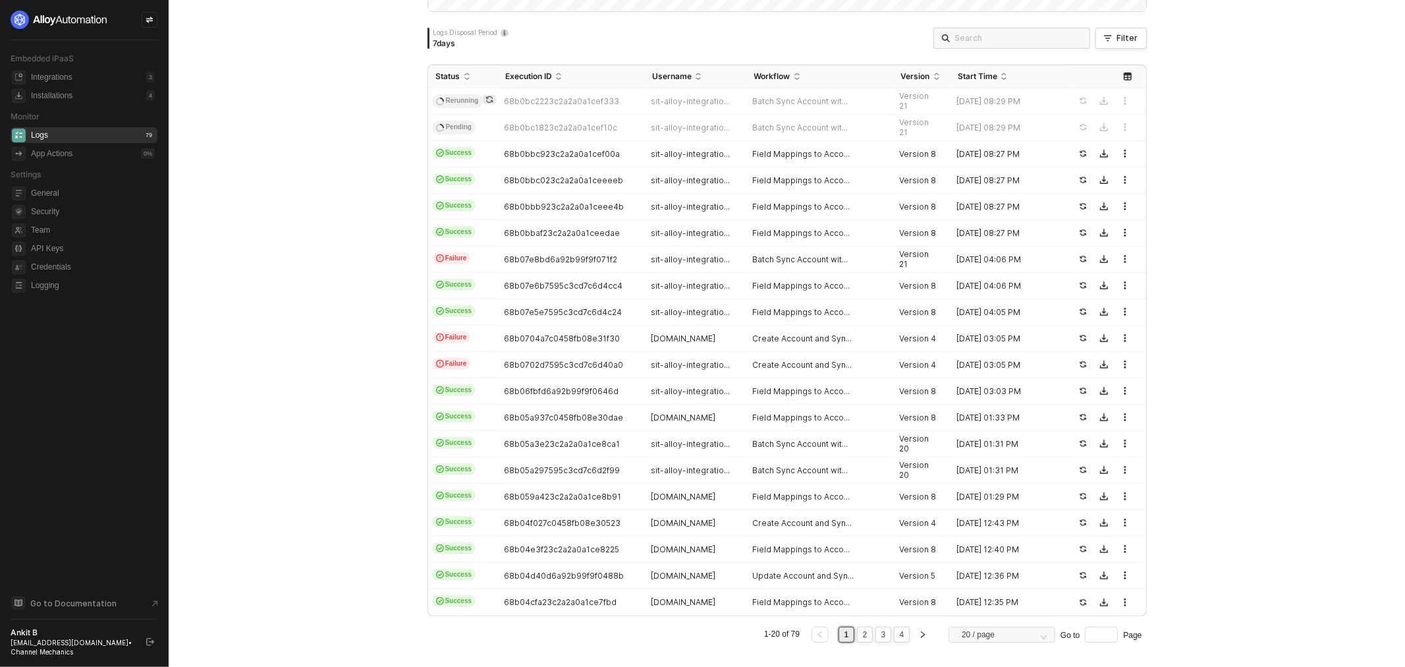
click at [845, 634] on link "1" at bounding box center [847, 634] width 13 height 14
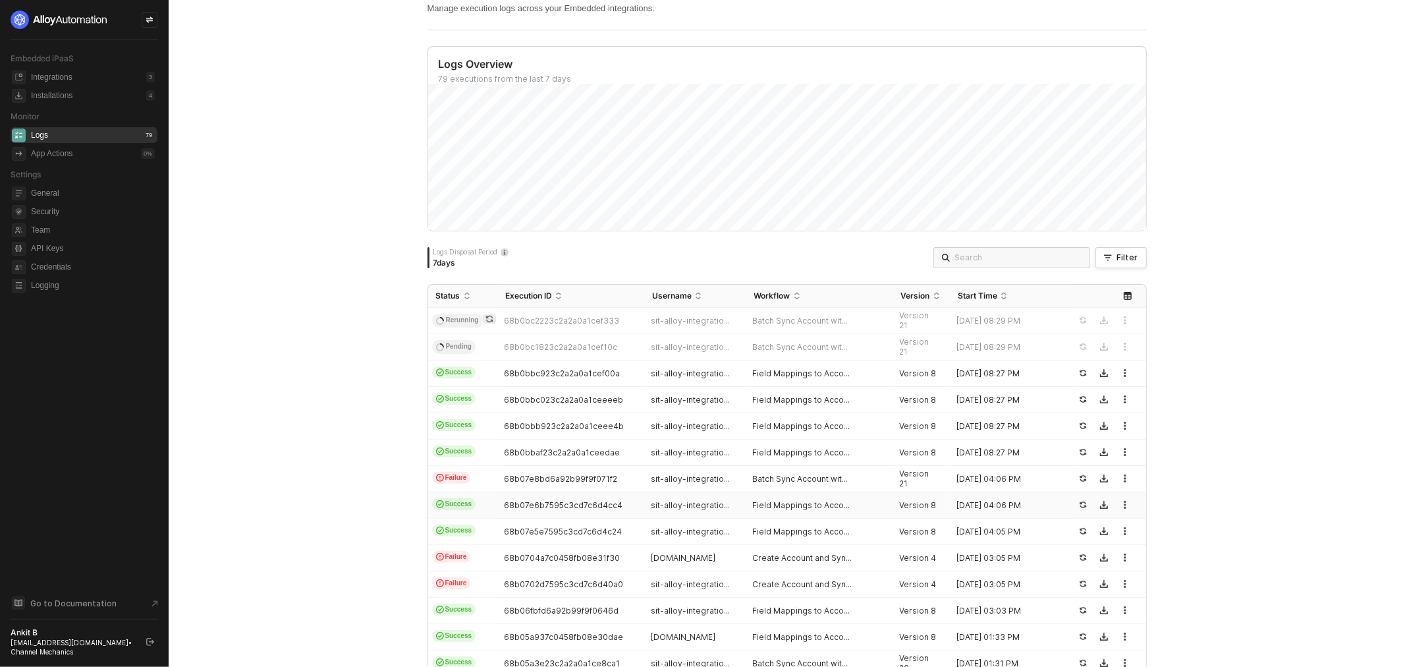
scroll to position [83, 0]
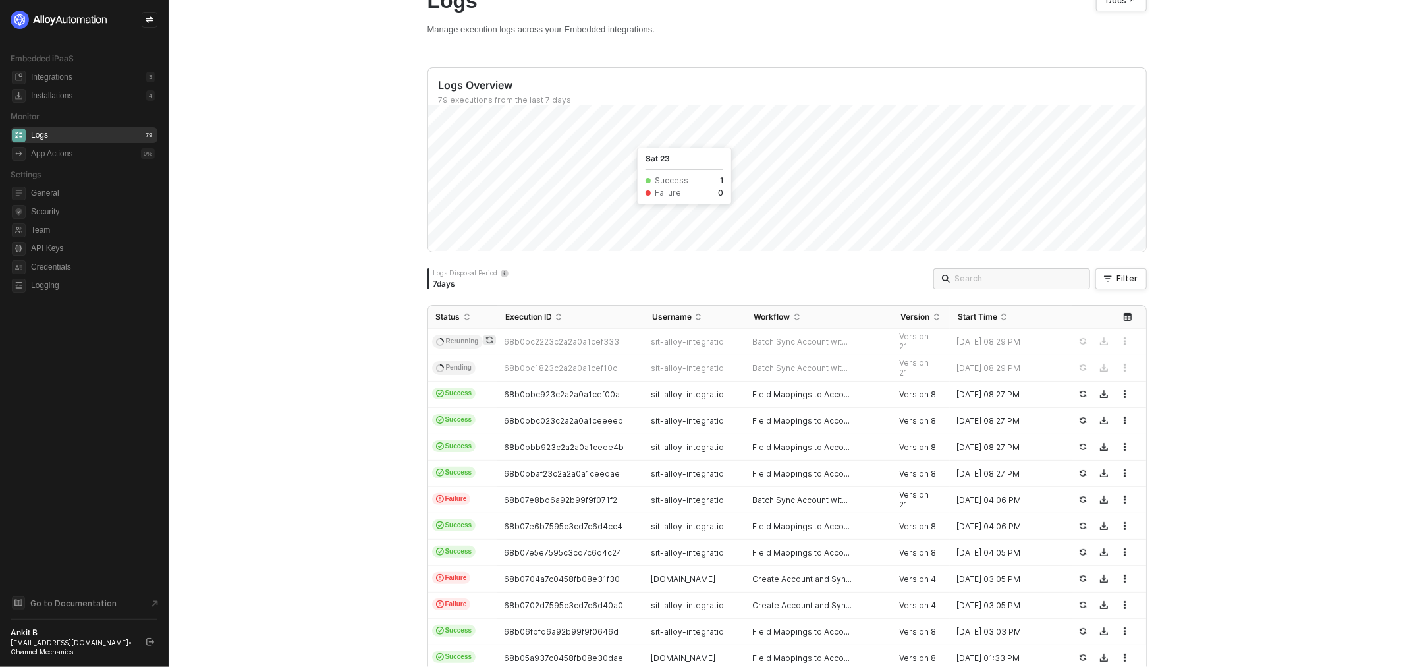
scroll to position [146, 0]
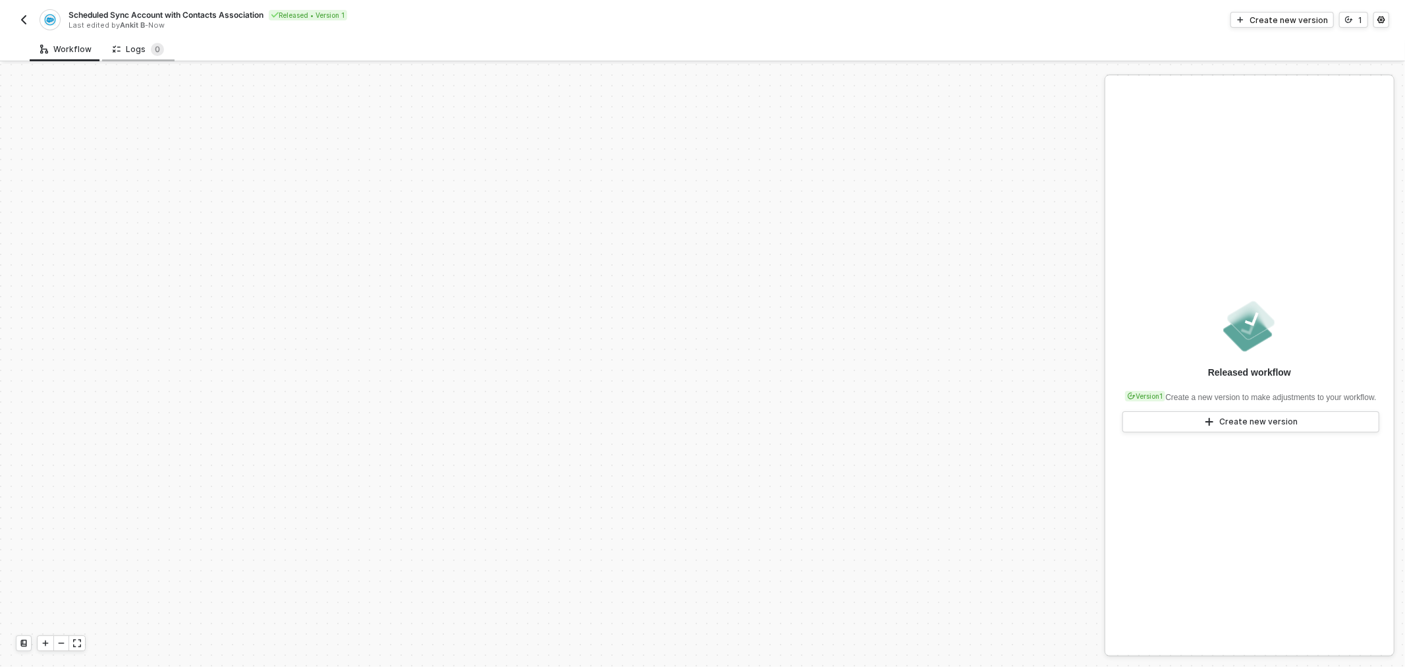
scroll to position [496, 0]
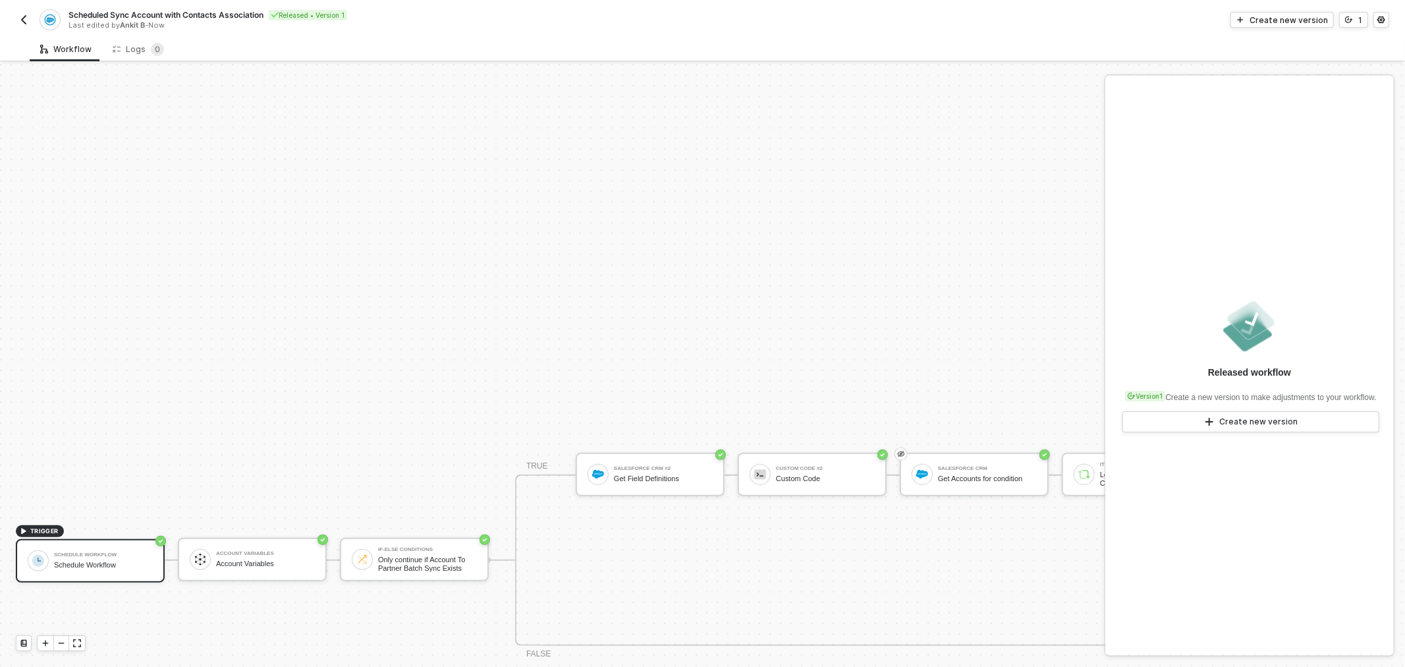
click at [21, 18] on img "button" at bounding box center [23, 19] width 11 height 11
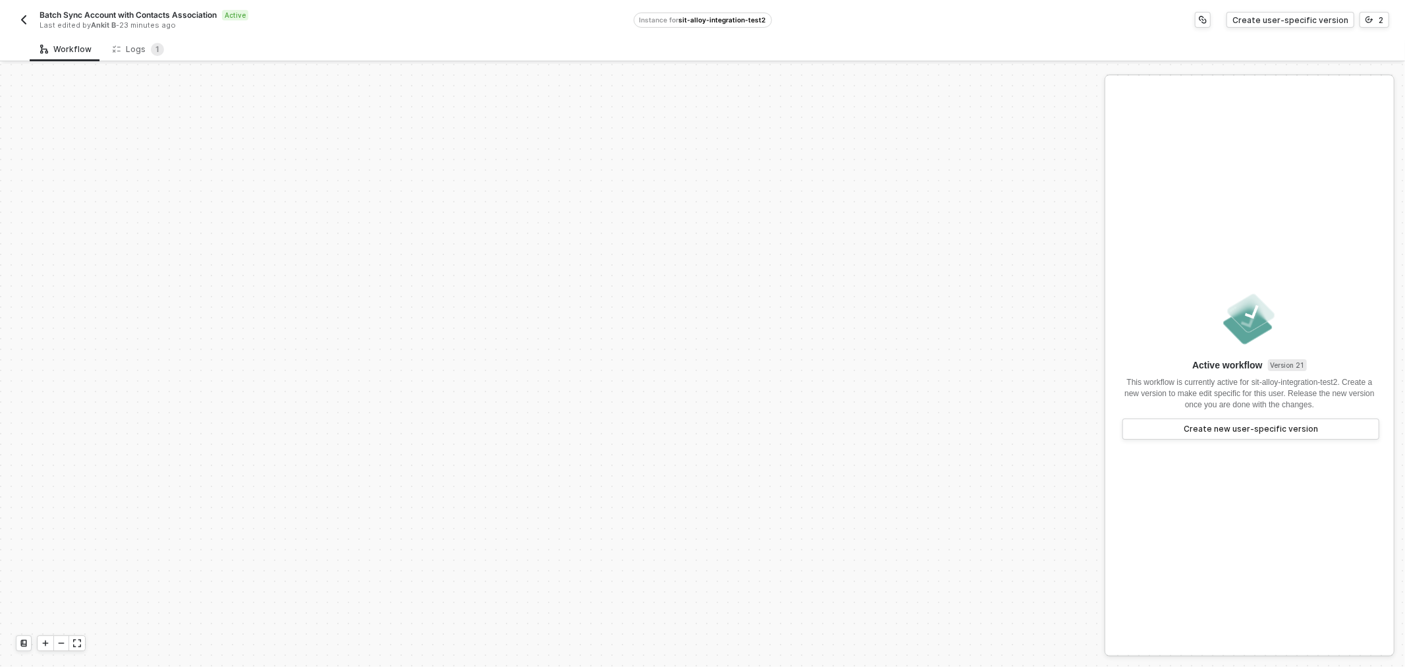
scroll to position [496, 0]
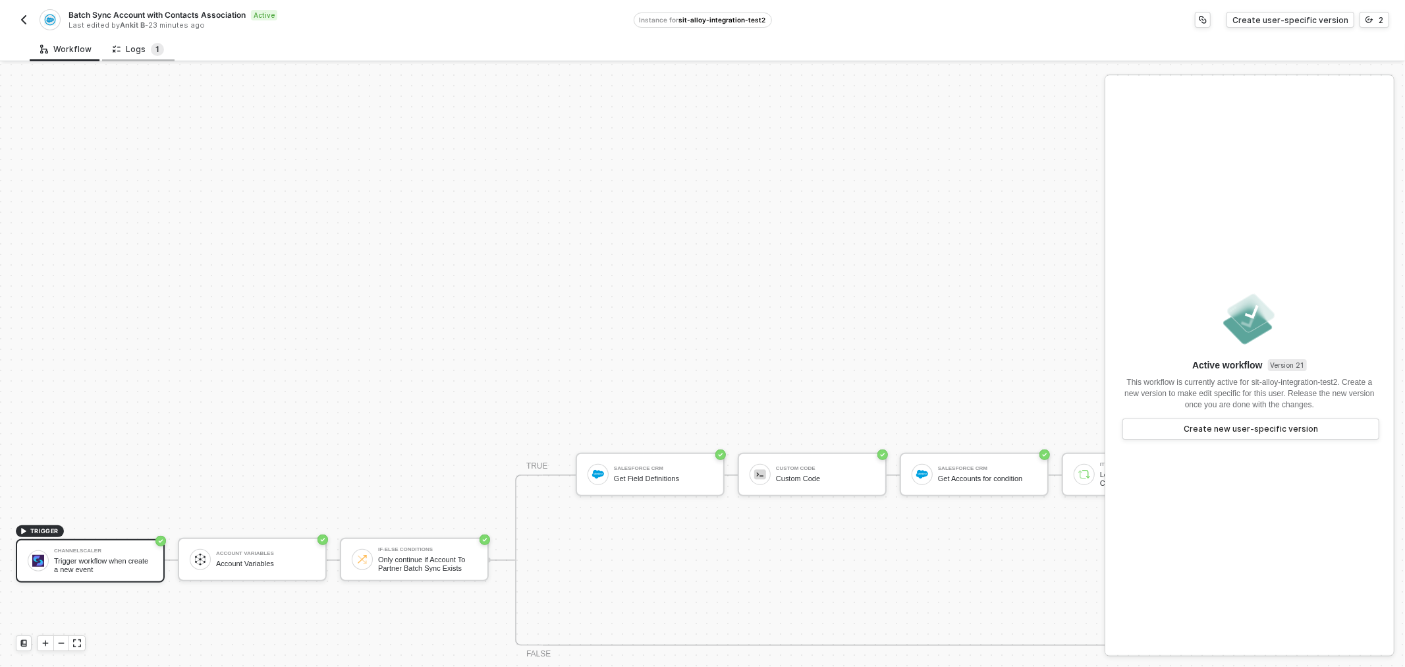
click at [151, 53] on sup "1" at bounding box center [157, 49] width 13 height 13
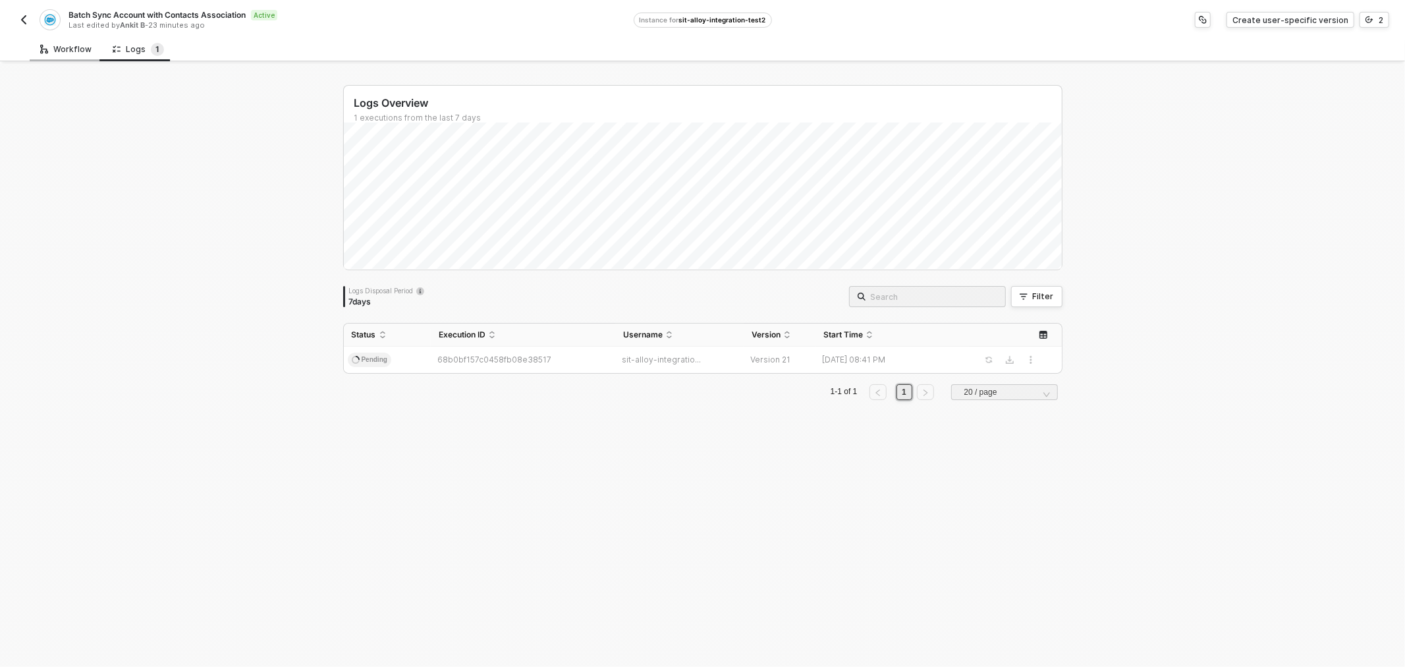
click at [88, 41] on div "Workflow" at bounding box center [66, 49] width 72 height 24
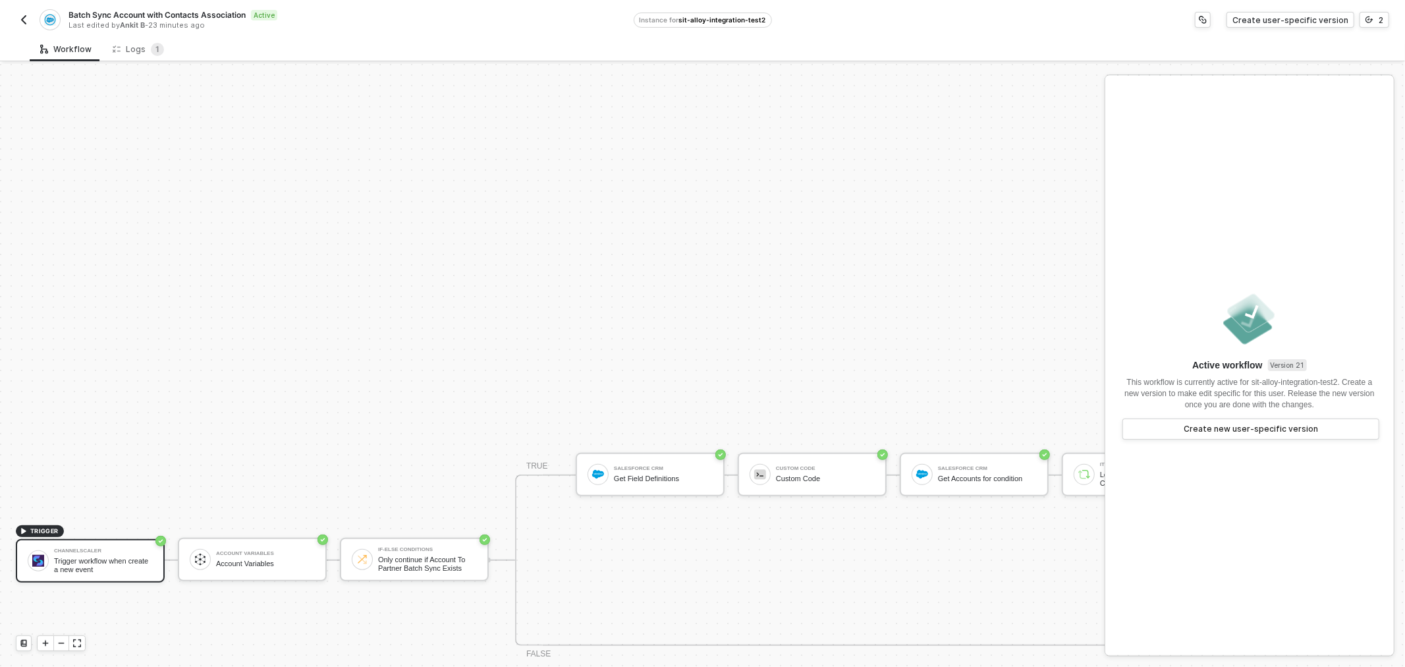
click at [20, 24] on img "button" at bounding box center [23, 19] width 11 height 11
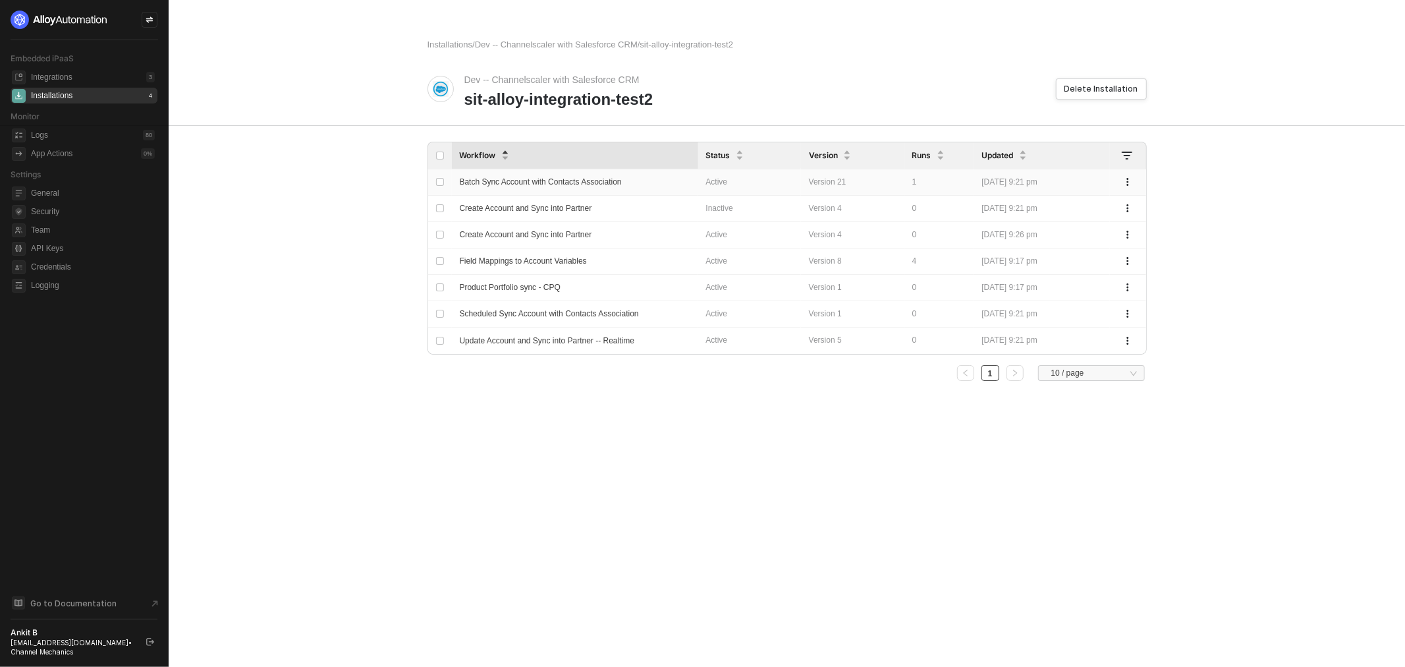
click at [622, 179] on span "Batch Sync Account with Contacts Association" at bounding box center [541, 181] width 162 height 9
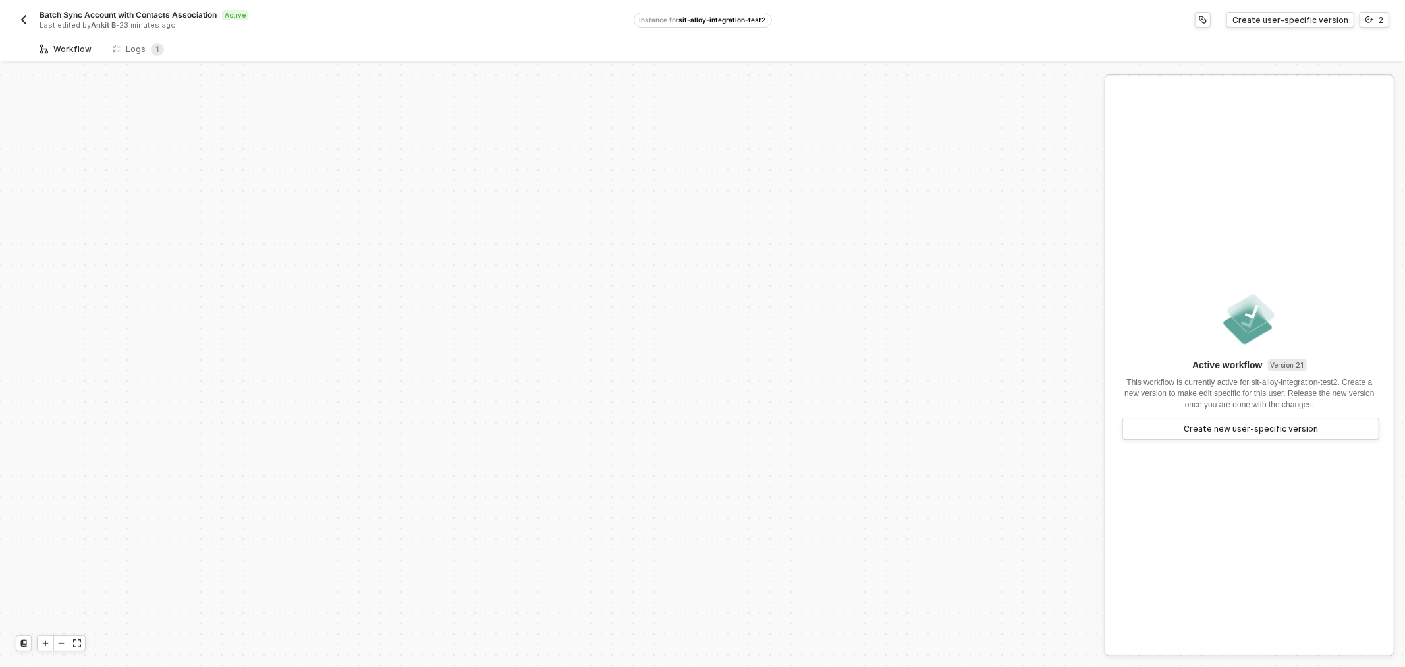
scroll to position [496, 0]
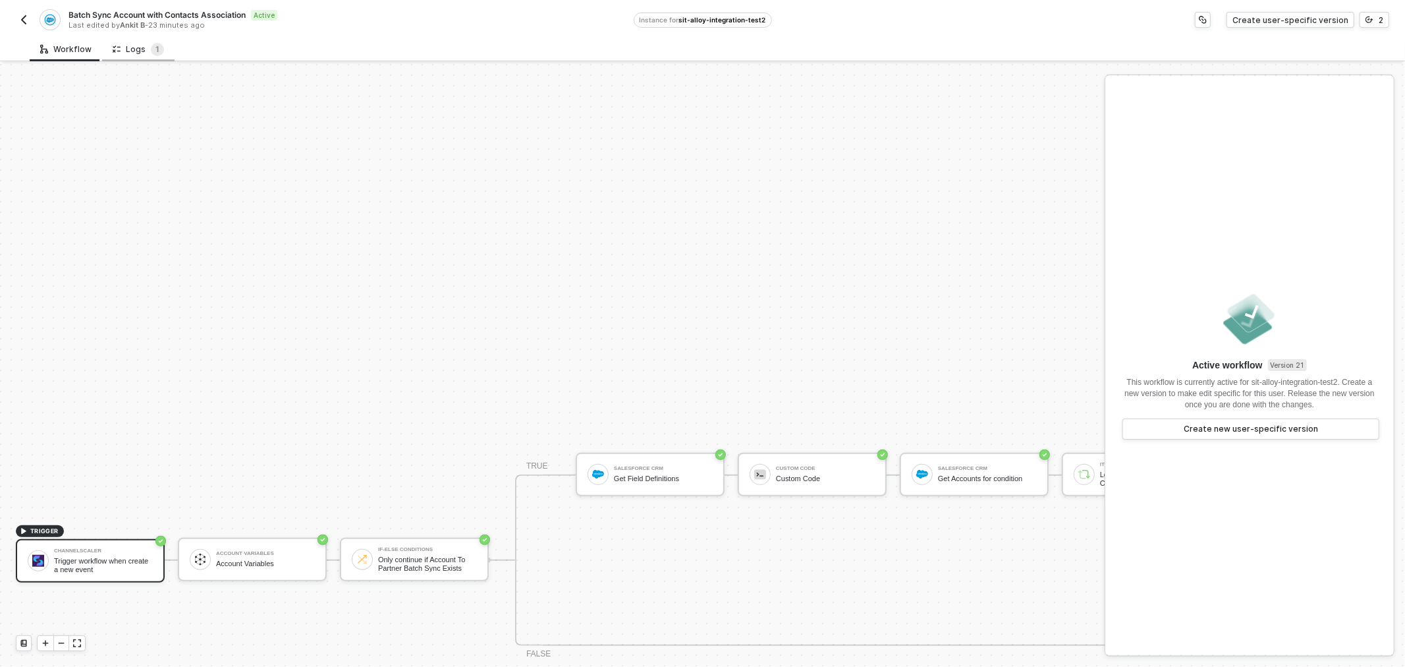
click at [152, 40] on div "Logs 1" at bounding box center [138, 49] width 72 height 24
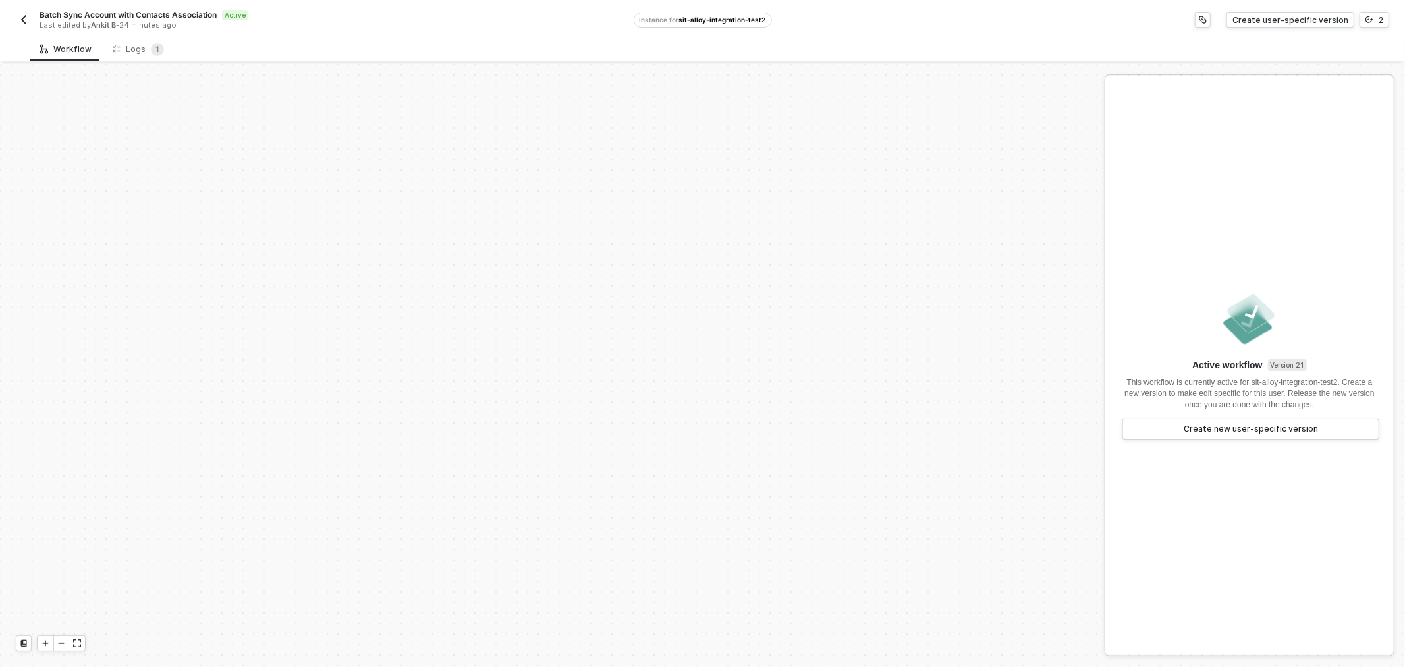
scroll to position [496, 0]
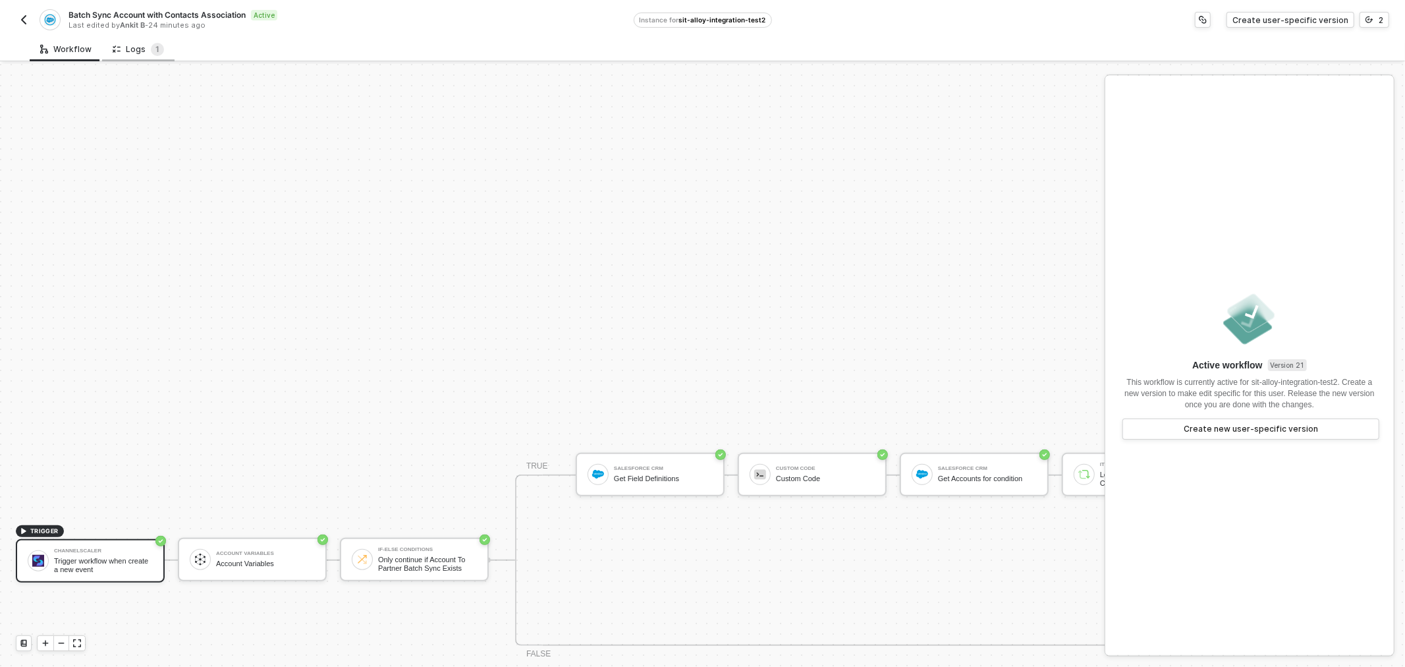
click at [119, 53] on div "Logs 1" at bounding box center [138, 49] width 51 height 13
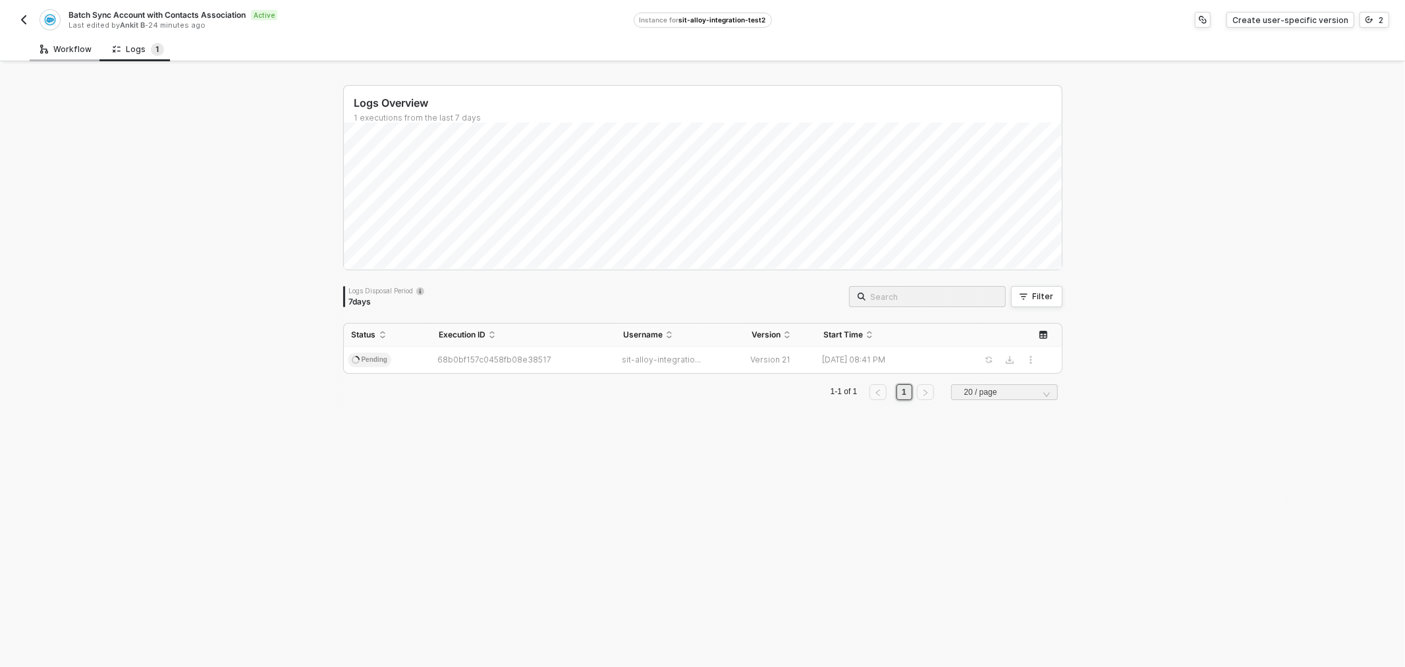
click at [67, 48] on div "Workflow" at bounding box center [65, 49] width 51 height 11
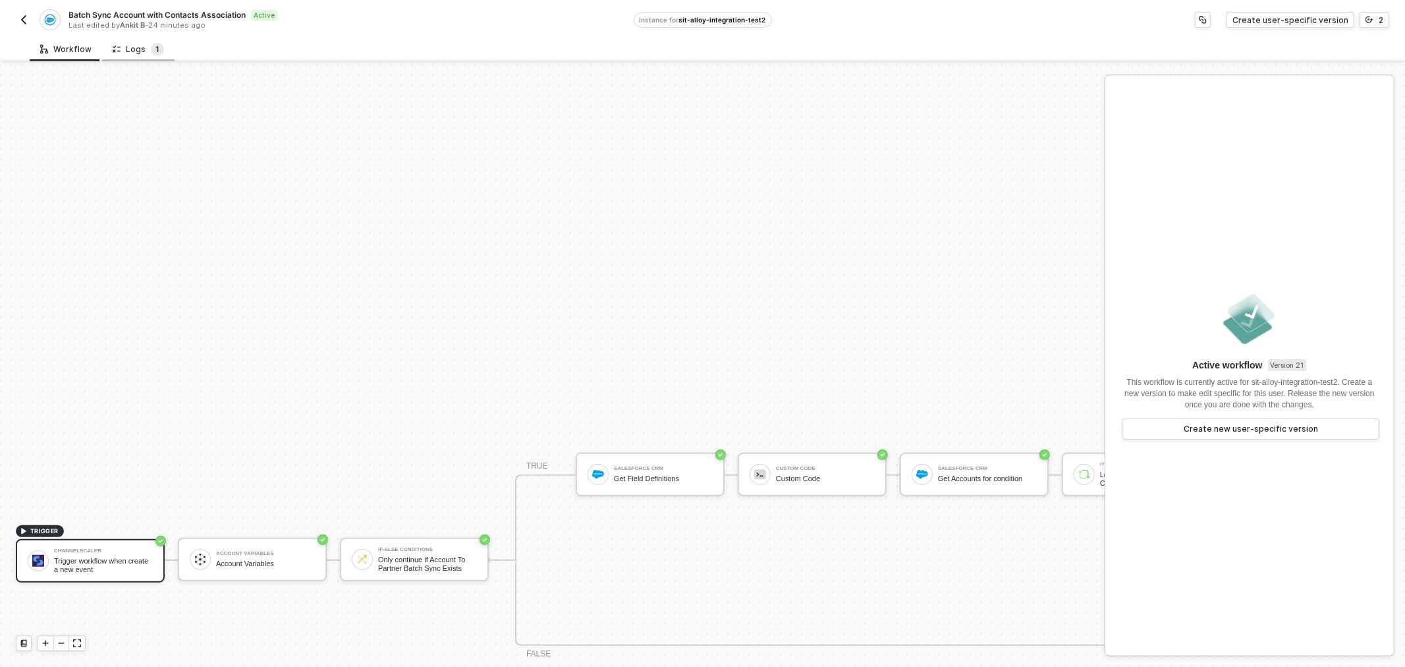
click at [155, 49] on span "1" at bounding box center [157, 49] width 4 height 10
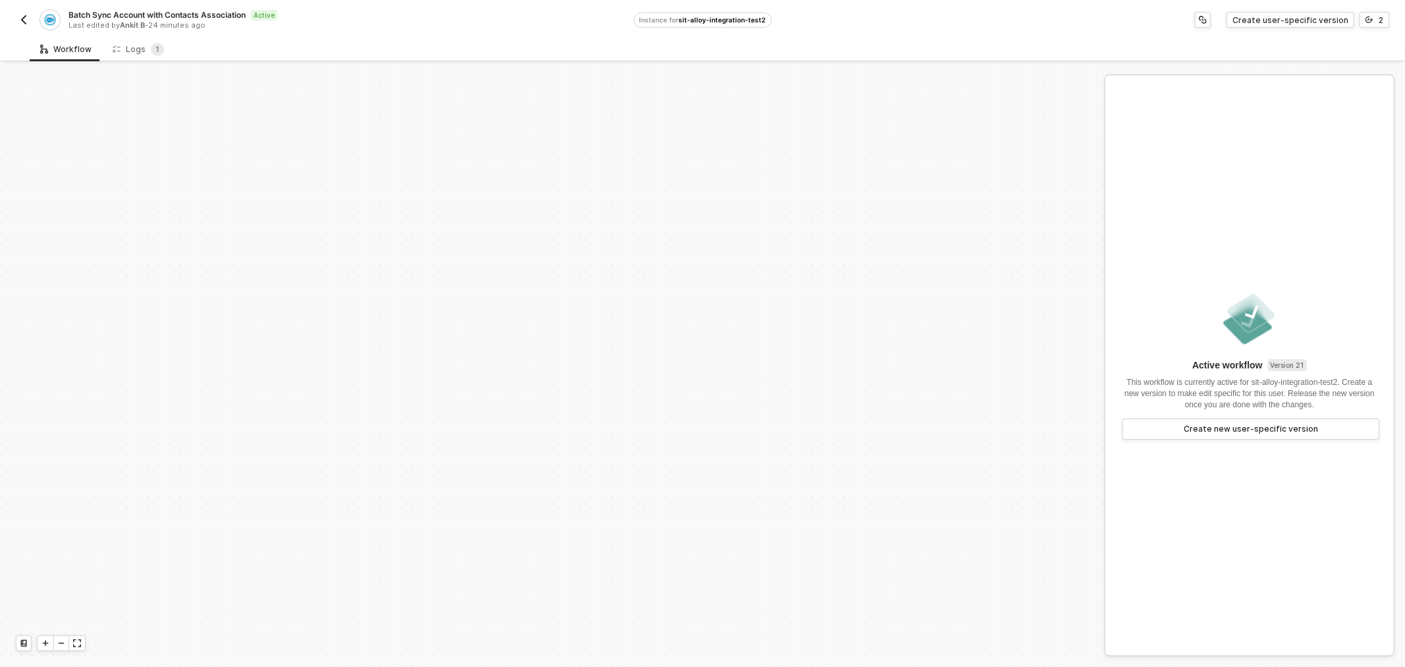
scroll to position [496, 0]
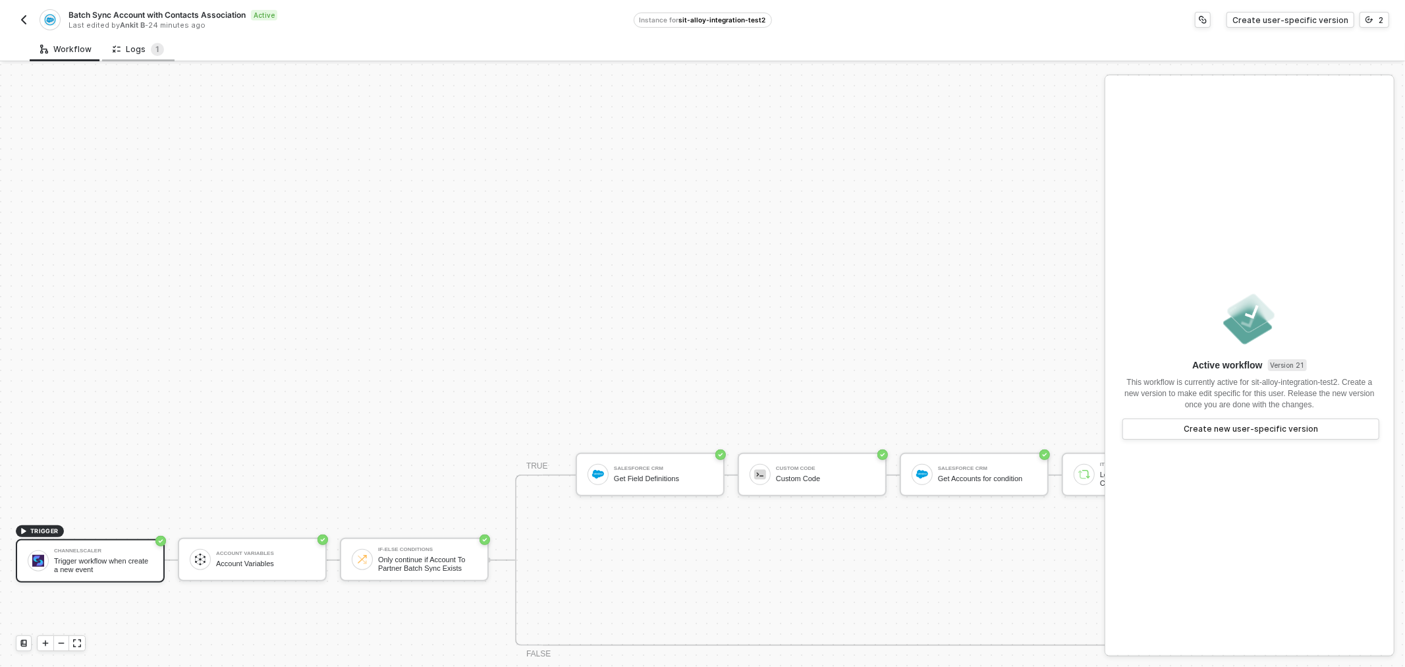
click at [138, 57] on div "Logs 1" at bounding box center [138, 49] width 72 height 24
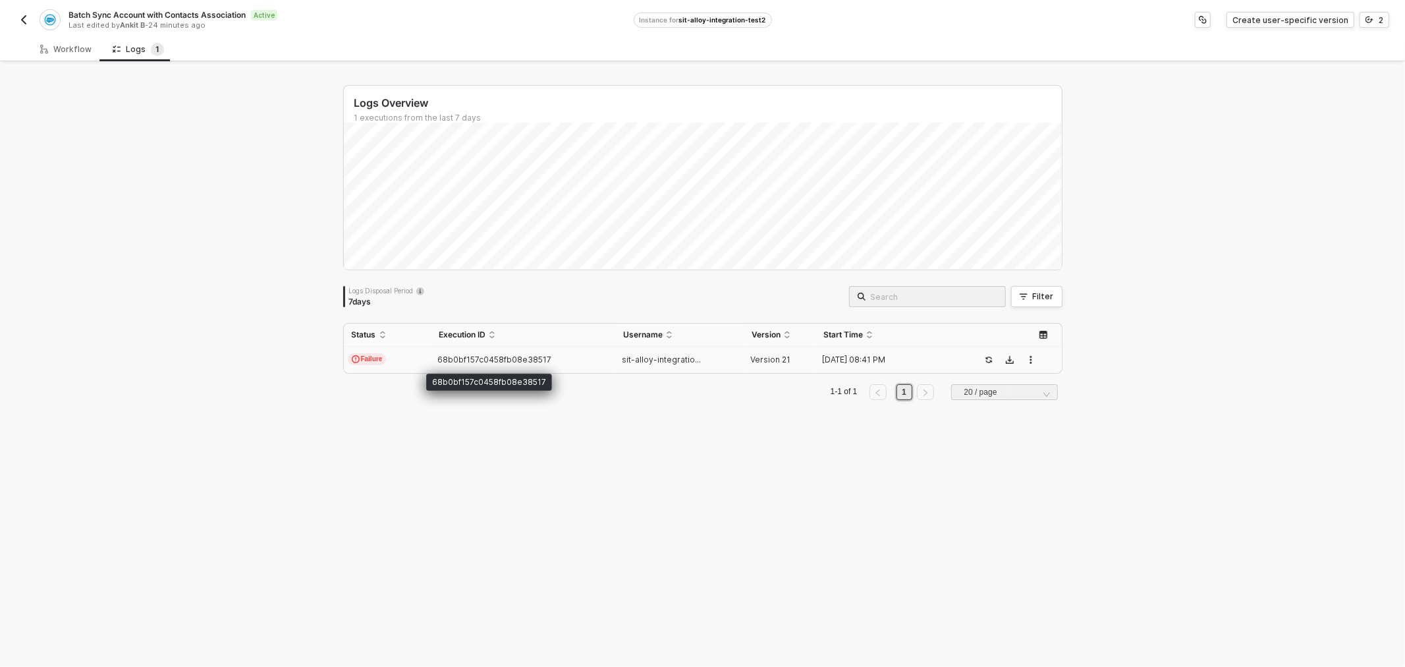
click at [518, 359] on span "68b0bf157c0458fb08e38517" at bounding box center [494, 359] width 114 height 10
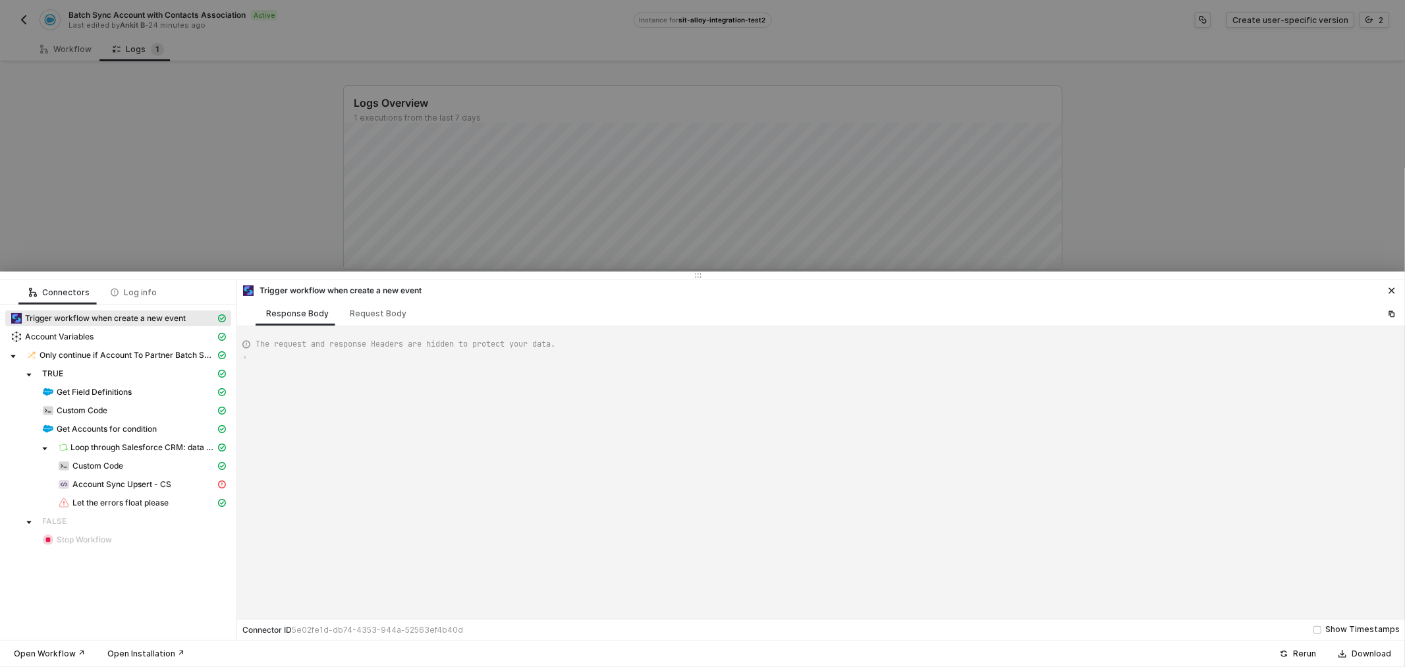
type textarea "{ "json": { "criteria": "LastModifiedDate >= 2020-04-25T00:00:00Z" }, "id": "4a…"
click at [139, 485] on span "Account Sync Upsert - CS" at bounding box center [121, 484] width 99 height 11
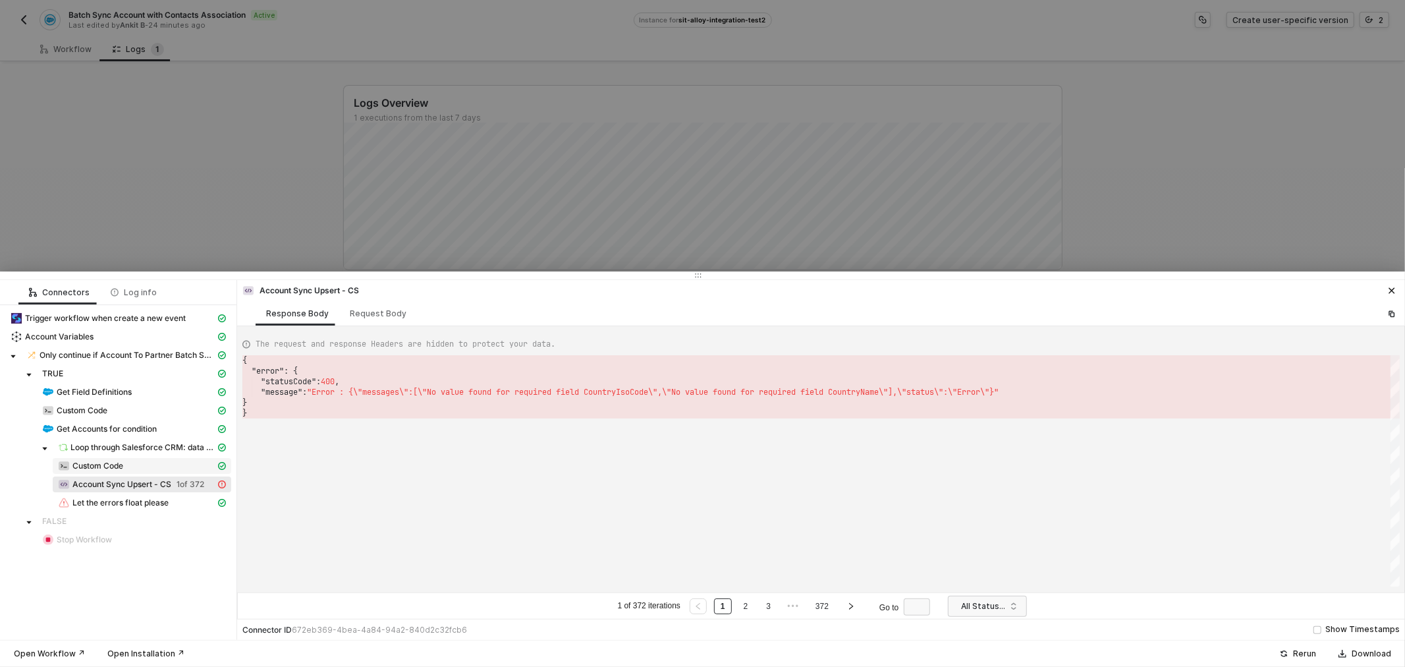
click at [132, 461] on div "Custom Code" at bounding box center [136, 466] width 157 height 12
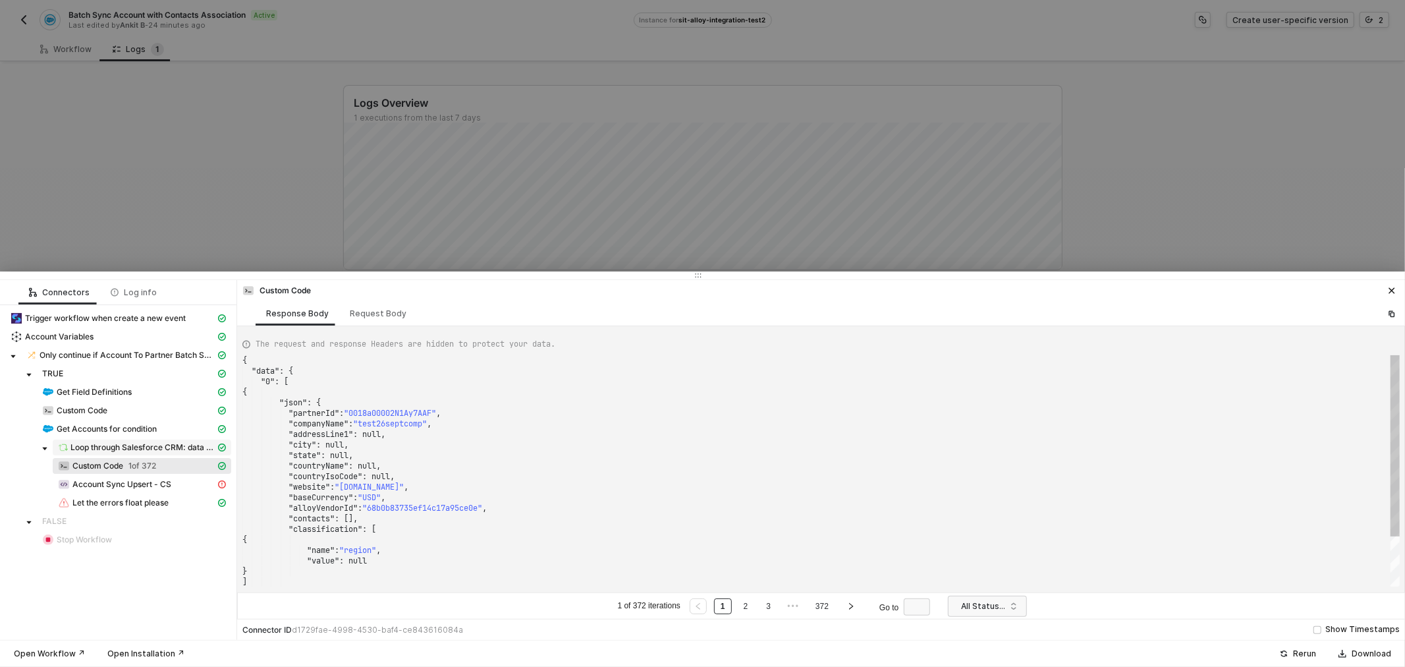
click at [138, 443] on span "Loop through Salesforce CRM: data - Records" at bounding box center [142, 447] width 145 height 11
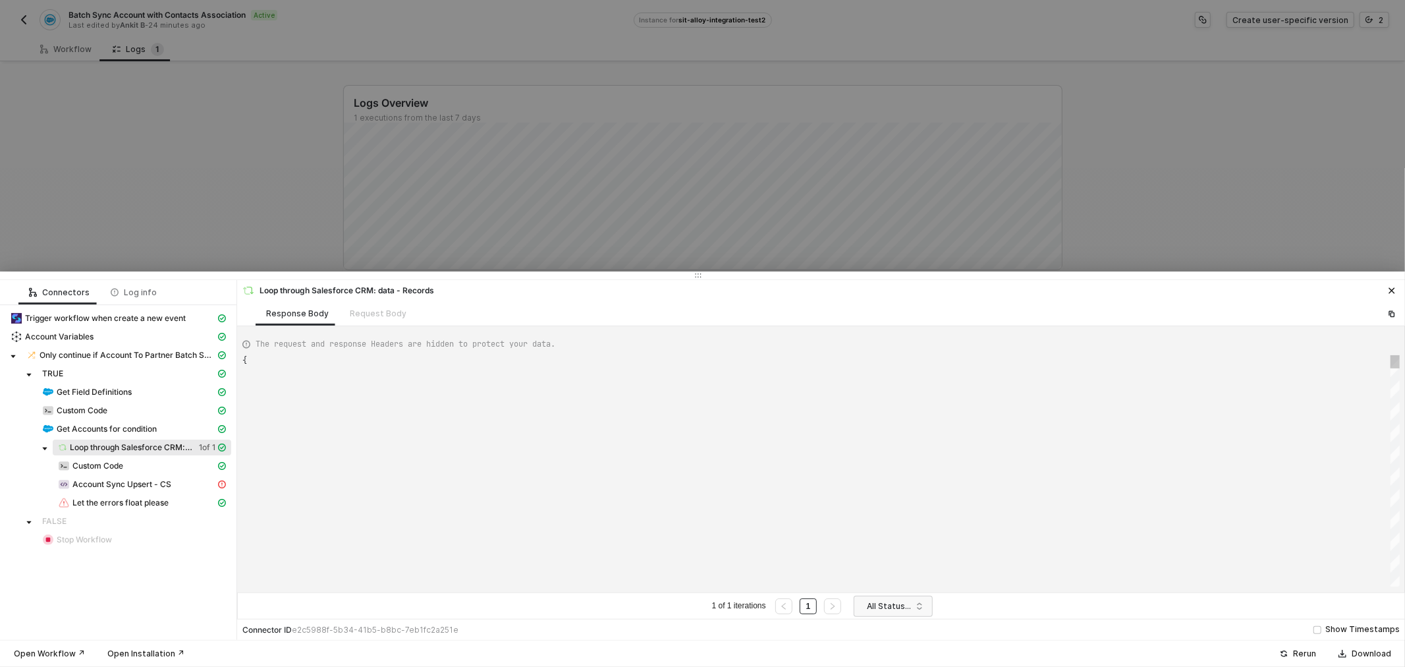
type textarea "{ "data": [ [ [ { "json": { "data": { "totalSize": 372, "done": true, "records"…"
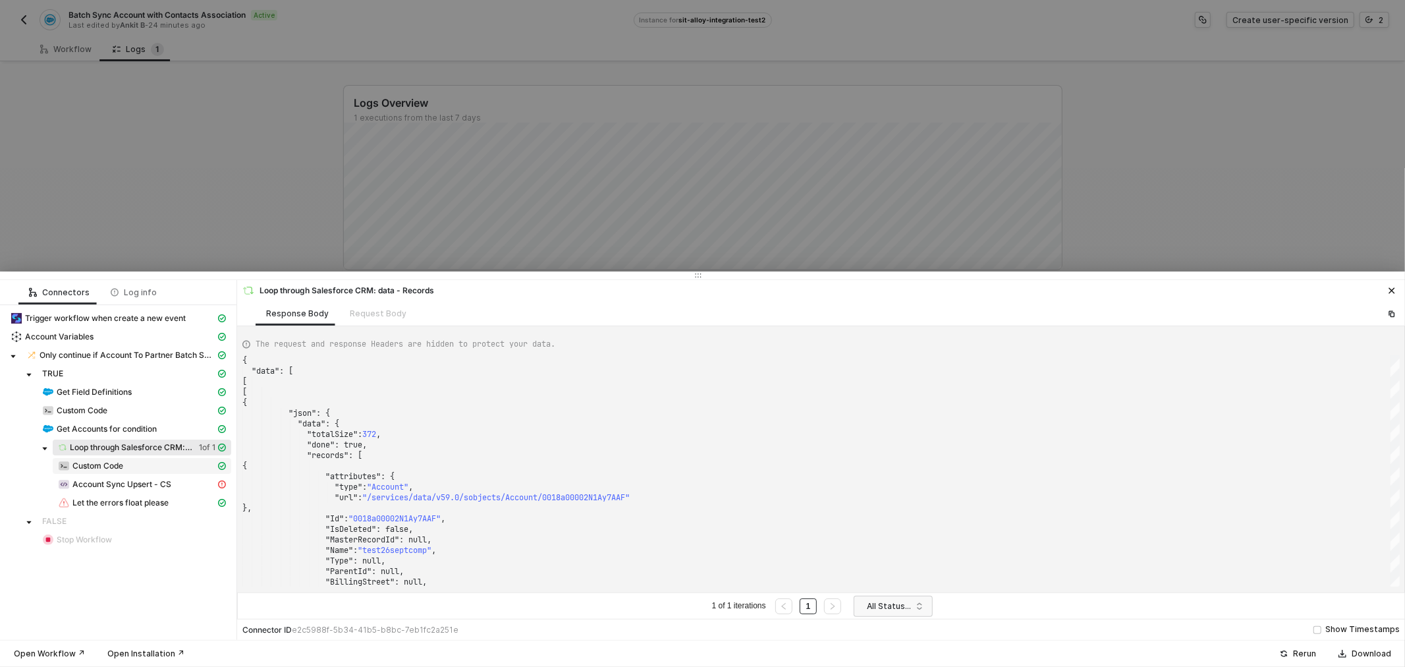
click at [122, 468] on span "Custom Code" at bounding box center [97, 465] width 51 height 11
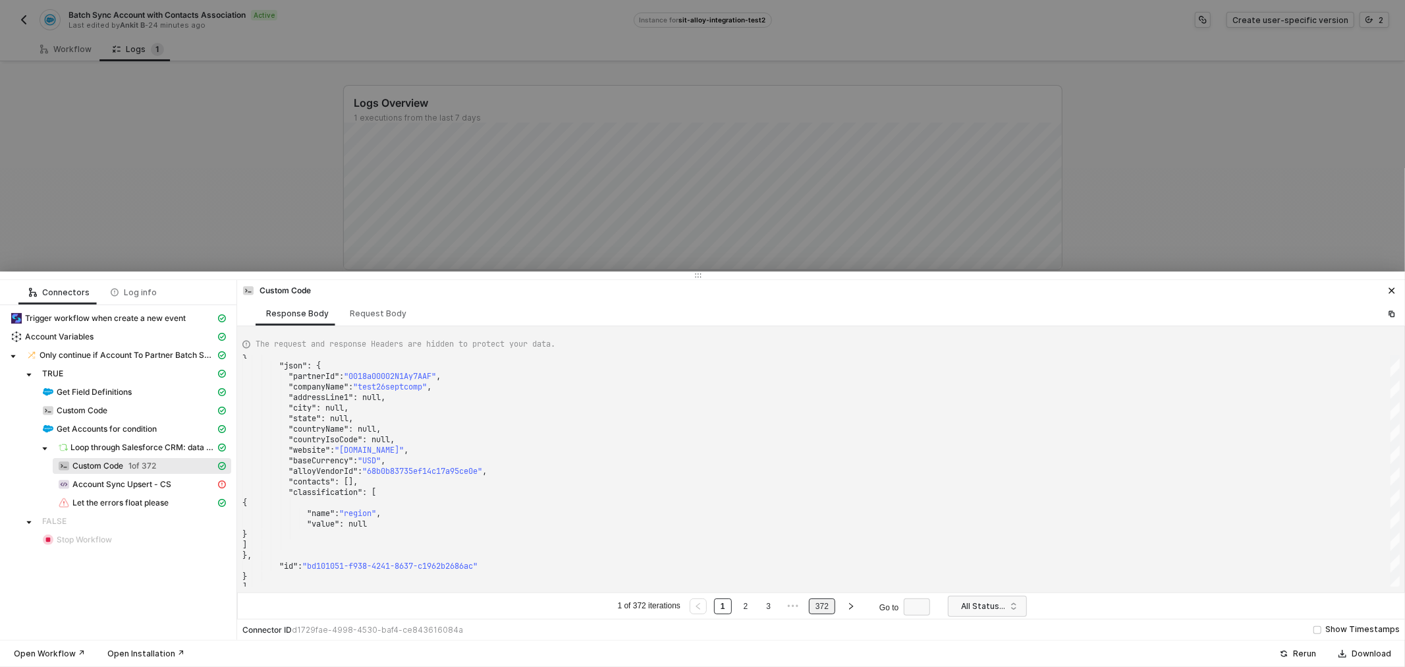
click at [827, 609] on link "372" at bounding box center [822, 606] width 21 height 14
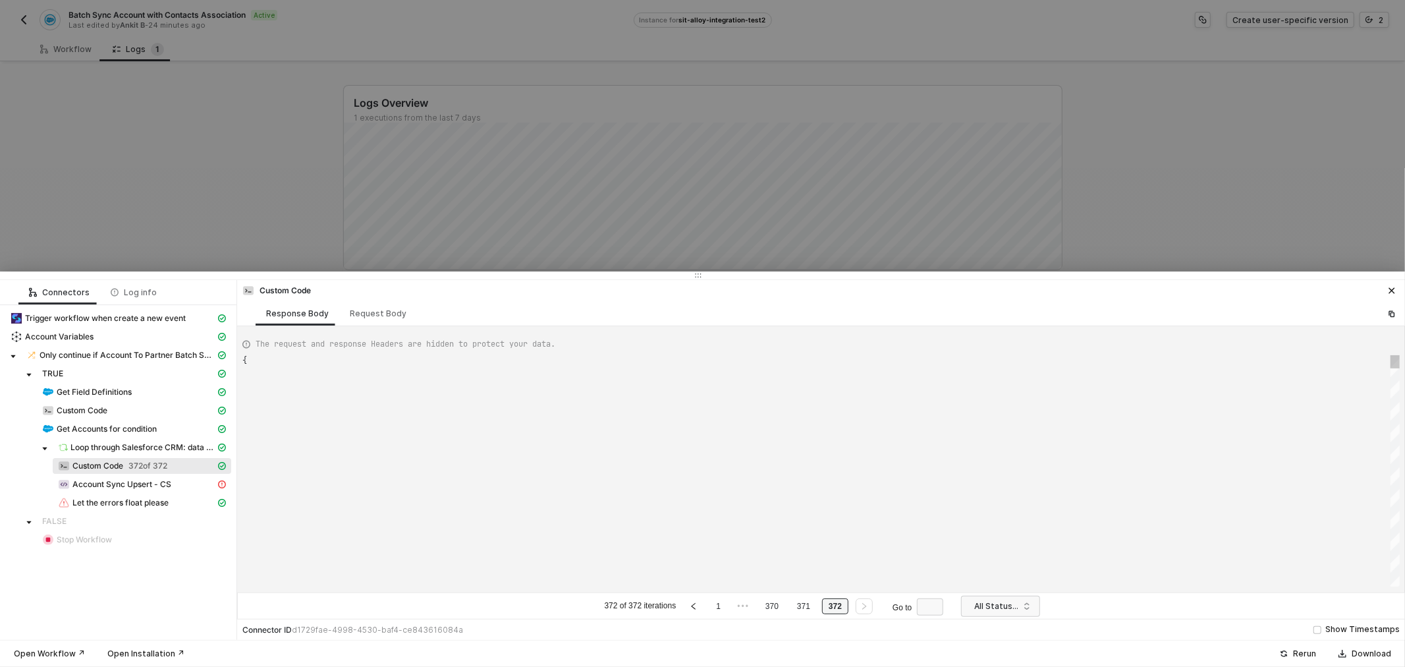
type textarea "{ "data": { "0": [ { "json": { "partnerId": "001Ho00001YTiByIAL", "companyName"…"
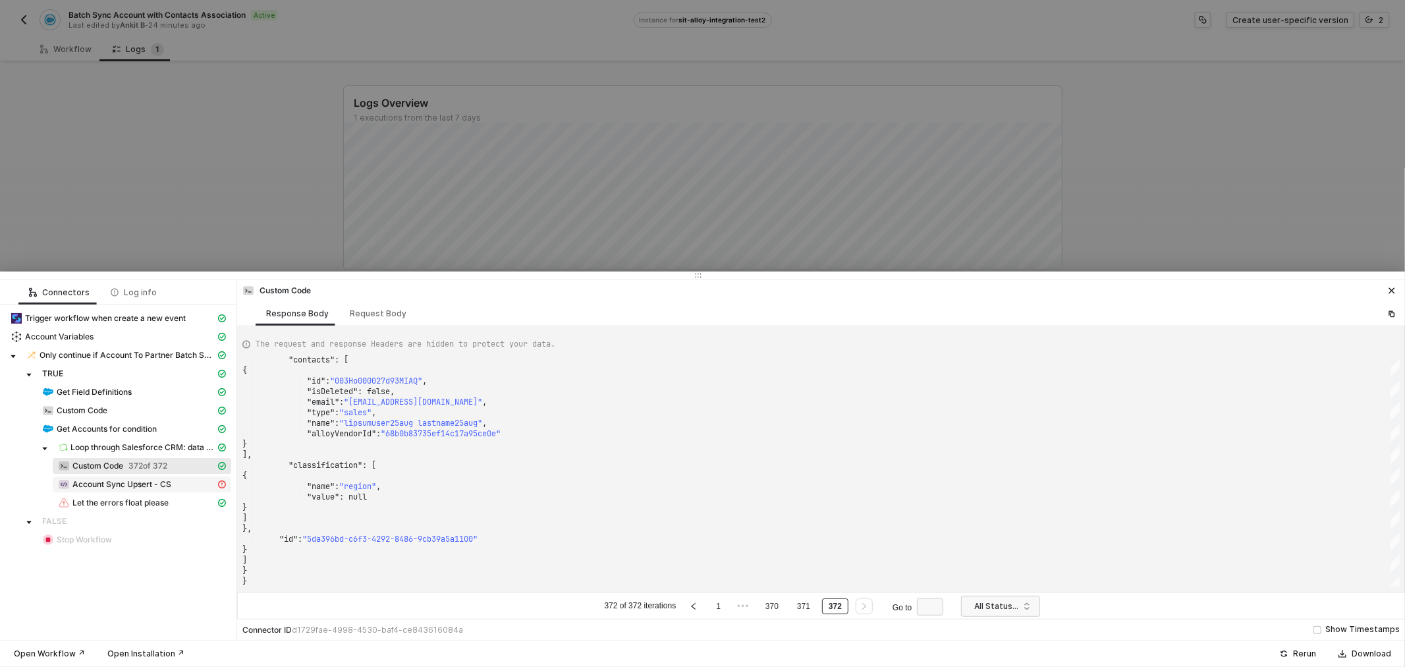
click at [127, 484] on span "Account Sync Upsert - CS" at bounding box center [121, 484] width 99 height 11
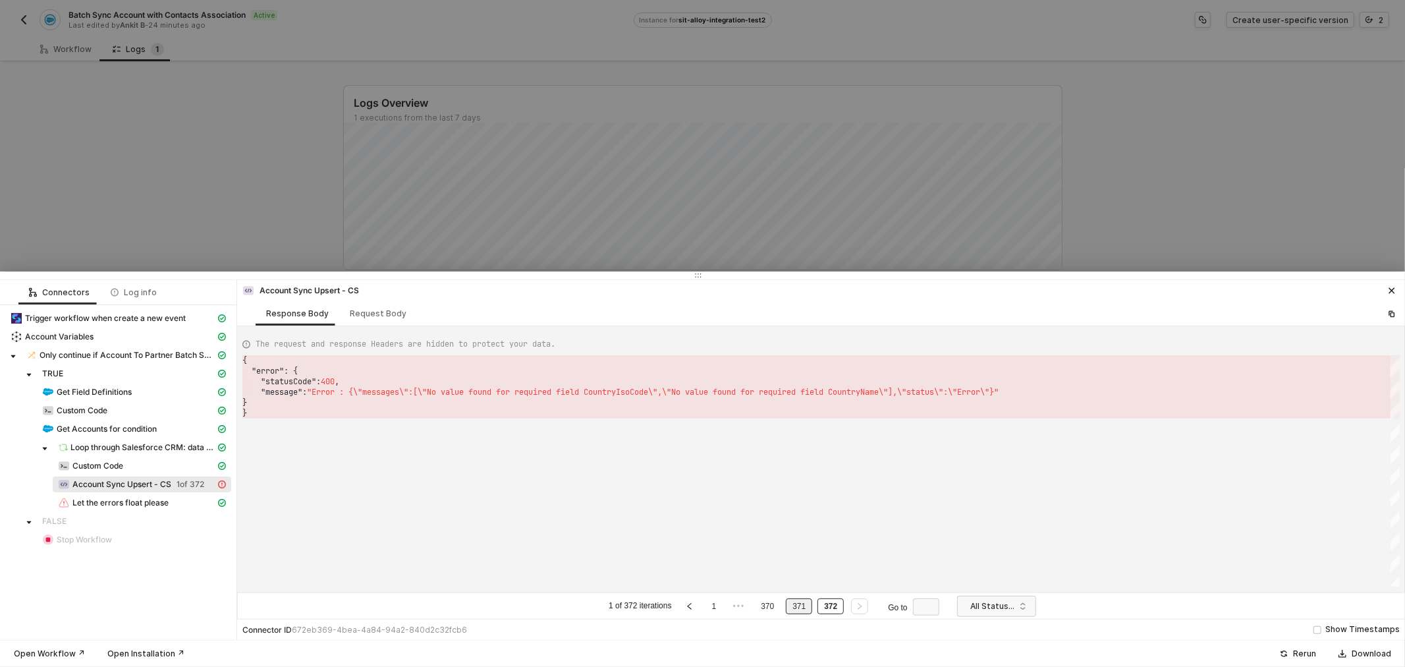
click at [804, 601] on link "371" at bounding box center [799, 606] width 21 height 14
click at [775, 601] on link "370" at bounding box center [772, 606] width 21 height 14
click at [753, 602] on link "369" at bounding box center [756, 606] width 21 height 14
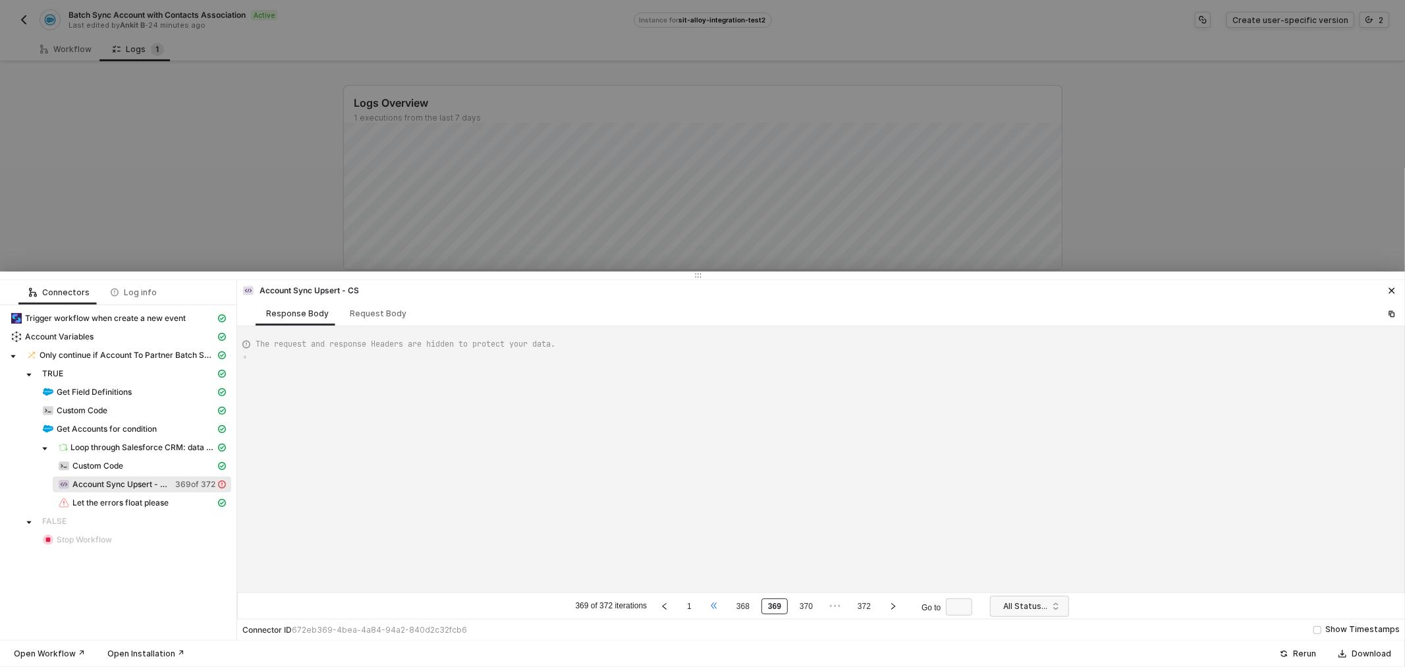
type textarea "{ "error": { "statusCode": 400, "message": "Error : {\"messages\":[\"No value f…"
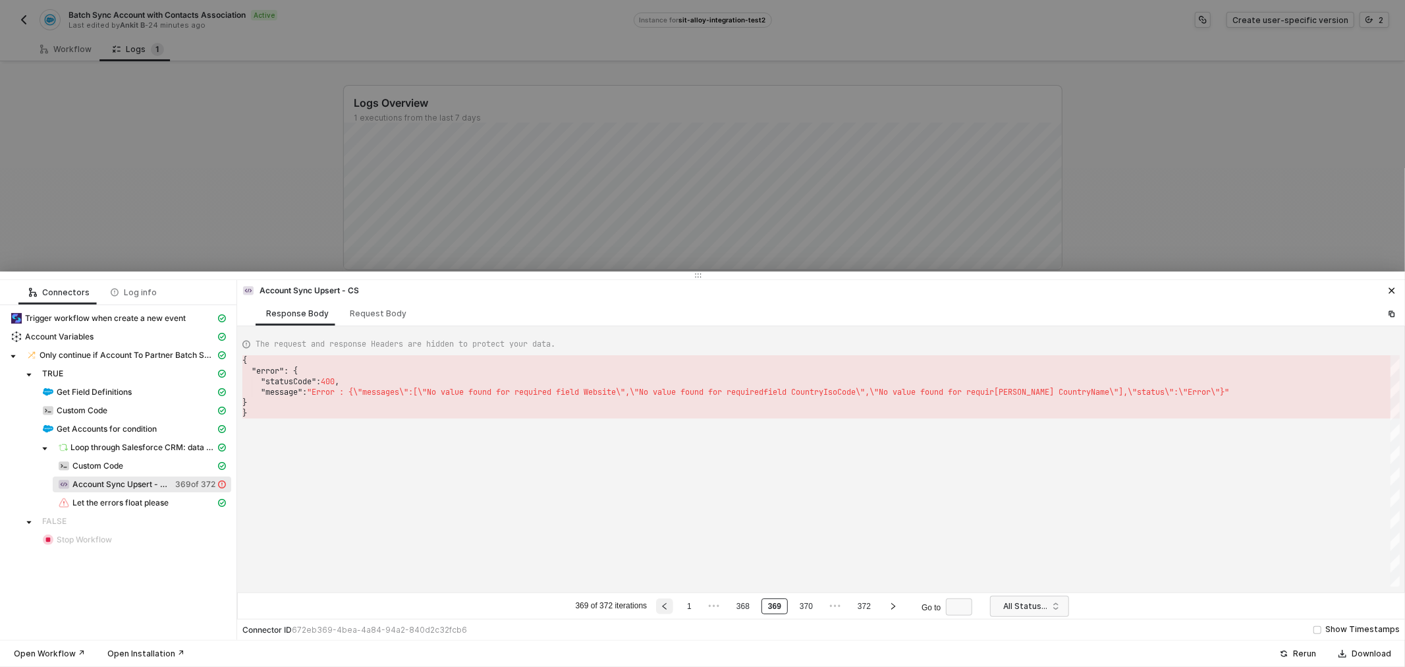
click at [665, 605] on icon "left" at bounding box center [665, 606] width 4 height 7
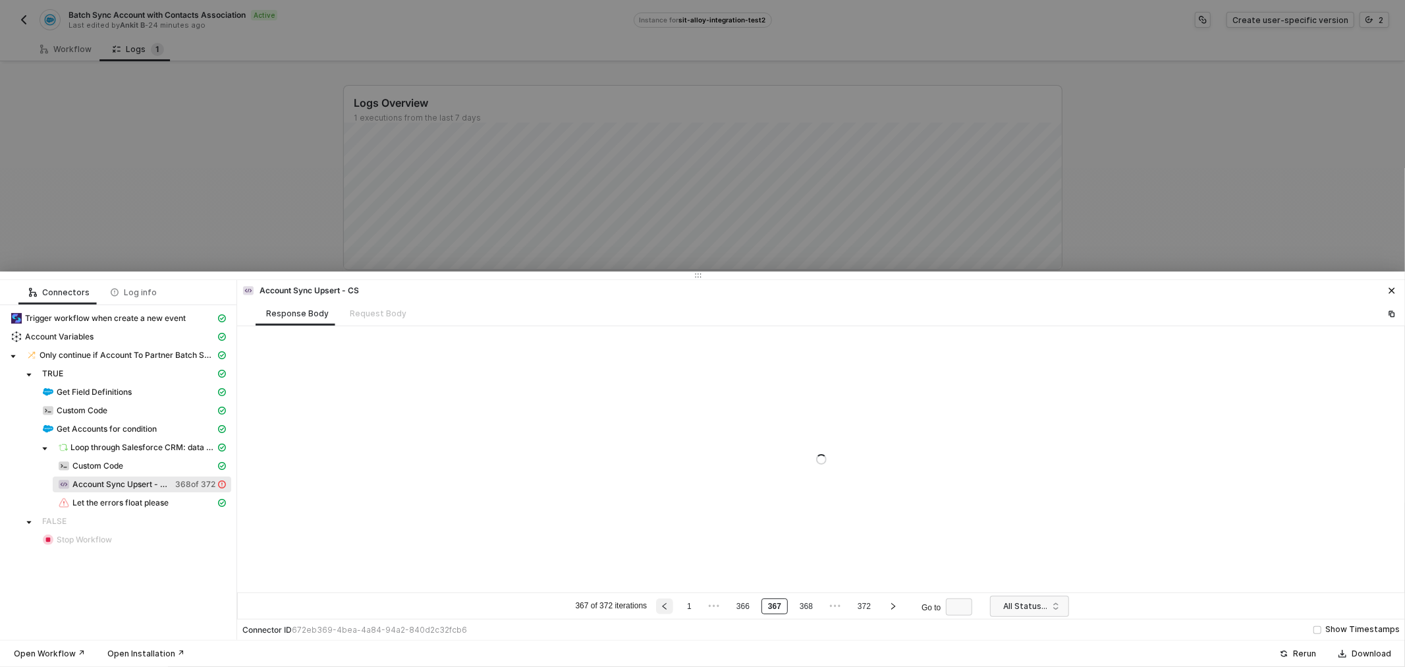
click at [665, 605] on icon "left" at bounding box center [665, 606] width 4 height 7
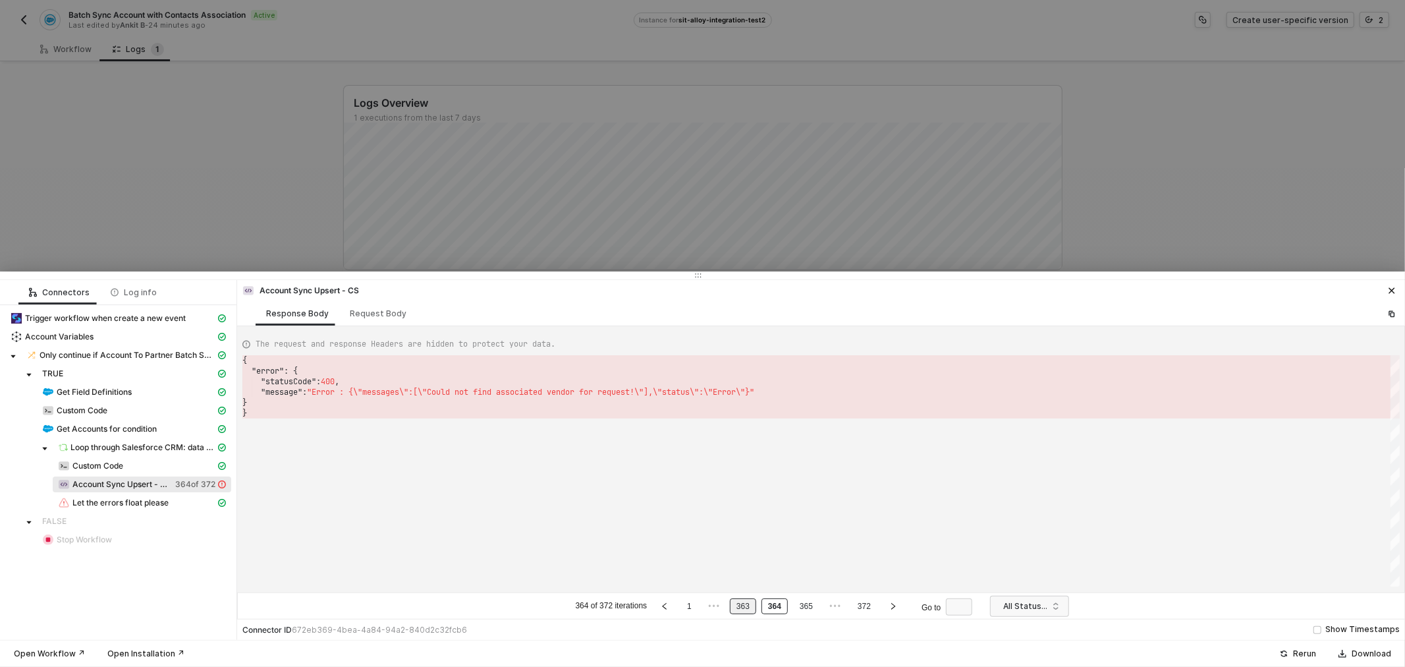
click at [746, 609] on link "363" at bounding box center [743, 606] width 21 height 14
click at [714, 609] on span "•••" at bounding box center [714, 606] width 17 height 16
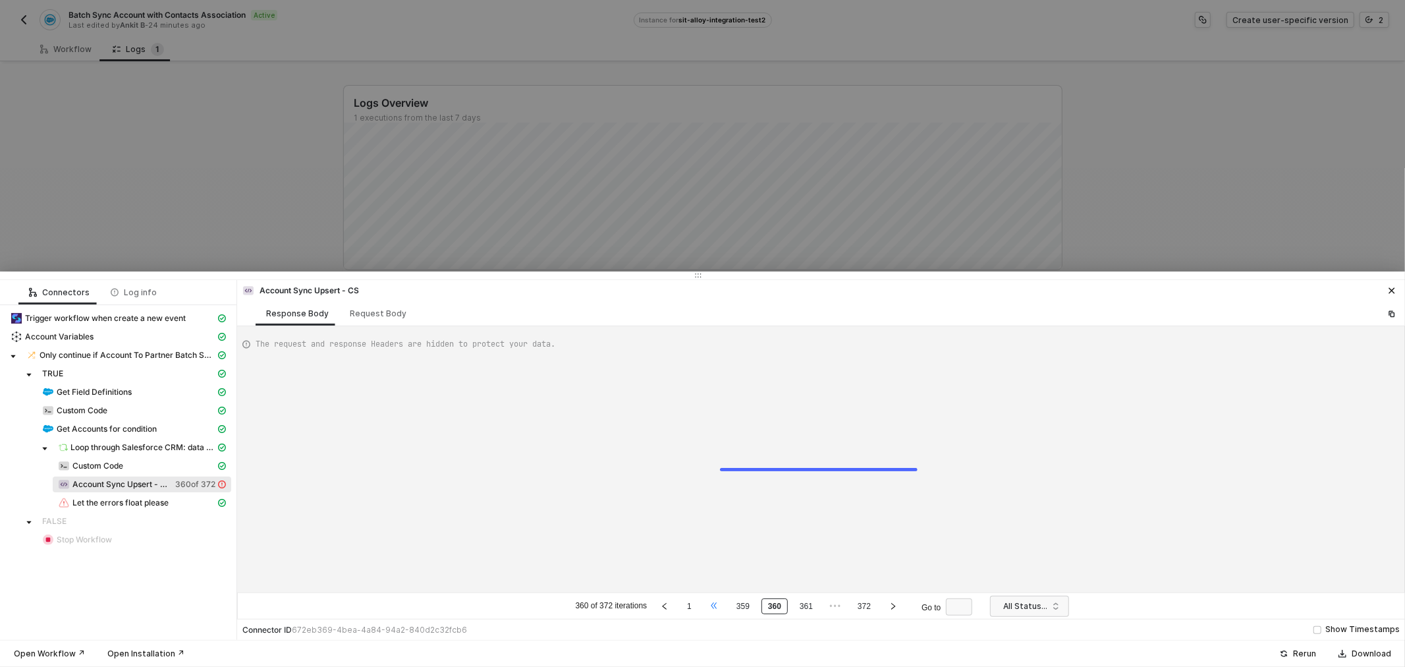
type textarea "{ "error": { "statusCode": 400, "message": "Error : {\"messages\":[\"Could not …"
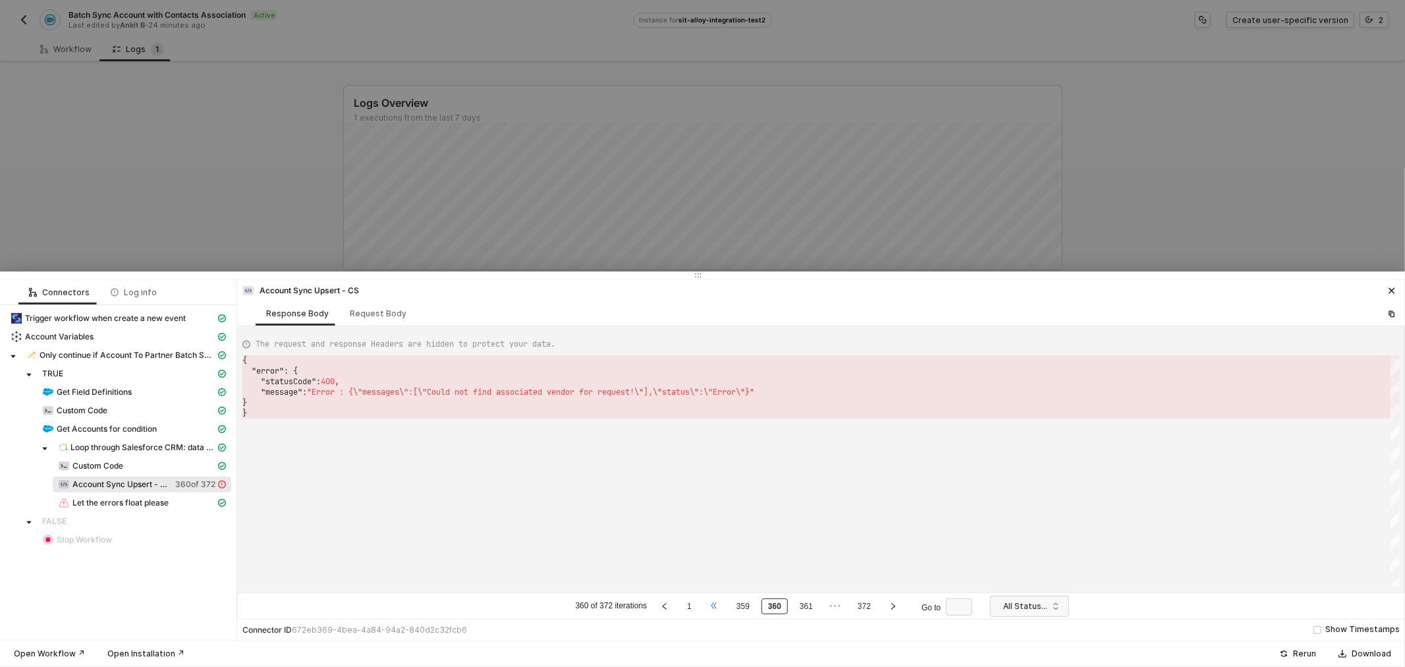
click at [714, 609] on span "•••" at bounding box center [714, 606] width 17 height 16
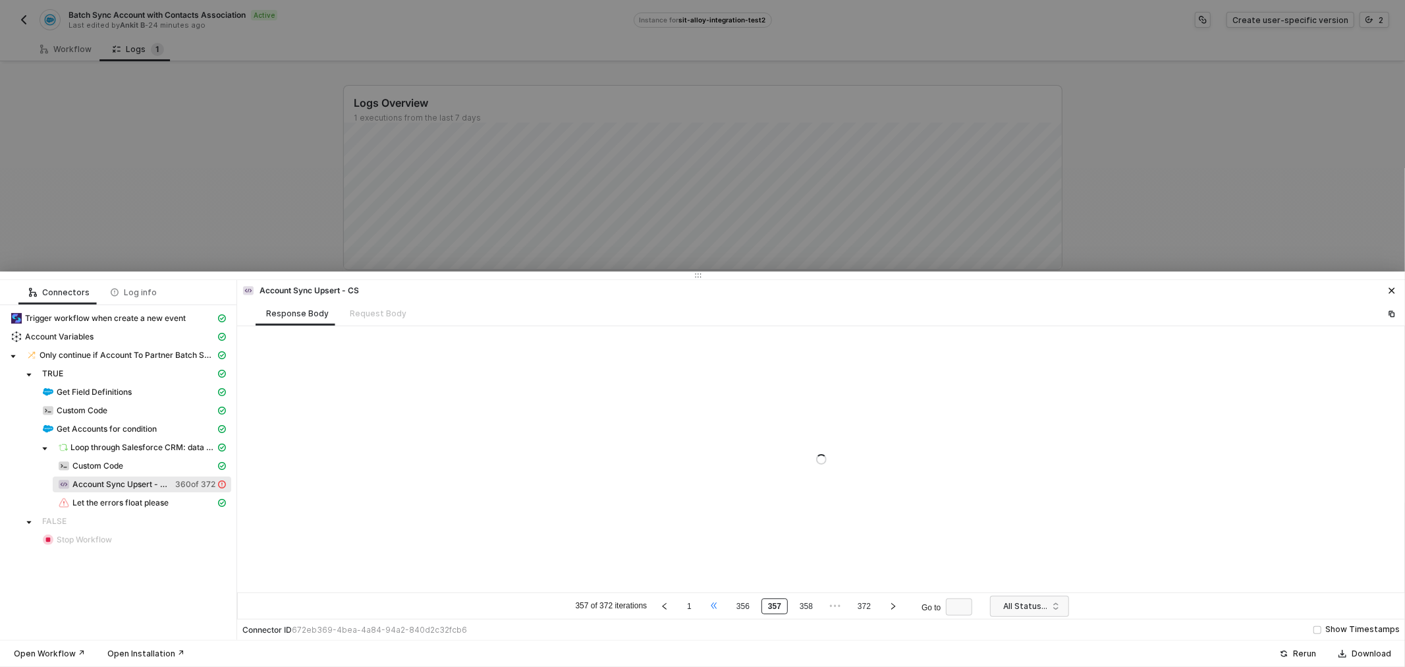
click at [714, 609] on span "•••" at bounding box center [714, 606] width 17 height 16
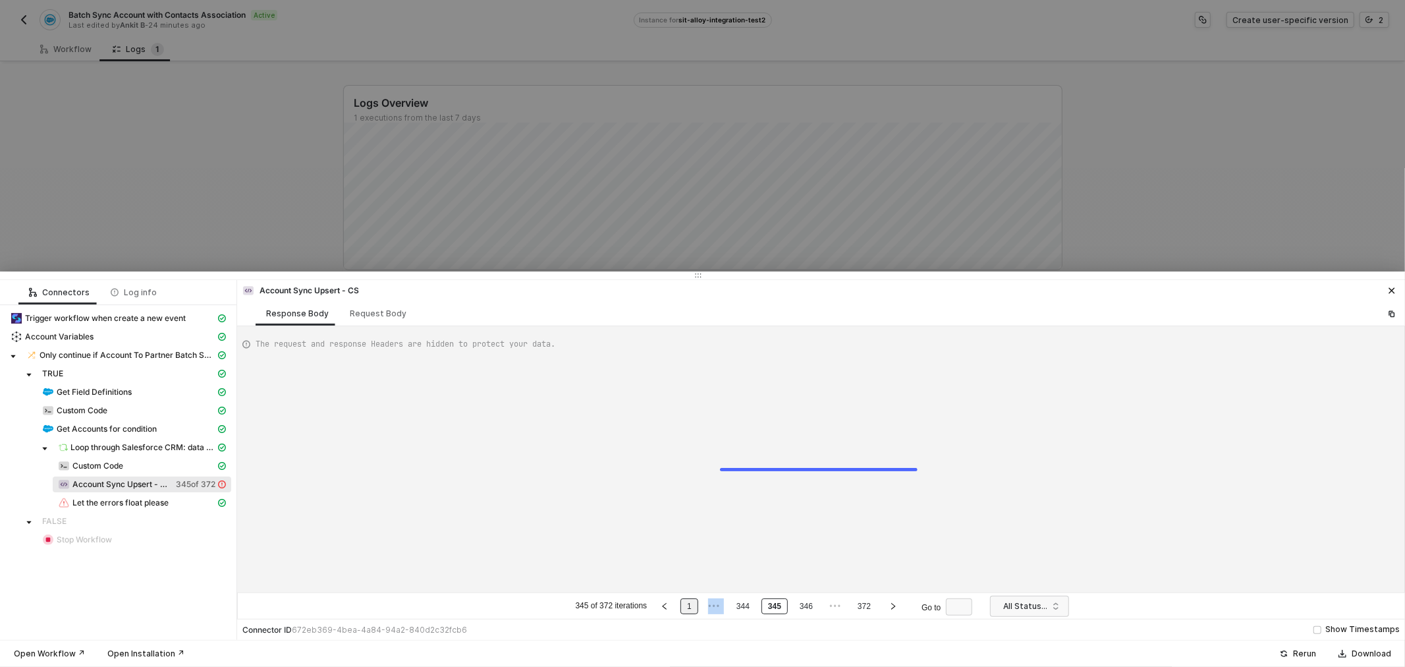
type textarea "{ "error": { "statusCode": 400, "message": "Error : {\"messages\":[\"Could not …"
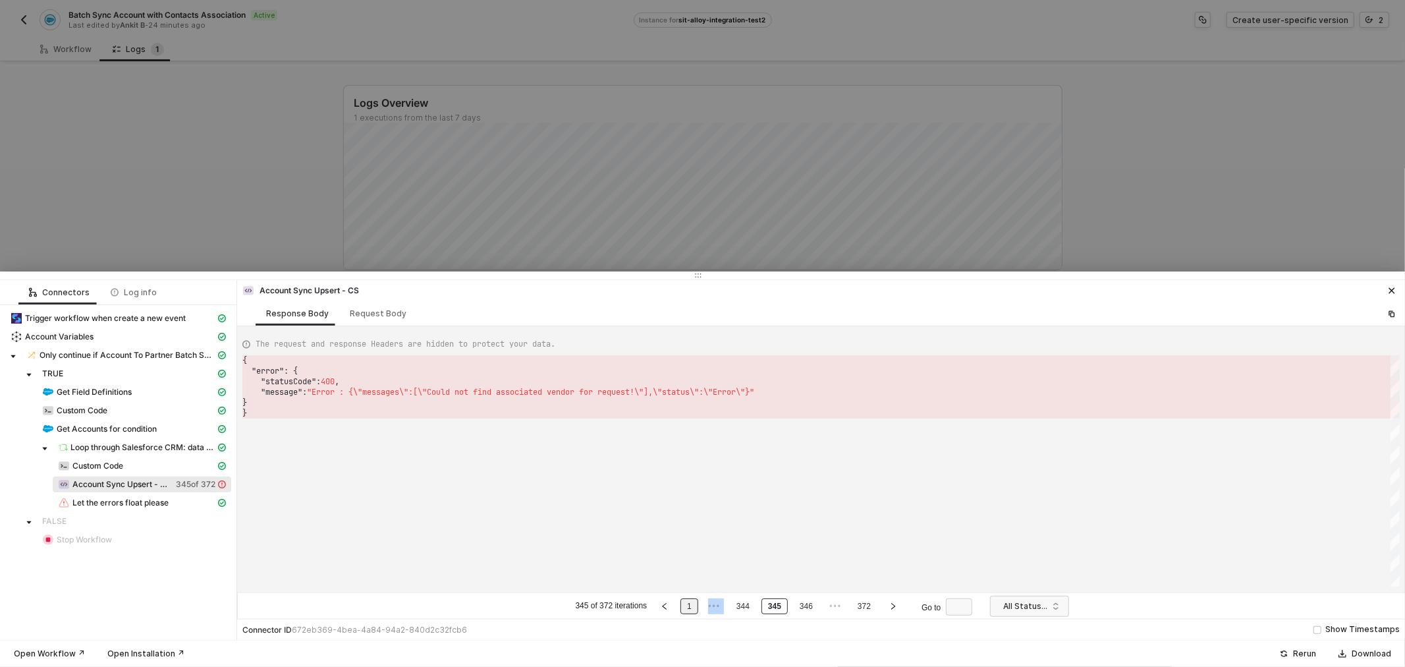
click at [696, 609] on li "1" at bounding box center [690, 606] width 18 height 16
click at [758, 604] on ul "1 of 372 iterations 1 2 3 ••• 372 Go to" at bounding box center [777, 606] width 322 height 16
click at [740, 606] on link "2" at bounding box center [746, 606] width 13 height 14
click at [760, 608] on li "3" at bounding box center [769, 606] width 18 height 16
click at [833, 599] on link "372" at bounding box center [833, 606] width 21 height 14
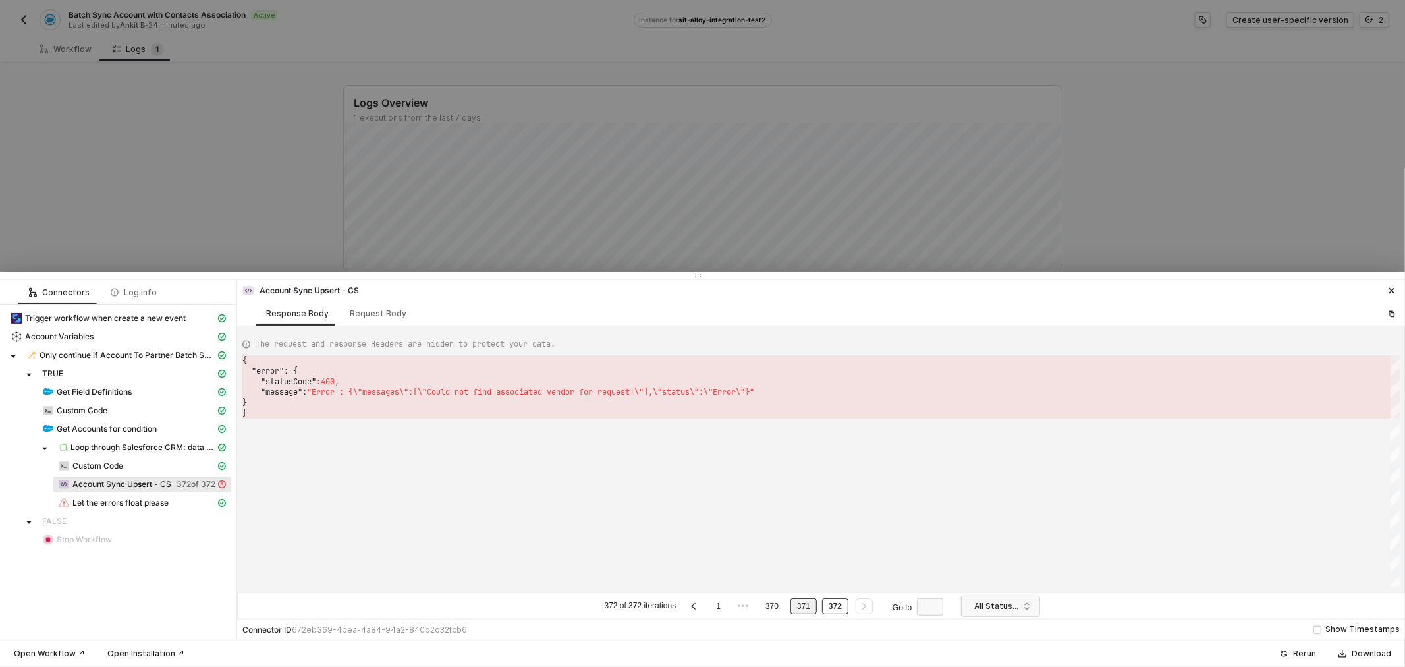
click at [809, 607] on link "371" at bounding box center [803, 606] width 21 height 14
click at [776, 606] on link "370" at bounding box center [772, 606] width 21 height 14
click at [760, 607] on link "369" at bounding box center [756, 606] width 21 height 14
click at [715, 604] on span "•••" at bounding box center [714, 606] width 17 height 16
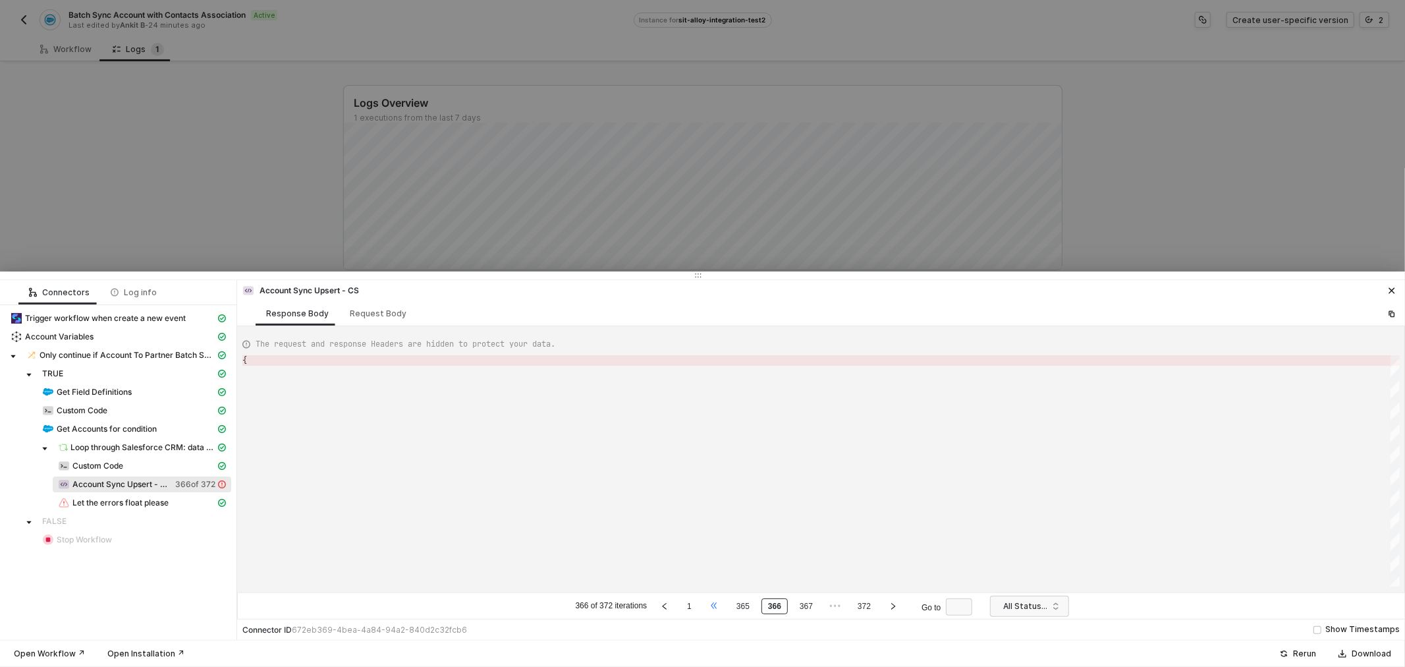
type textarea "{ "error": { "statusCode": 400, "message": "Error : {\"messages\":[\"No value f…"
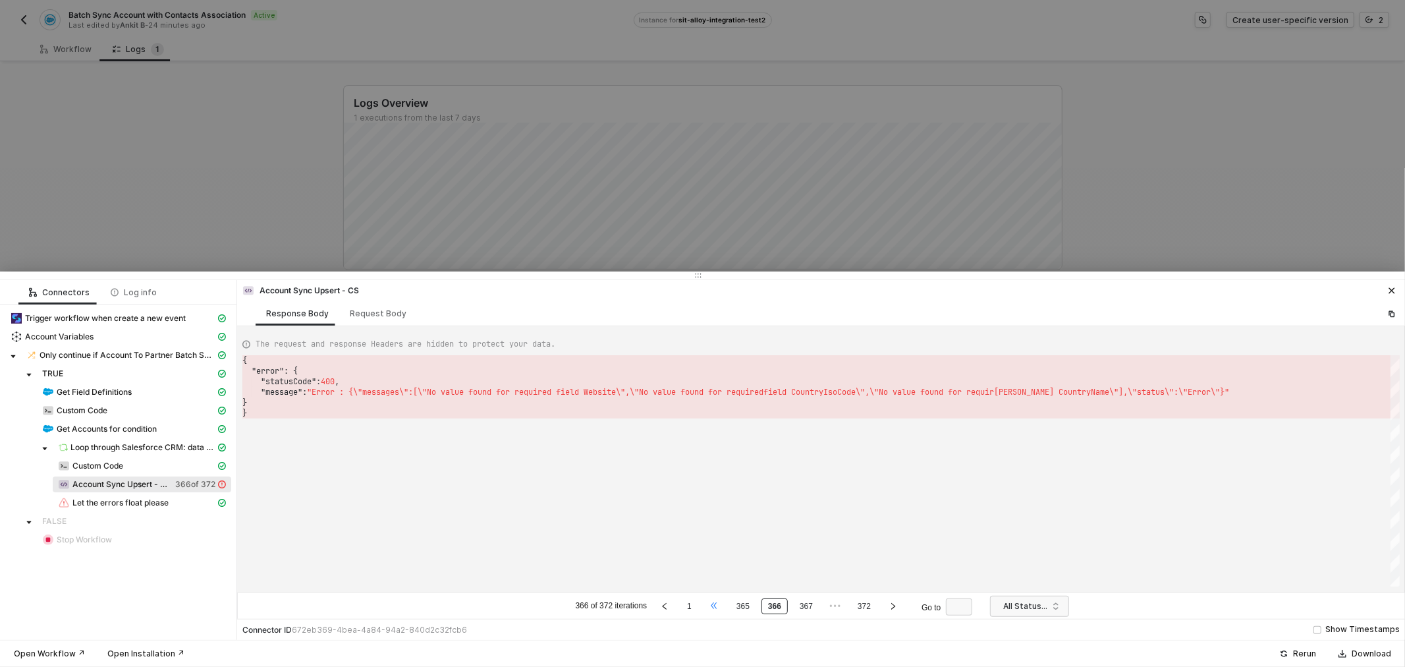
click at [712, 611] on span "•••" at bounding box center [714, 606] width 17 height 16
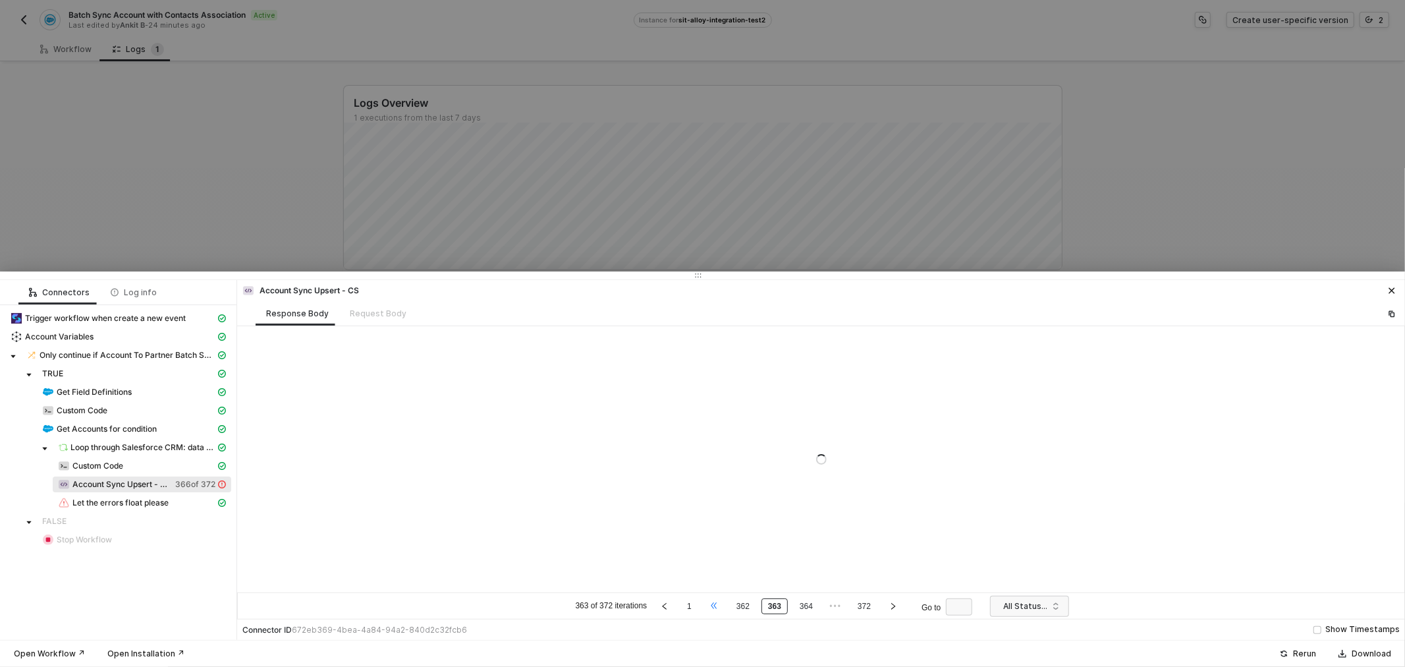
click at [712, 611] on span "•••" at bounding box center [714, 606] width 17 height 16
click at [712, 610] on span "•••" at bounding box center [714, 606] width 17 height 16
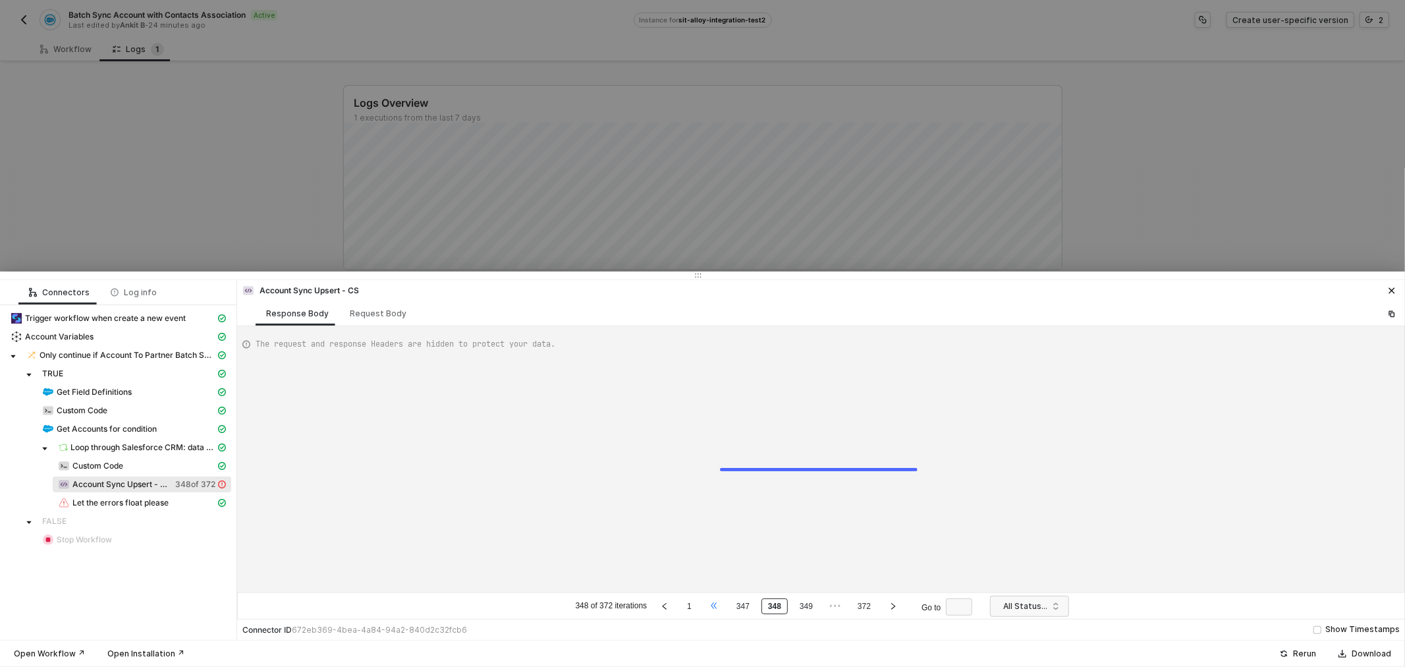
type textarea "{ "error": { "statusCode": 400, "message": "Error : {\"messages\":[\"Could not …"
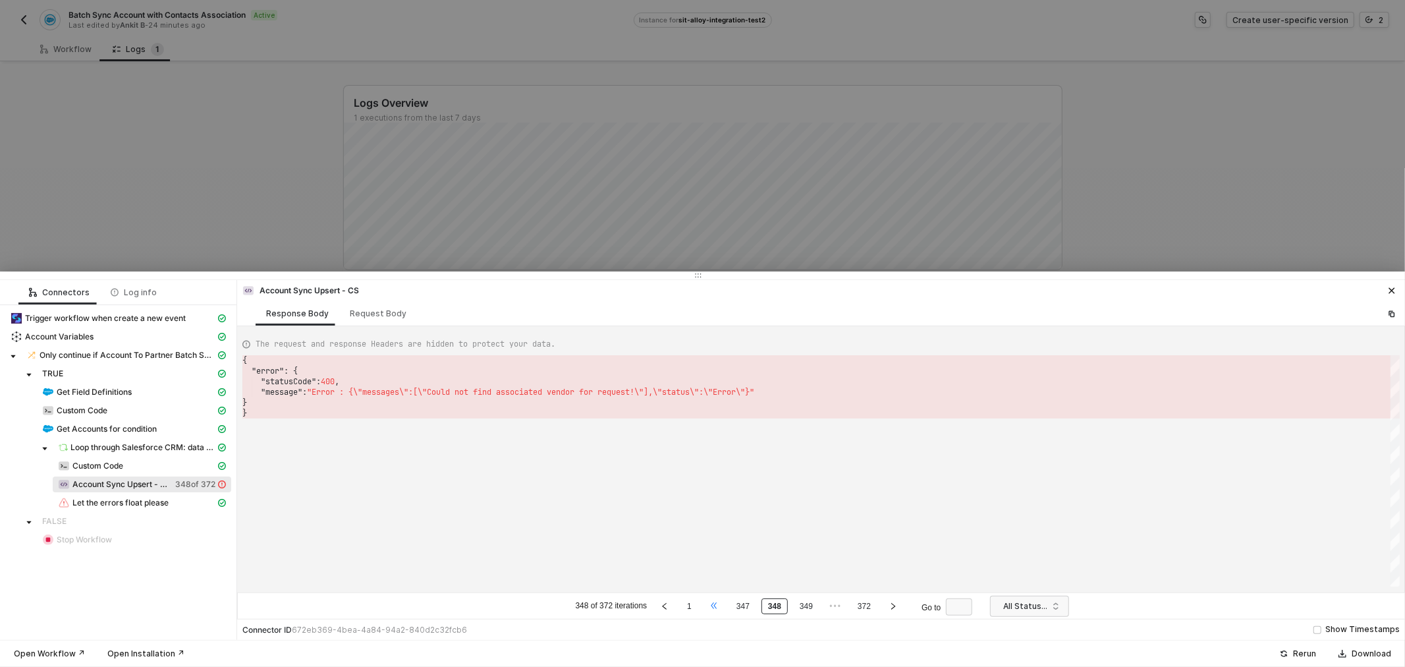
click at [712, 610] on span "•••" at bounding box center [714, 606] width 17 height 16
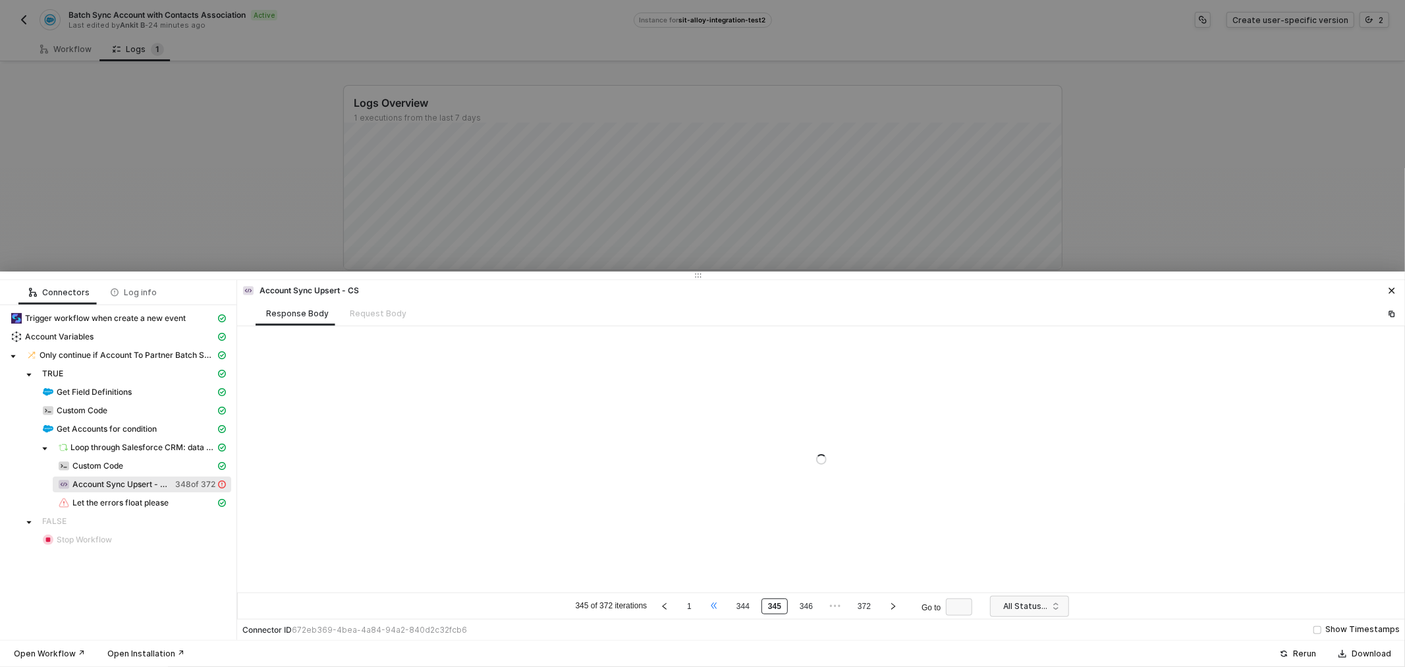
click at [712, 610] on span "•••" at bounding box center [714, 606] width 17 height 16
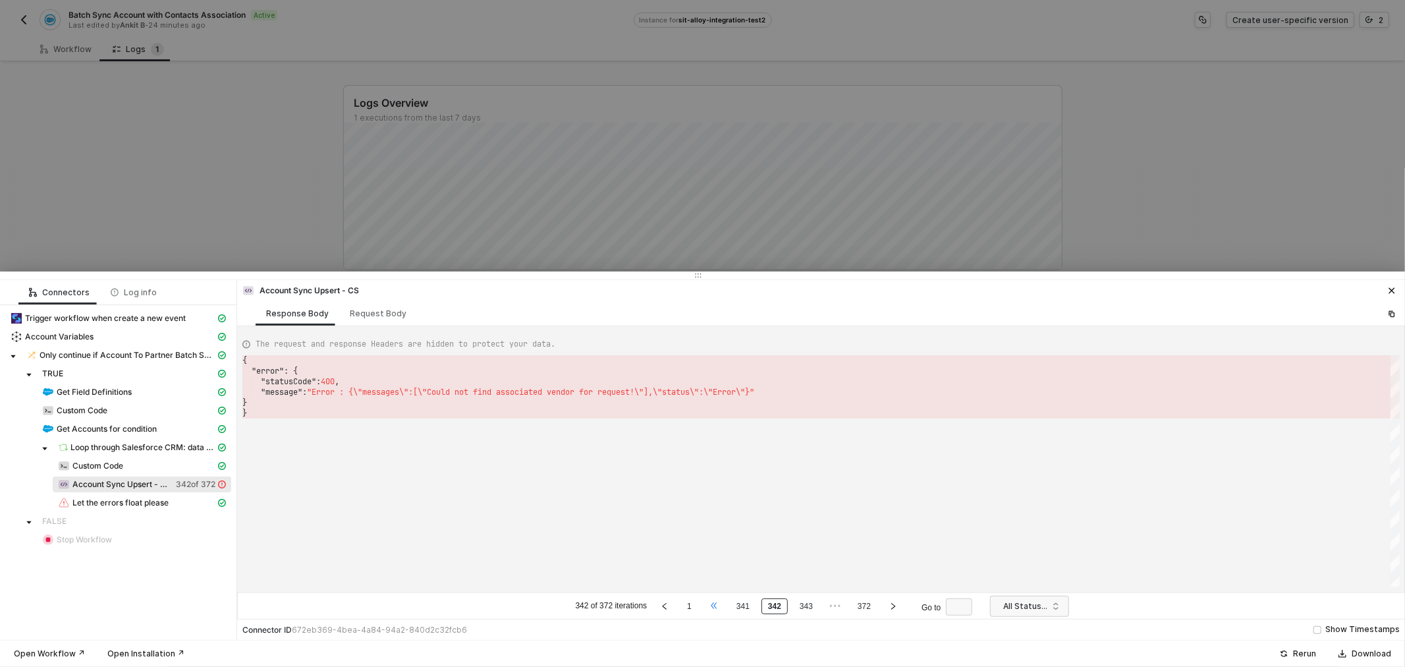
click at [712, 610] on span "•••" at bounding box center [714, 606] width 17 height 16
click at [896, 606] on icon "right" at bounding box center [893, 606] width 8 height 8
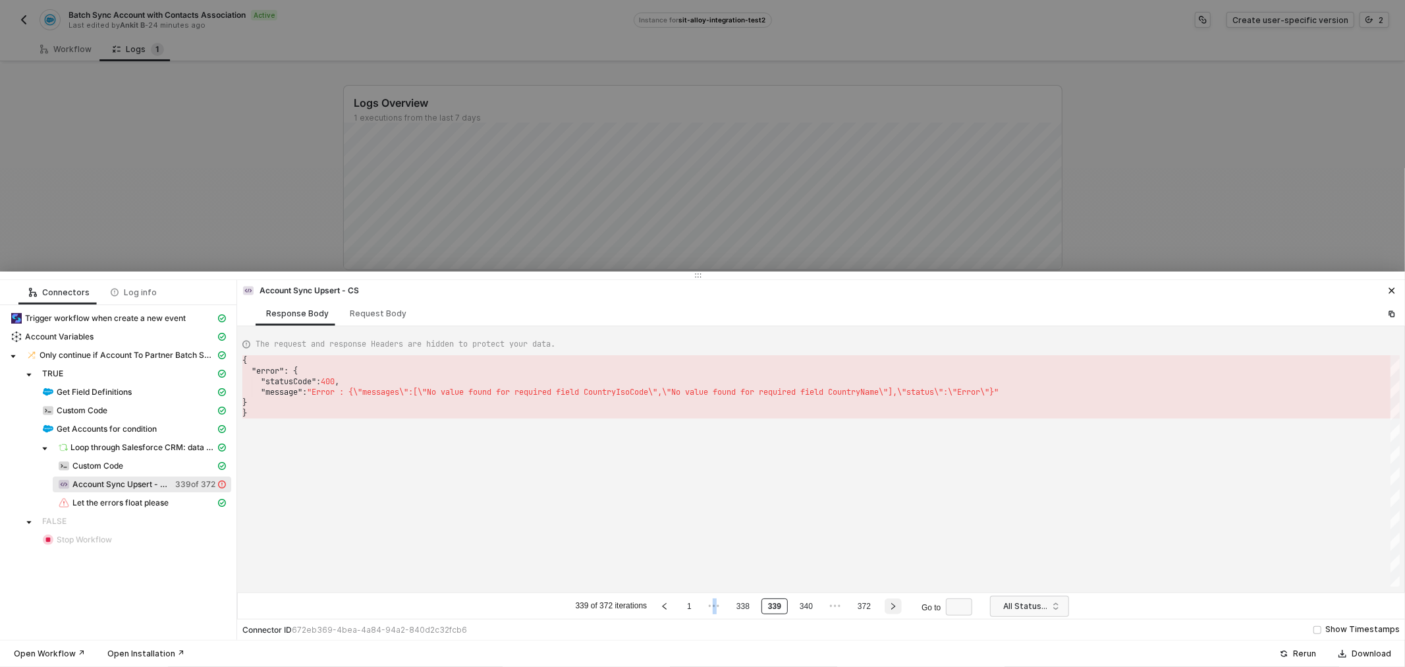
click at [895, 606] on icon "right" at bounding box center [893, 606] width 8 height 8
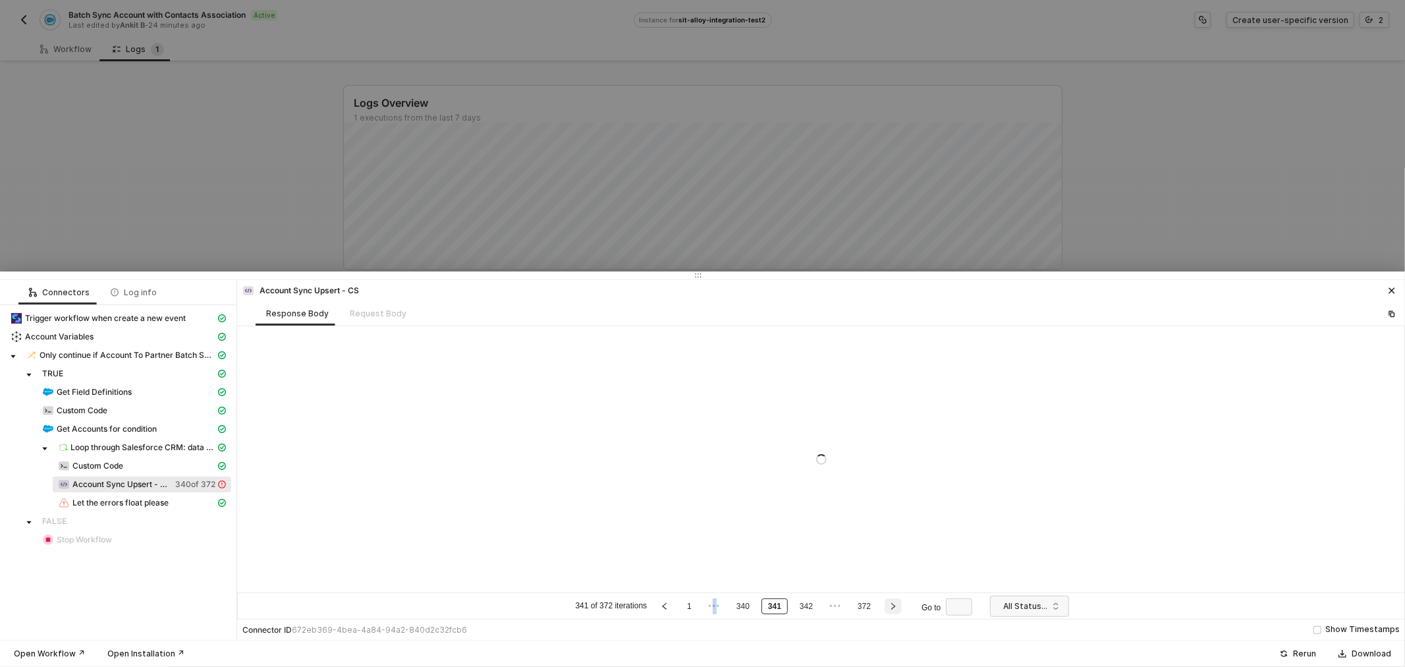
click at [895, 606] on icon "right" at bounding box center [893, 606] width 8 height 8
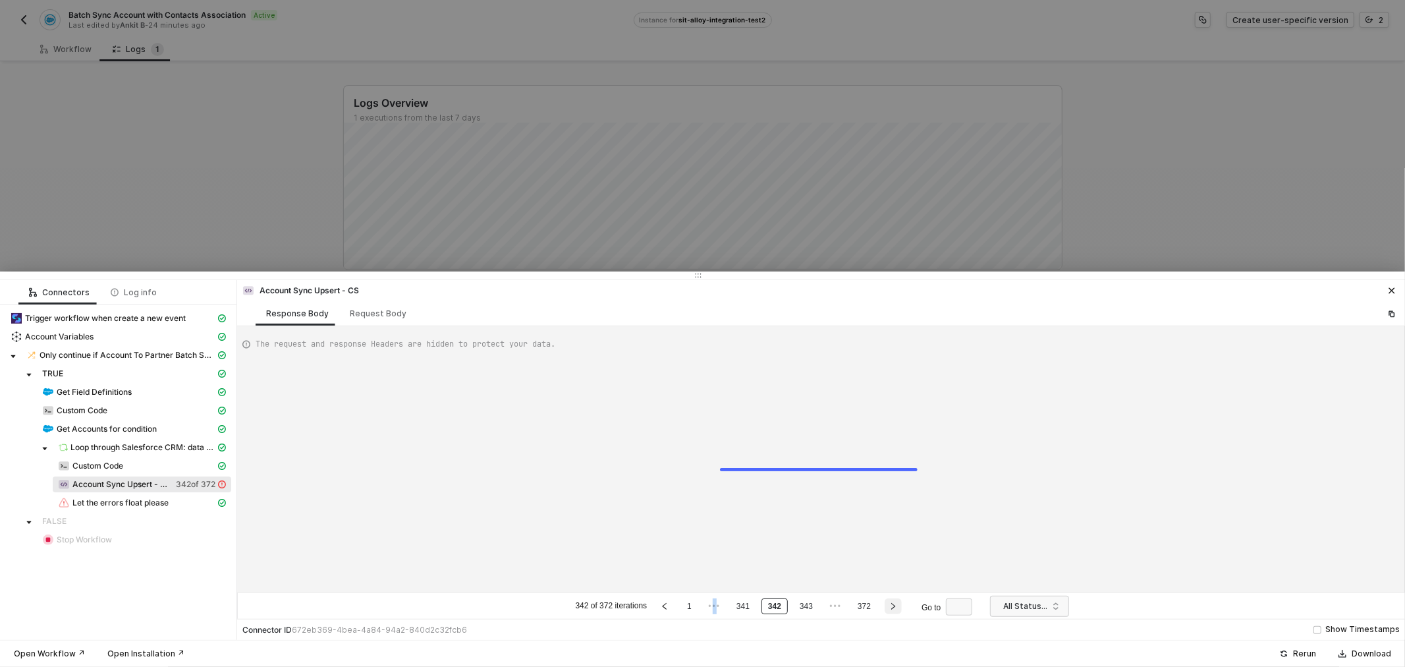
click at [895, 606] on icon "right" at bounding box center [893, 606] width 8 height 8
type textarea "{ "error": { "statusCode": 400, "message": "Error : {\"messages\":[\"No value f…"
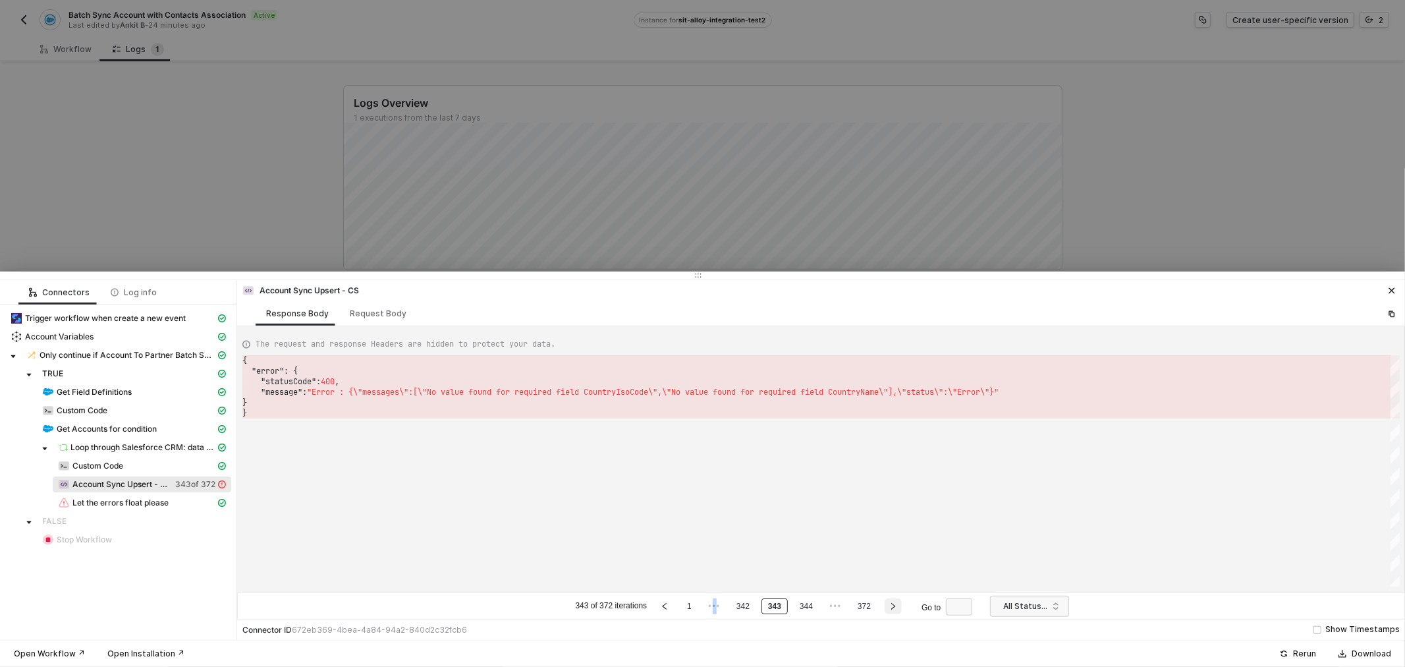
click at [895, 606] on icon "right" at bounding box center [893, 606] width 8 height 8
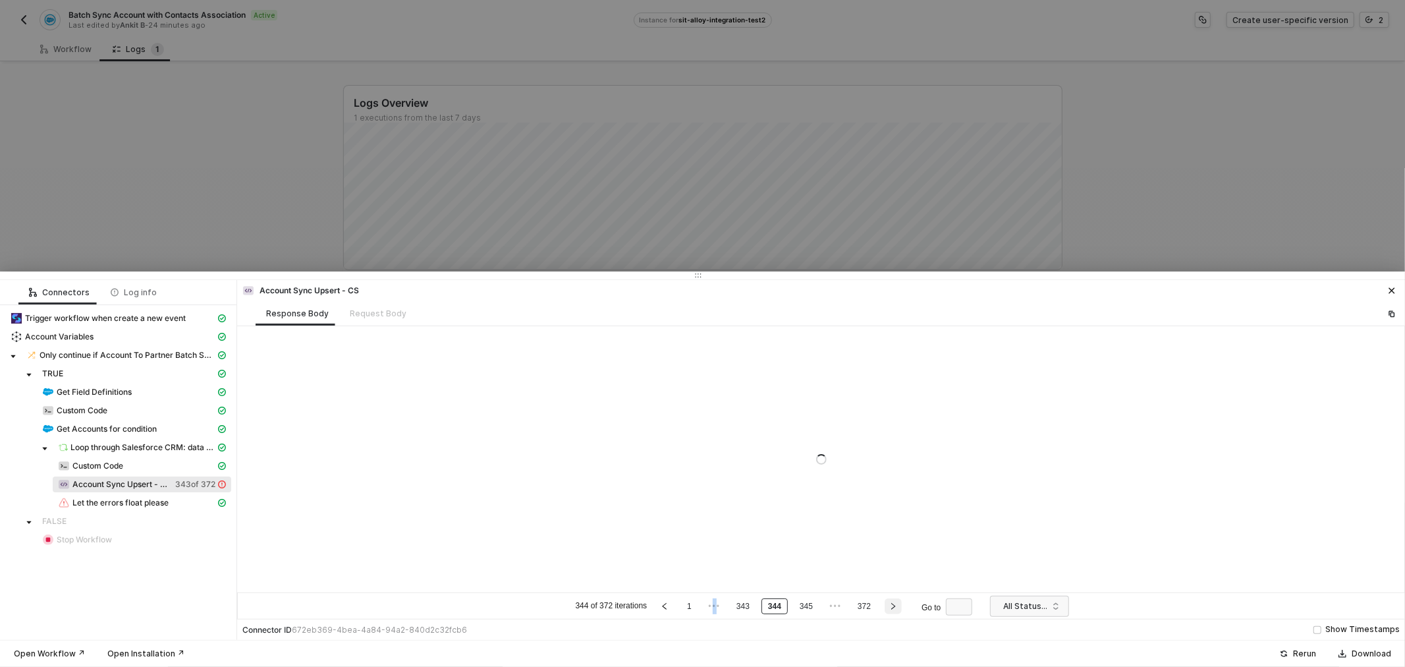
click at [895, 606] on icon "right" at bounding box center [893, 606] width 4 height 7
click at [895, 606] on icon "right" at bounding box center [893, 606] width 8 height 8
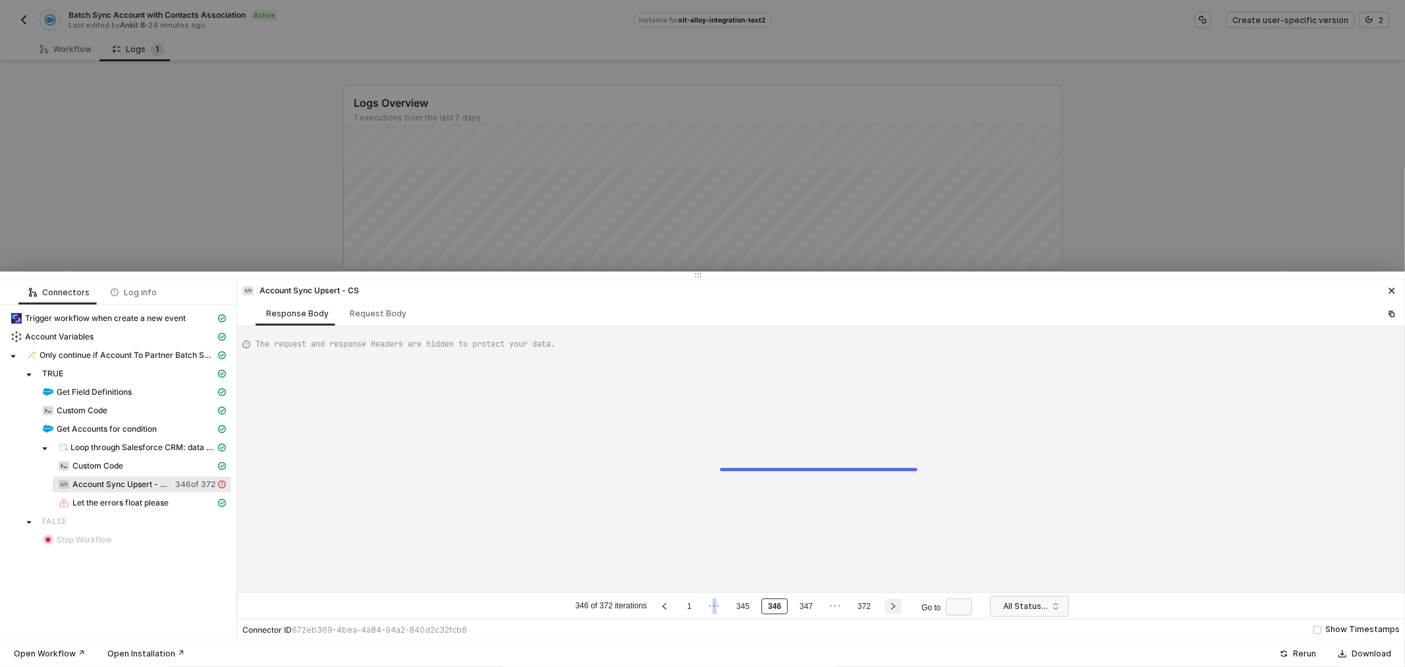
click at [895, 606] on icon "right" at bounding box center [893, 606] width 4 height 7
type textarea "{ "error": { "statusCode": 400, "message": "Error : {\"messages\":[\"No value f…"
click at [895, 606] on icon "right" at bounding box center [893, 606] width 8 height 8
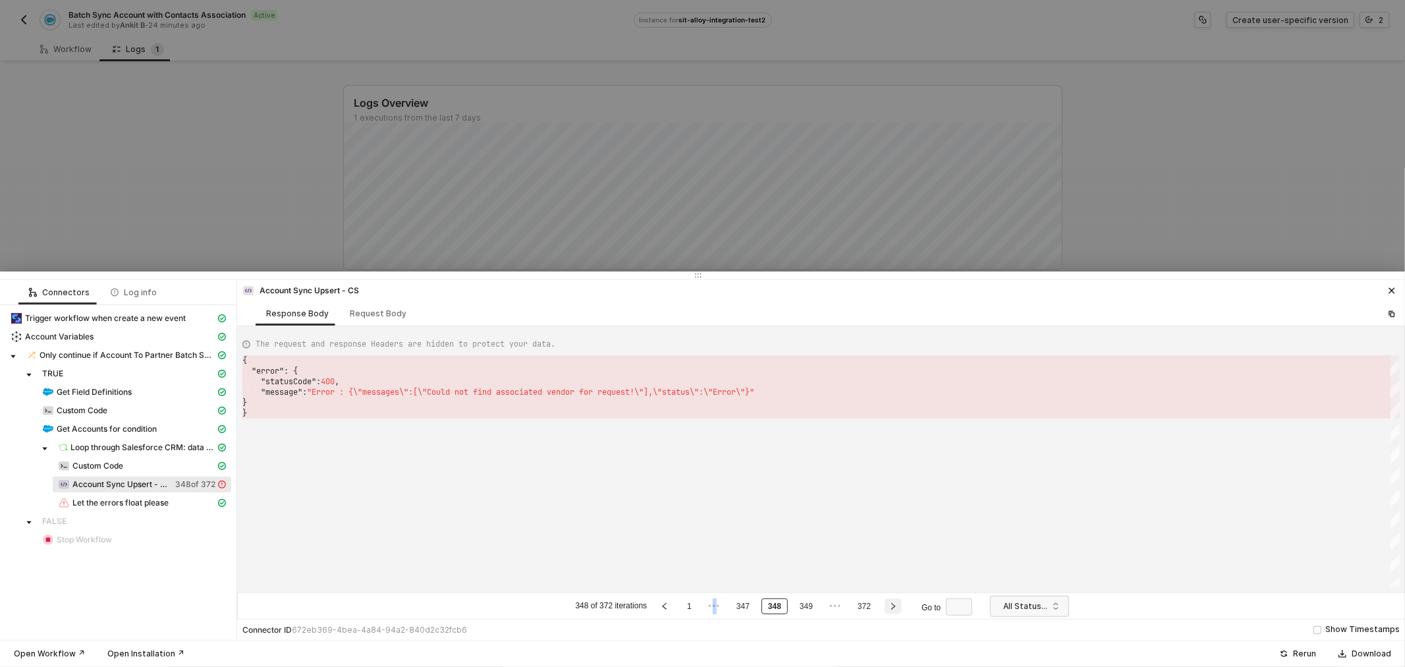
click at [895, 606] on icon "right" at bounding box center [893, 606] width 8 height 8
click at [895, 606] on icon "right" at bounding box center [893, 606] width 4 height 7
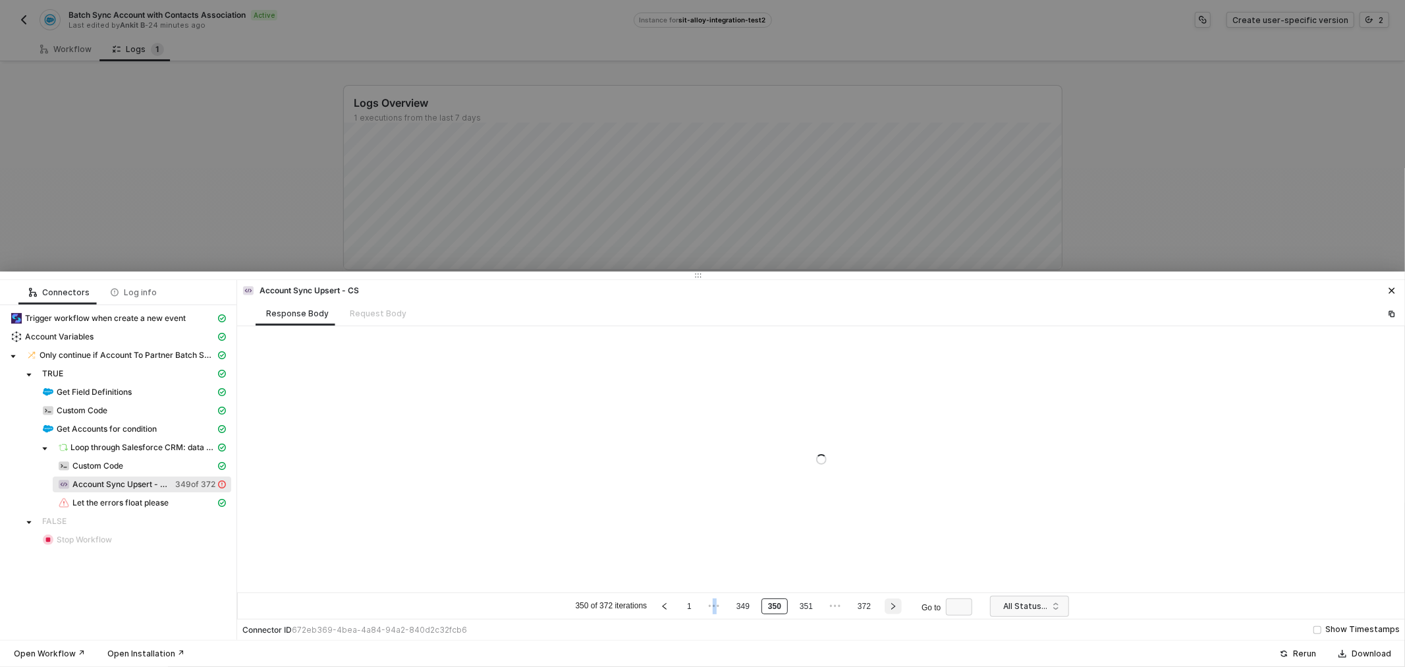
click at [895, 606] on icon "right" at bounding box center [893, 606] width 8 height 8
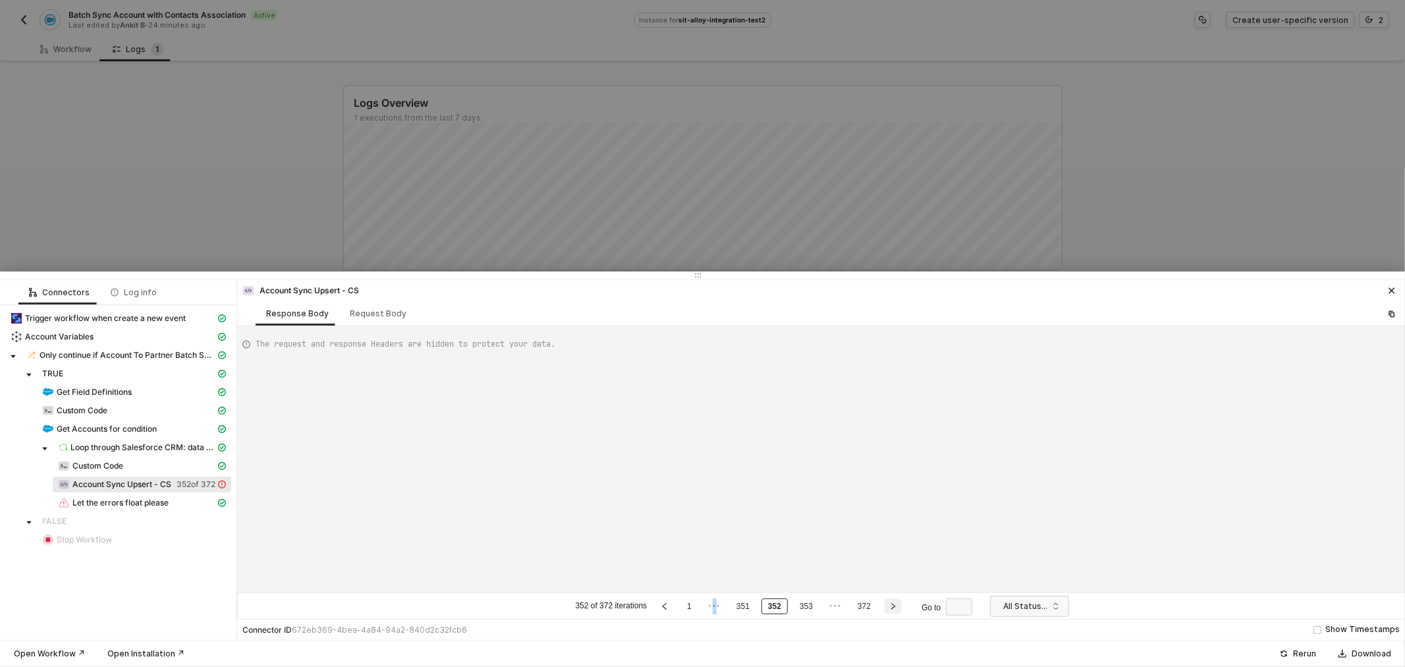
click at [895, 606] on icon "right" at bounding box center [893, 606] width 8 height 8
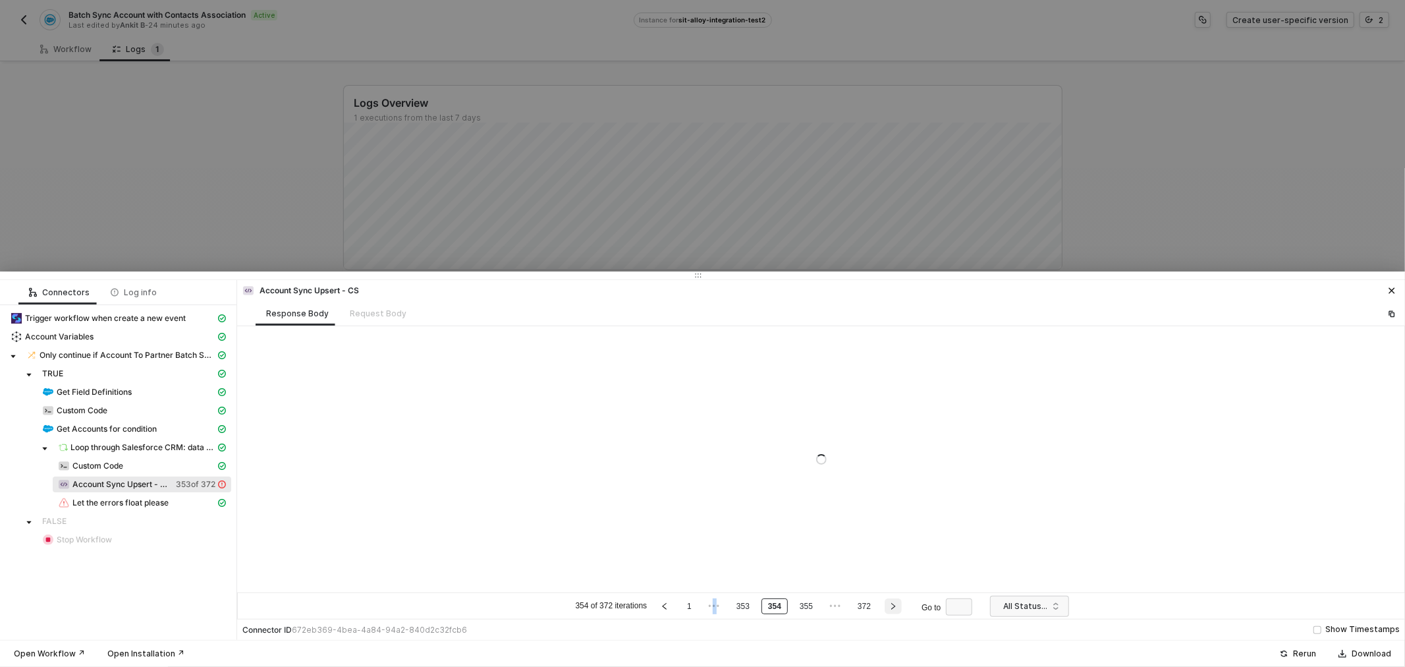
click at [895, 606] on icon "right" at bounding box center [893, 606] width 8 height 8
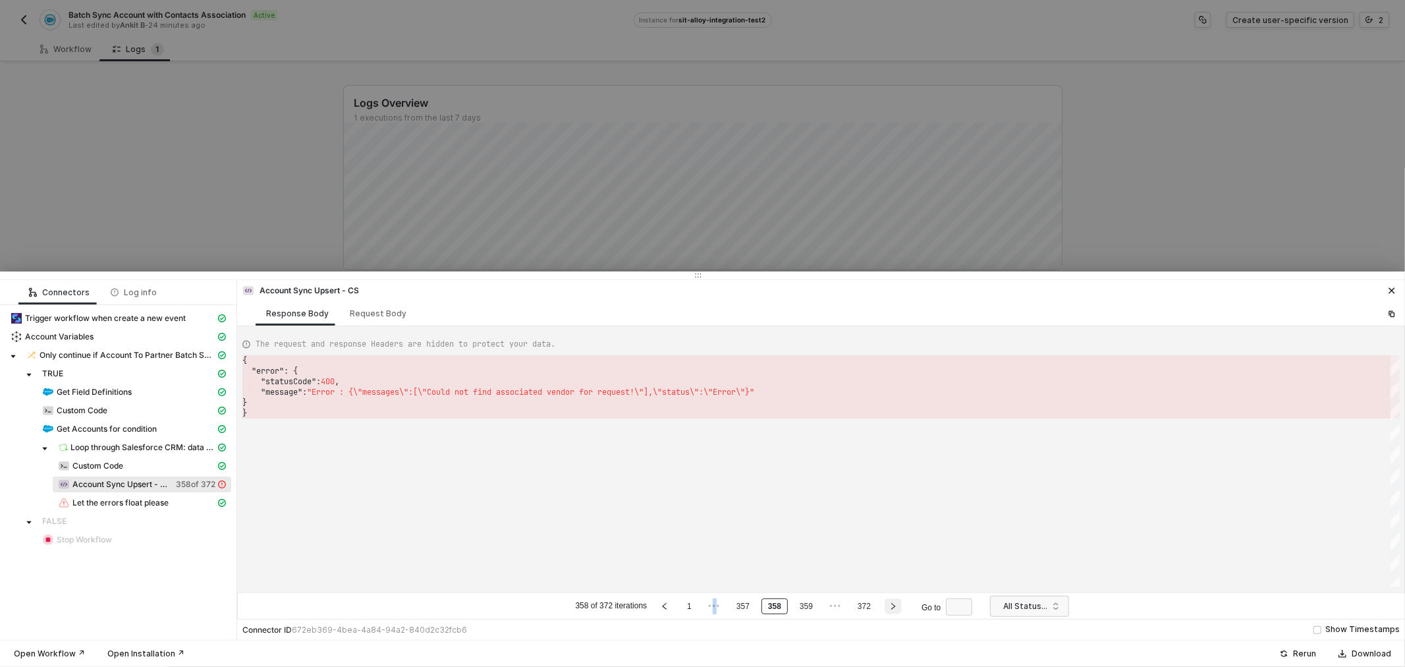
click at [895, 606] on icon "right" at bounding box center [893, 606] width 8 height 8
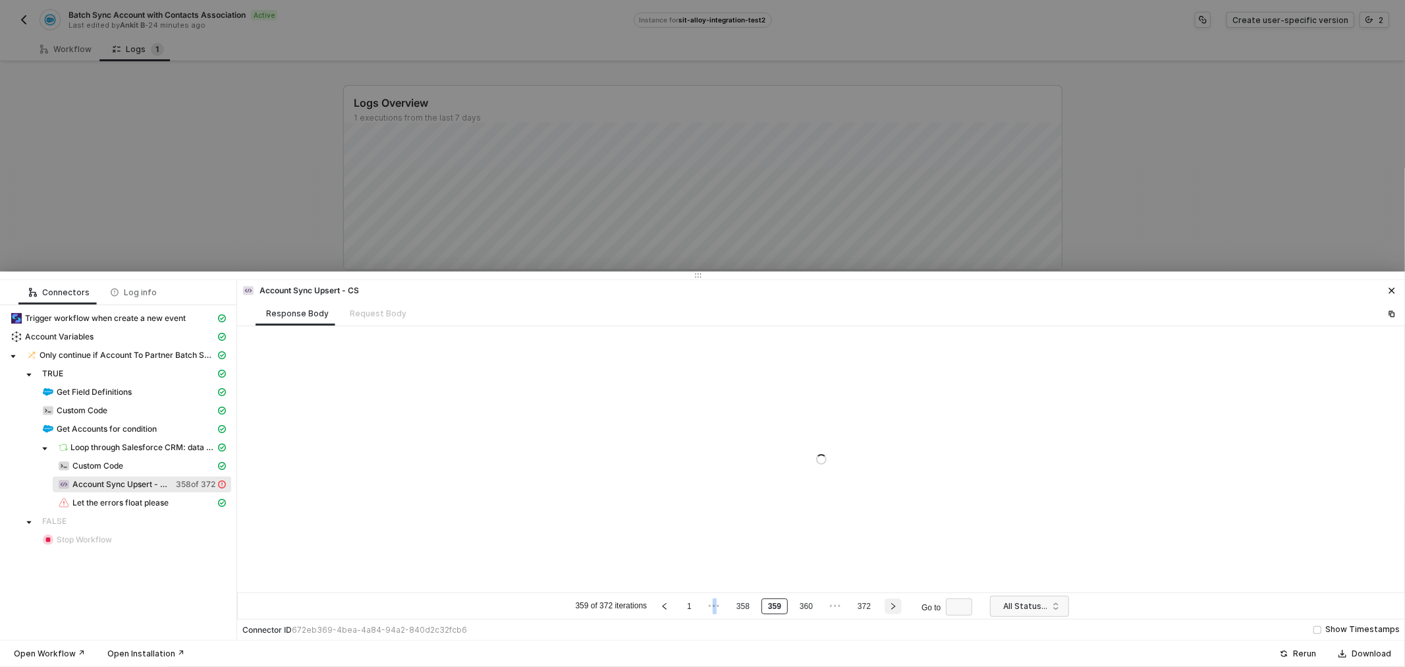
click at [895, 606] on icon "right" at bounding box center [893, 606] width 8 height 8
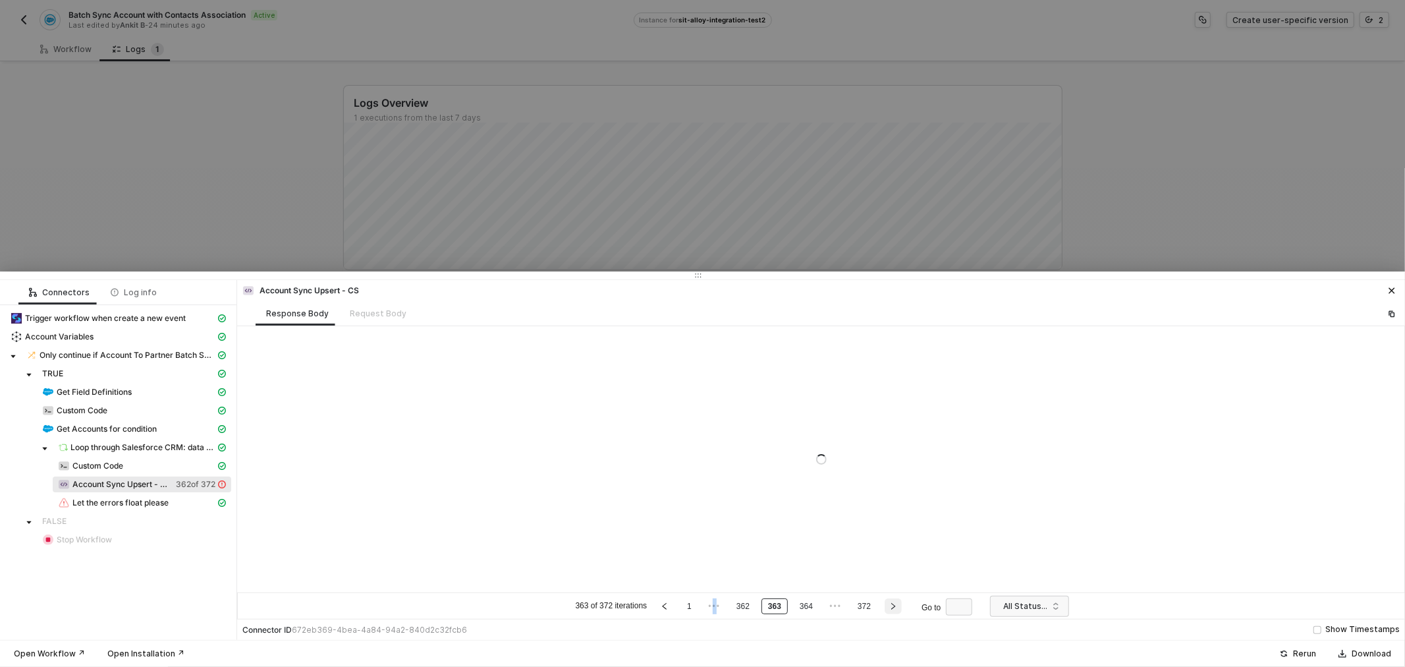
click at [895, 606] on icon "right" at bounding box center [893, 606] width 4 height 7
click at [895, 606] on icon "right" at bounding box center [893, 606] width 8 height 8
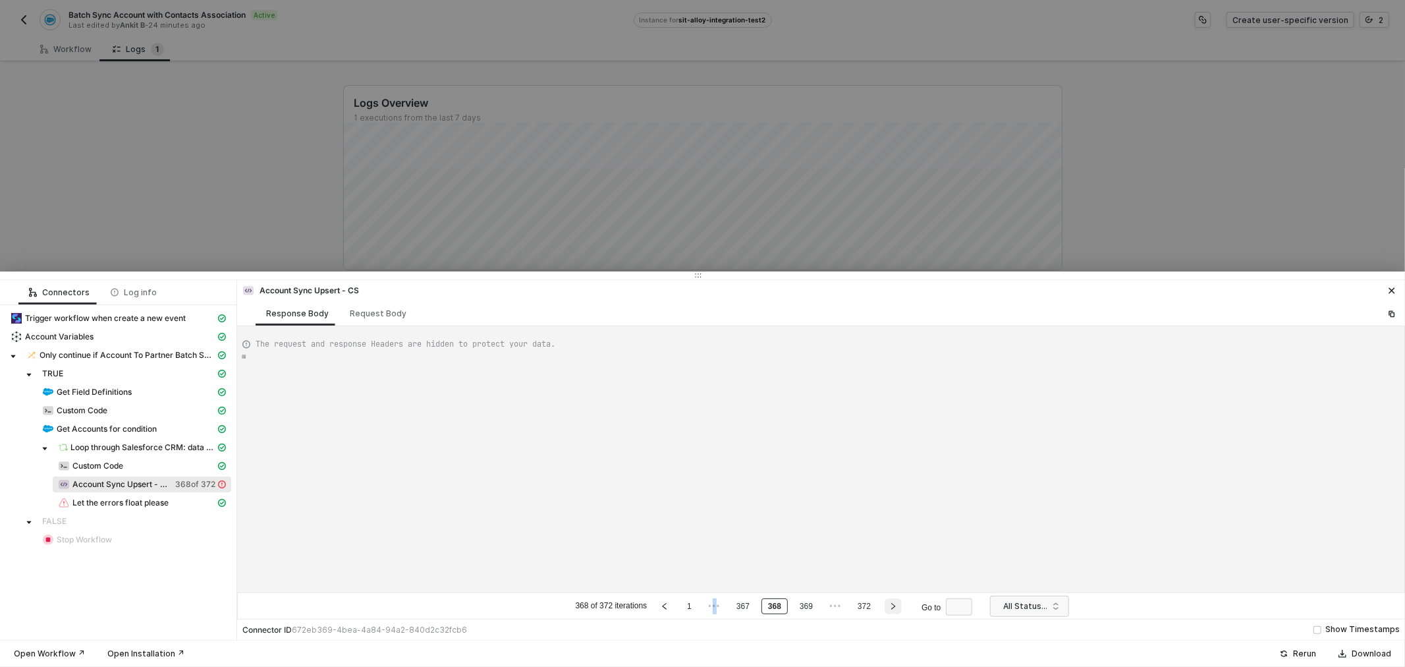
click at [895, 606] on icon "right" at bounding box center [893, 606] width 8 height 8
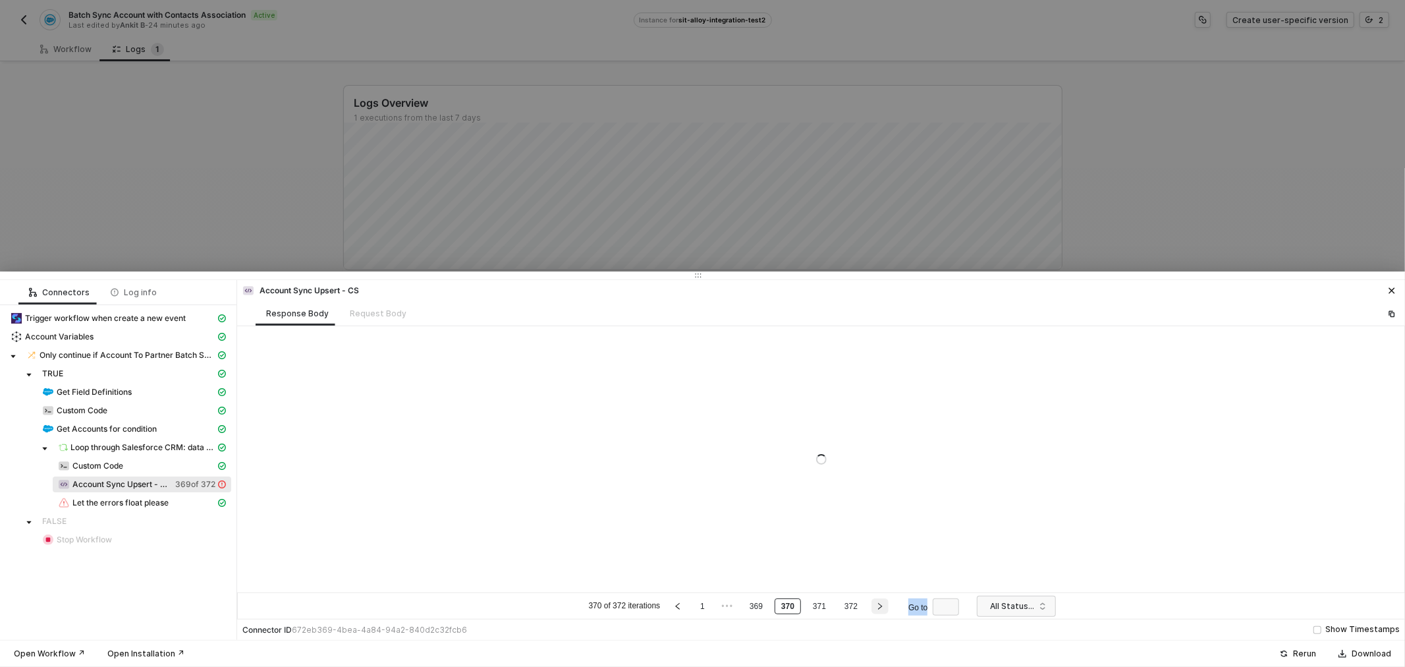
click at [895, 606] on ul "370 of 372 iterations 1 ••• 369 370 371 372 Go to" at bounding box center [777, 606] width 380 height 16
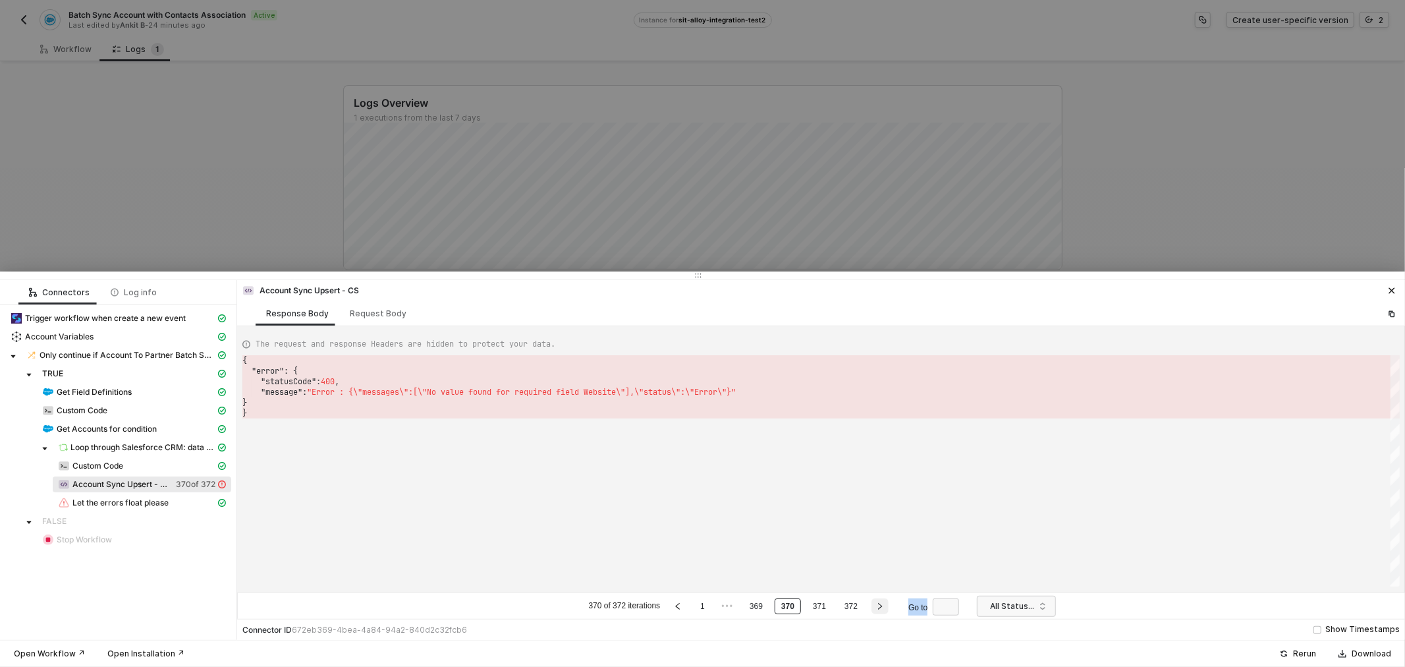
click at [895, 606] on ul "370 of 372 iterations 1 ••• 369 370 371 372 Go to" at bounding box center [777, 606] width 380 height 16
click at [885, 604] on button "button" at bounding box center [880, 606] width 17 height 16
click at [901, 604] on li "Go to" at bounding box center [933, 606] width 65 height 16
click at [885, 604] on li "Go to" at bounding box center [917, 606] width 65 height 16
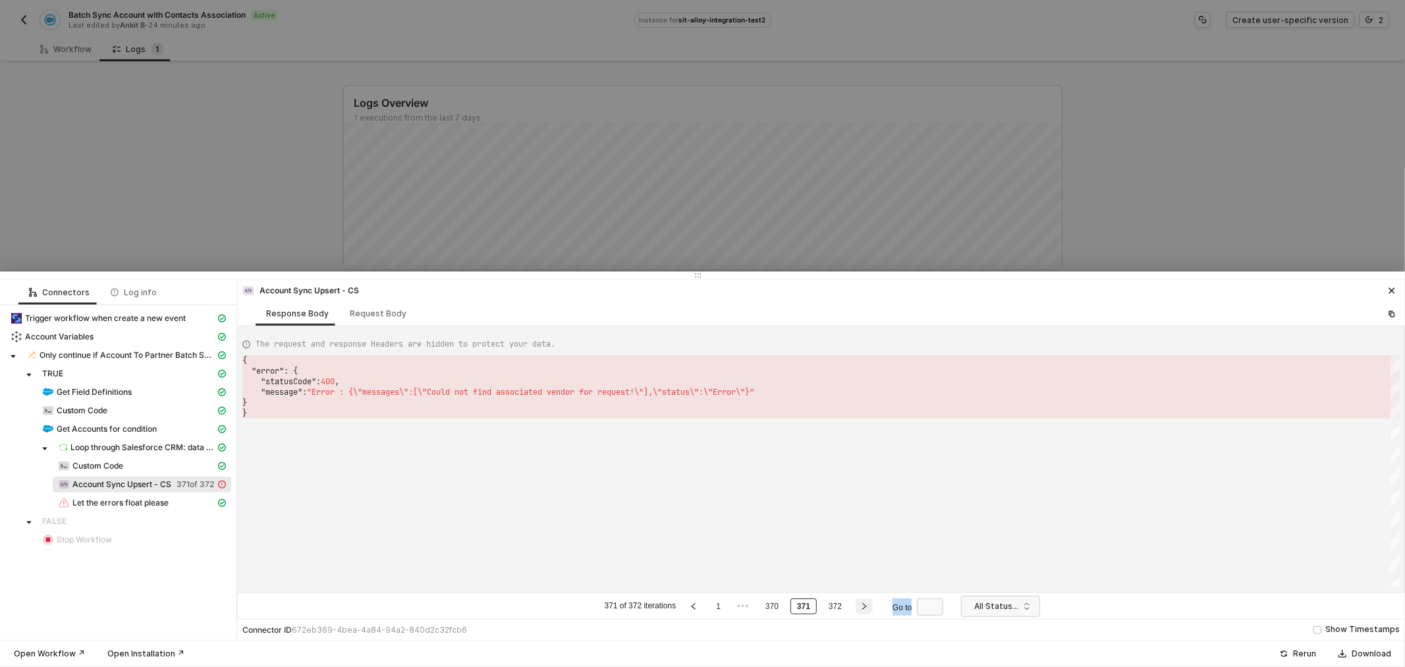
click at [863, 605] on icon "right" at bounding box center [864, 606] width 8 height 8
click at [896, 531] on div "{ "error" : { "statusCode" : 400 , "message" : "Error : {\"messages\":[\"Could …" at bounding box center [820, 470] width 1157 height 231
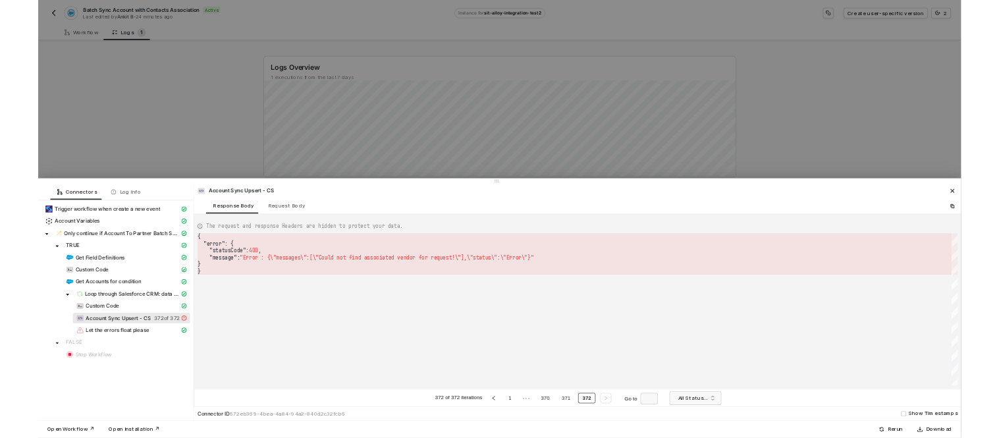
scroll to position [0, 3]
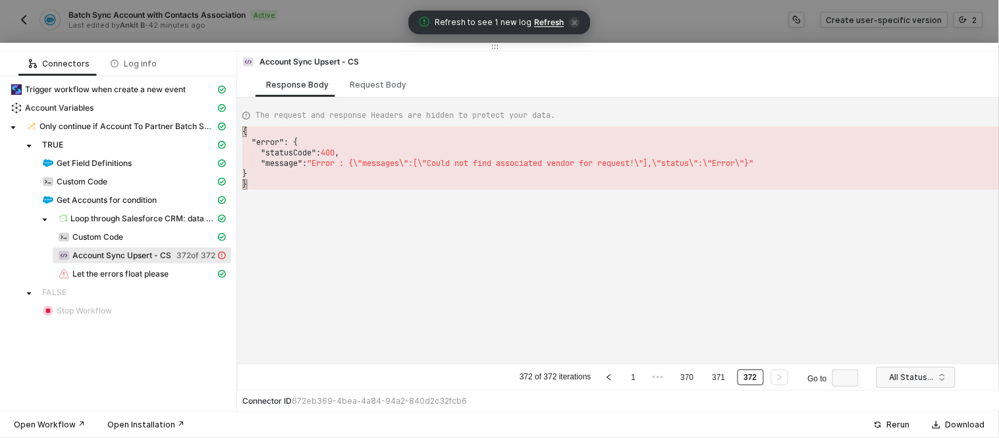
click at [551, 21] on span "Refresh" at bounding box center [550, 22] width 30 height 11
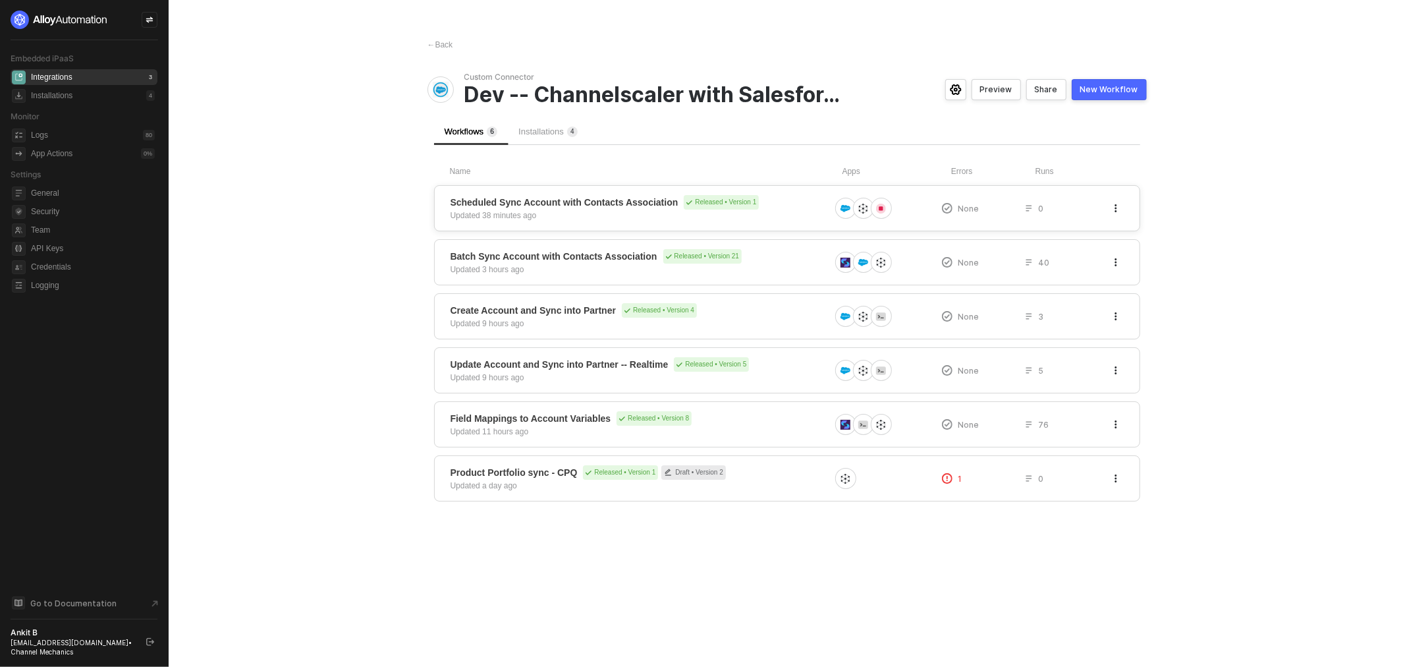
click at [791, 202] on span "Scheduled Sync Account with Contacts Association Released • Version 1" at bounding box center [640, 202] width 379 height 14
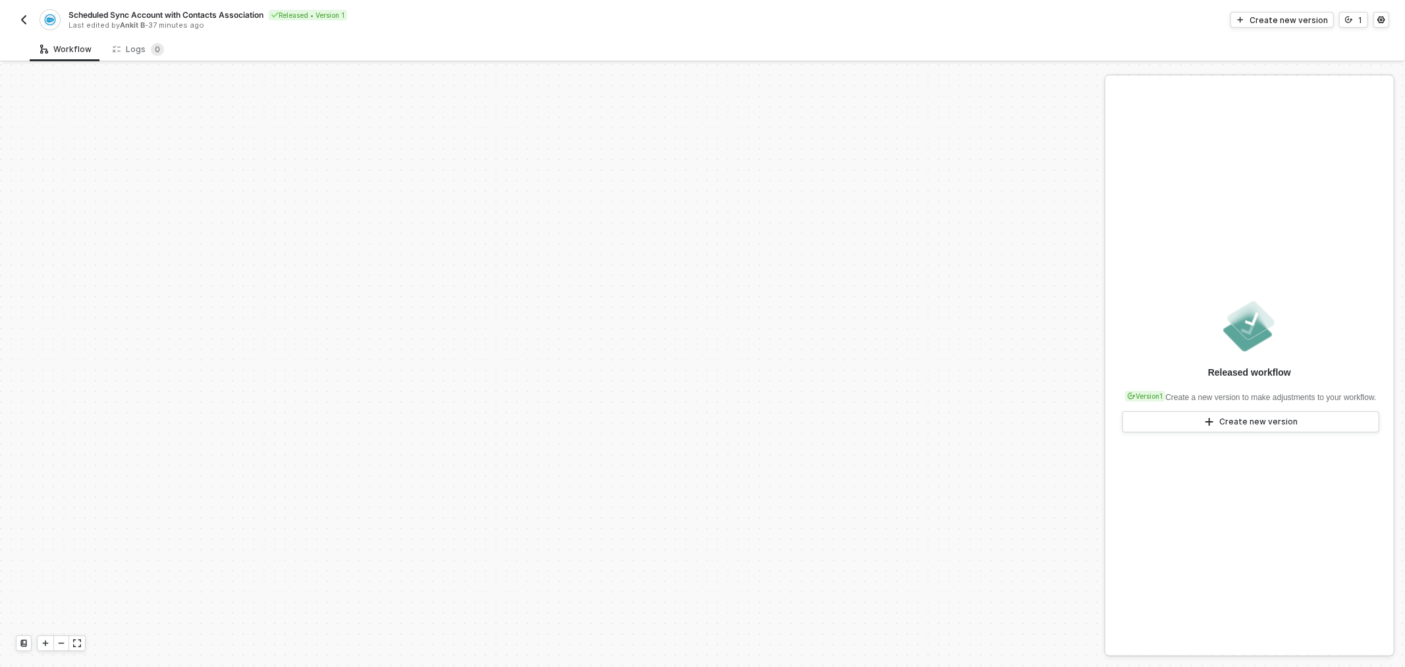
scroll to position [496, 0]
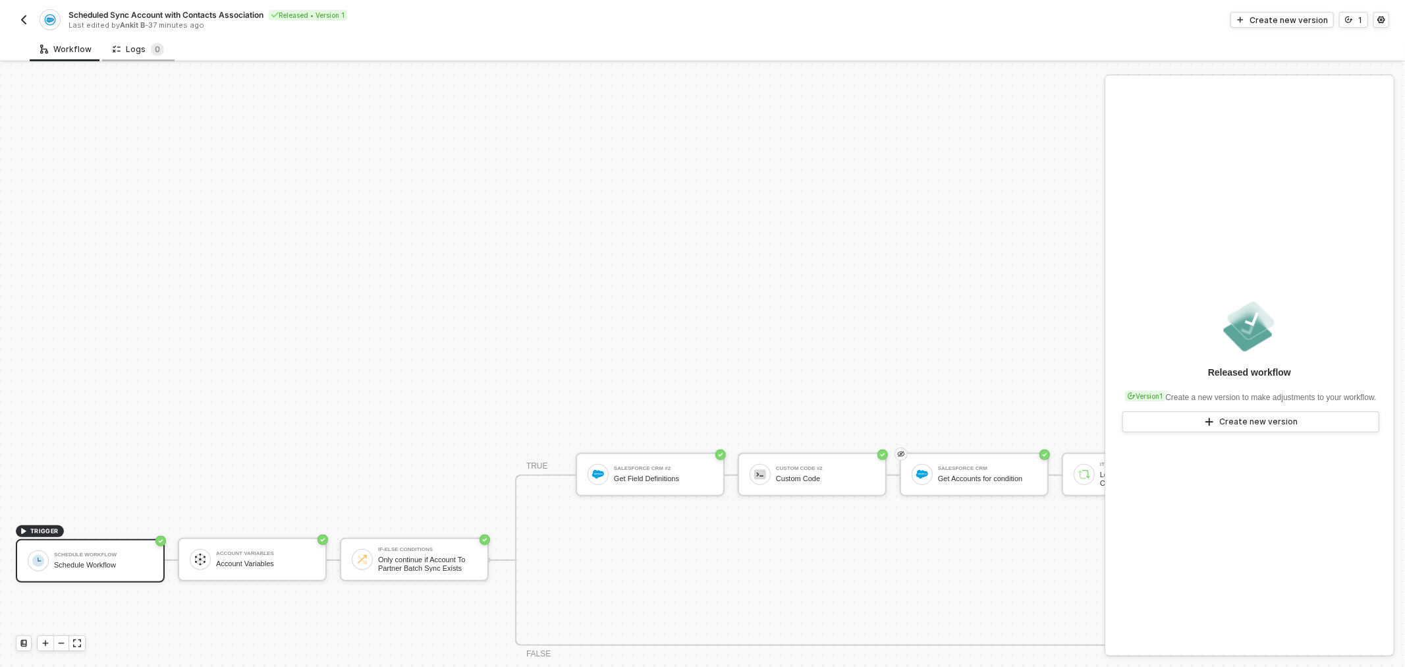
click at [128, 43] on div "Logs 0" at bounding box center [138, 49] width 51 height 13
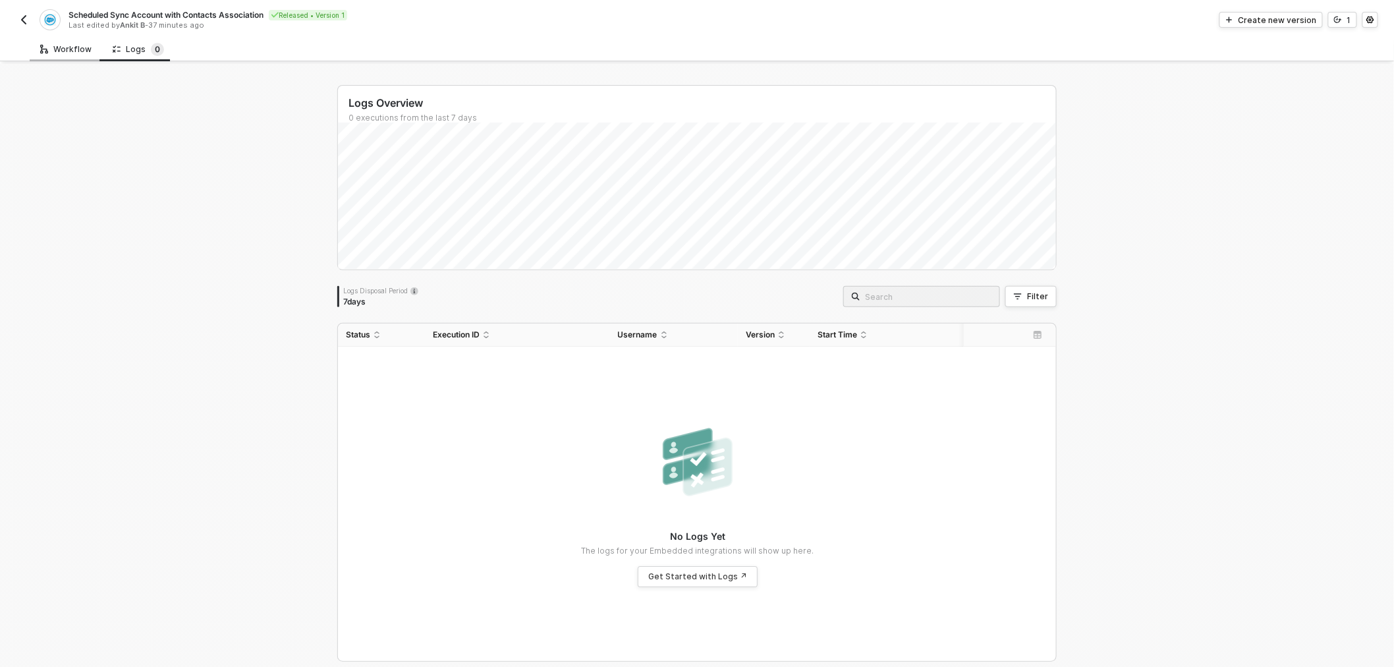
click at [50, 45] on div "Workflow" at bounding box center [65, 49] width 51 height 11
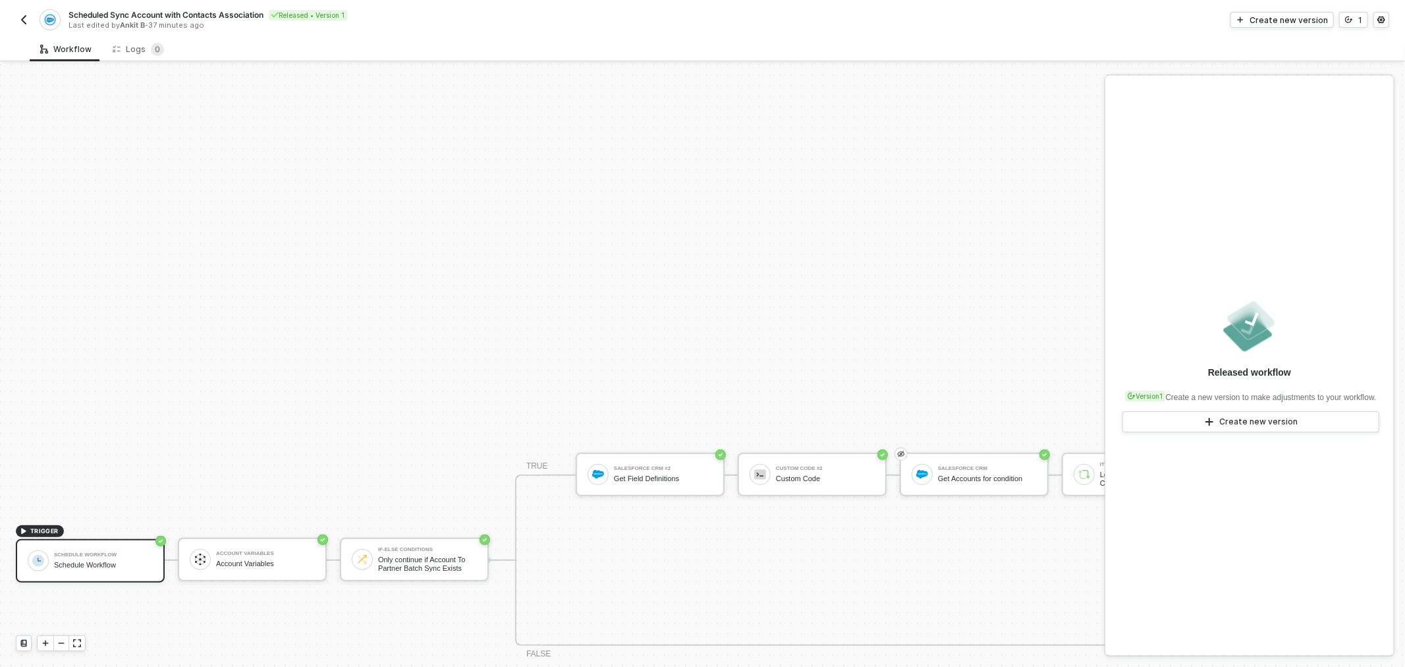
click at [18, 23] on img "button" at bounding box center [23, 19] width 11 height 11
